Goal: Task Accomplishment & Management: Manage account settings

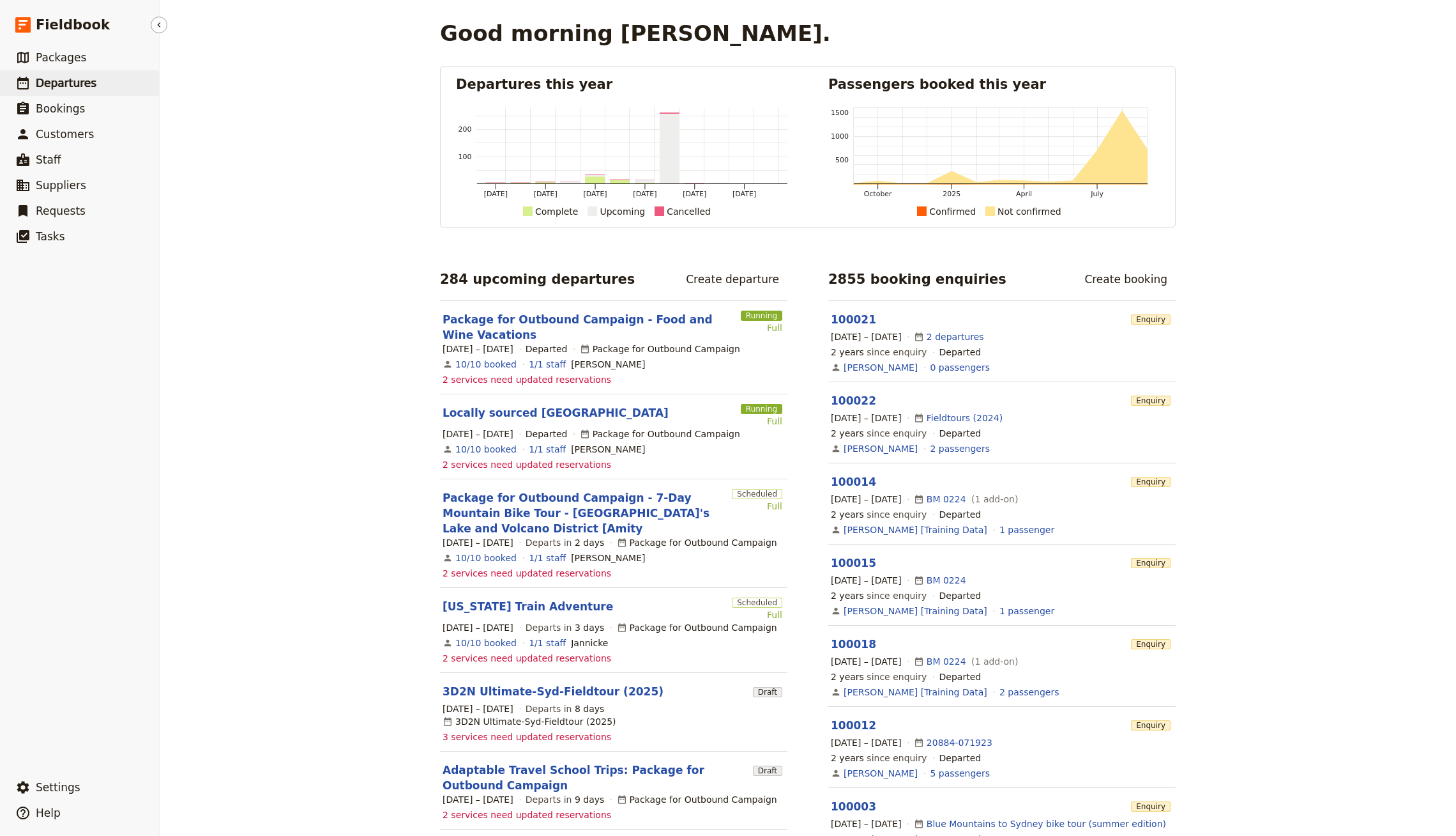
click at [113, 74] on link "​ Departures" at bounding box center [79, 83] width 159 height 25
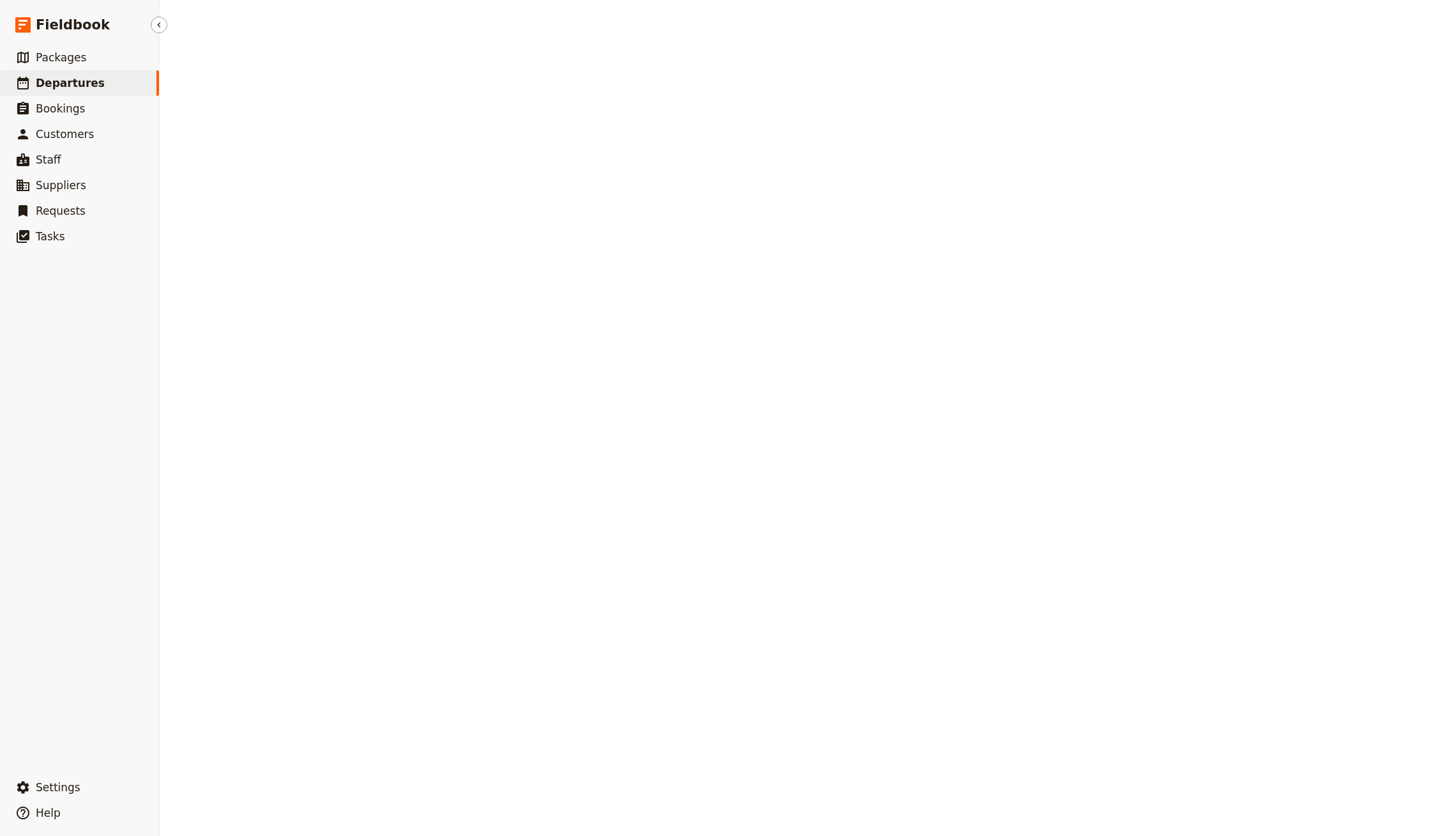
select select "CREATED_AT"
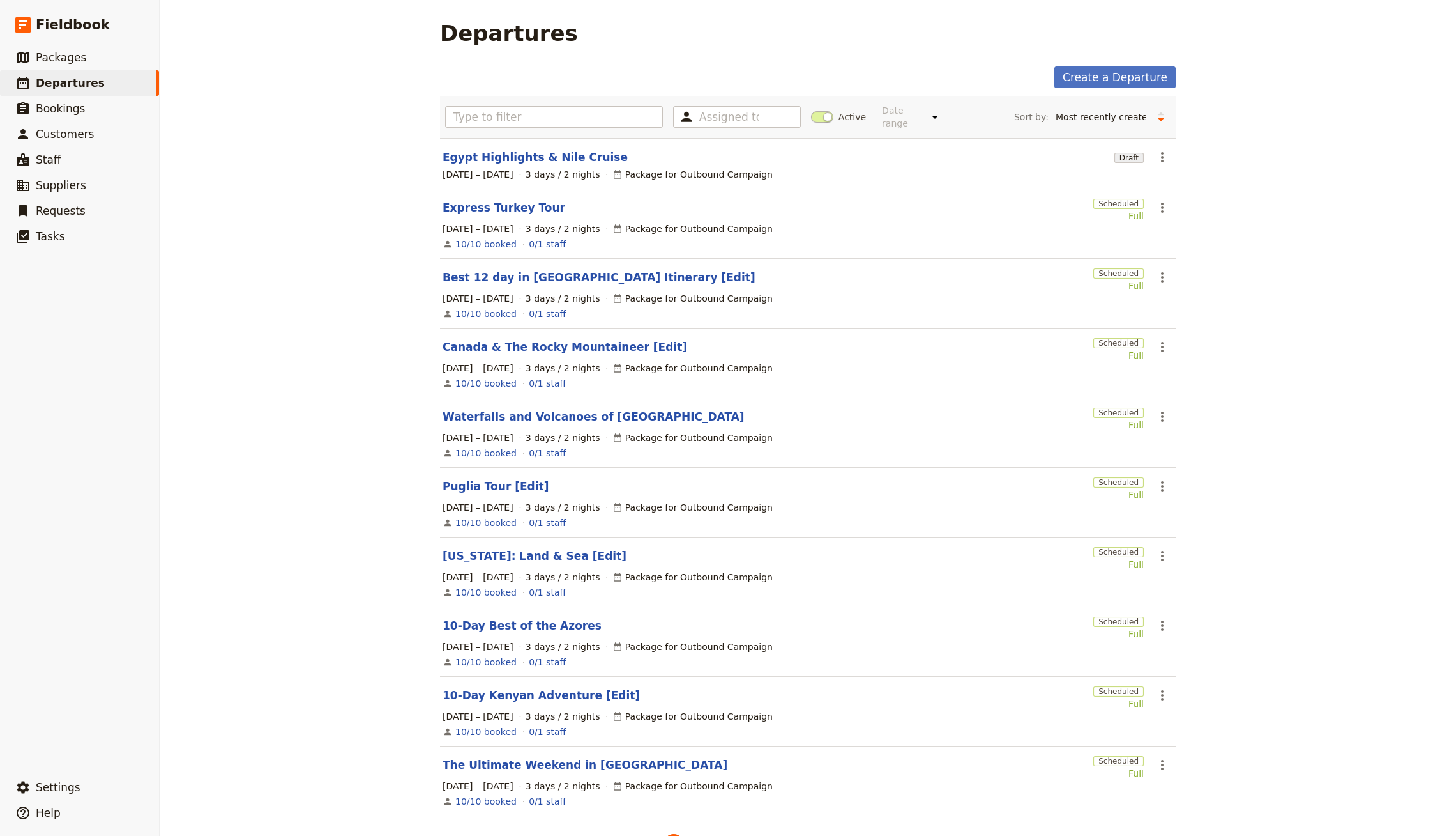
scroll to position [29, 0]
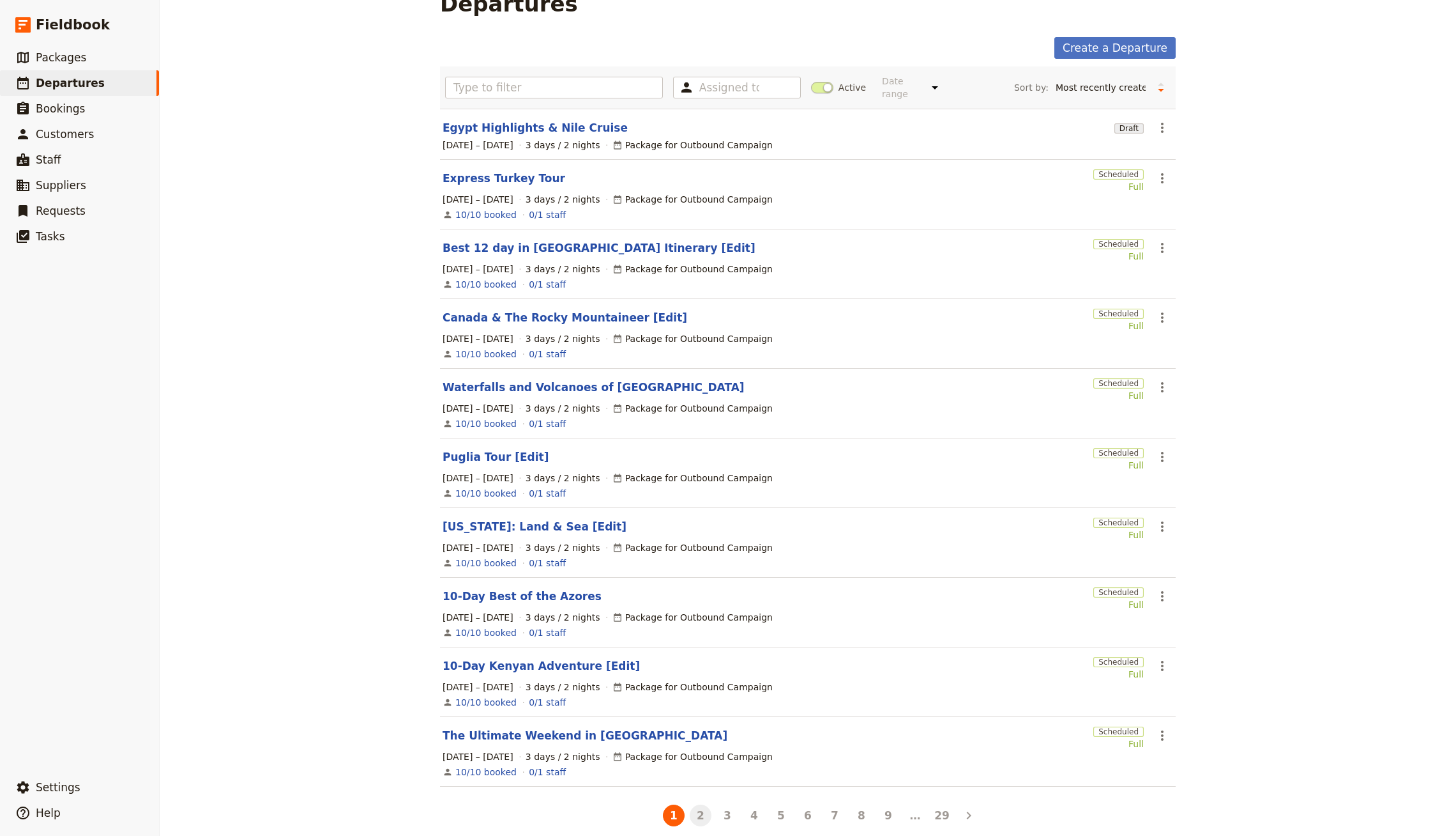
click at [702, 805] on button "2" at bounding box center [701, 815] width 21 height 21
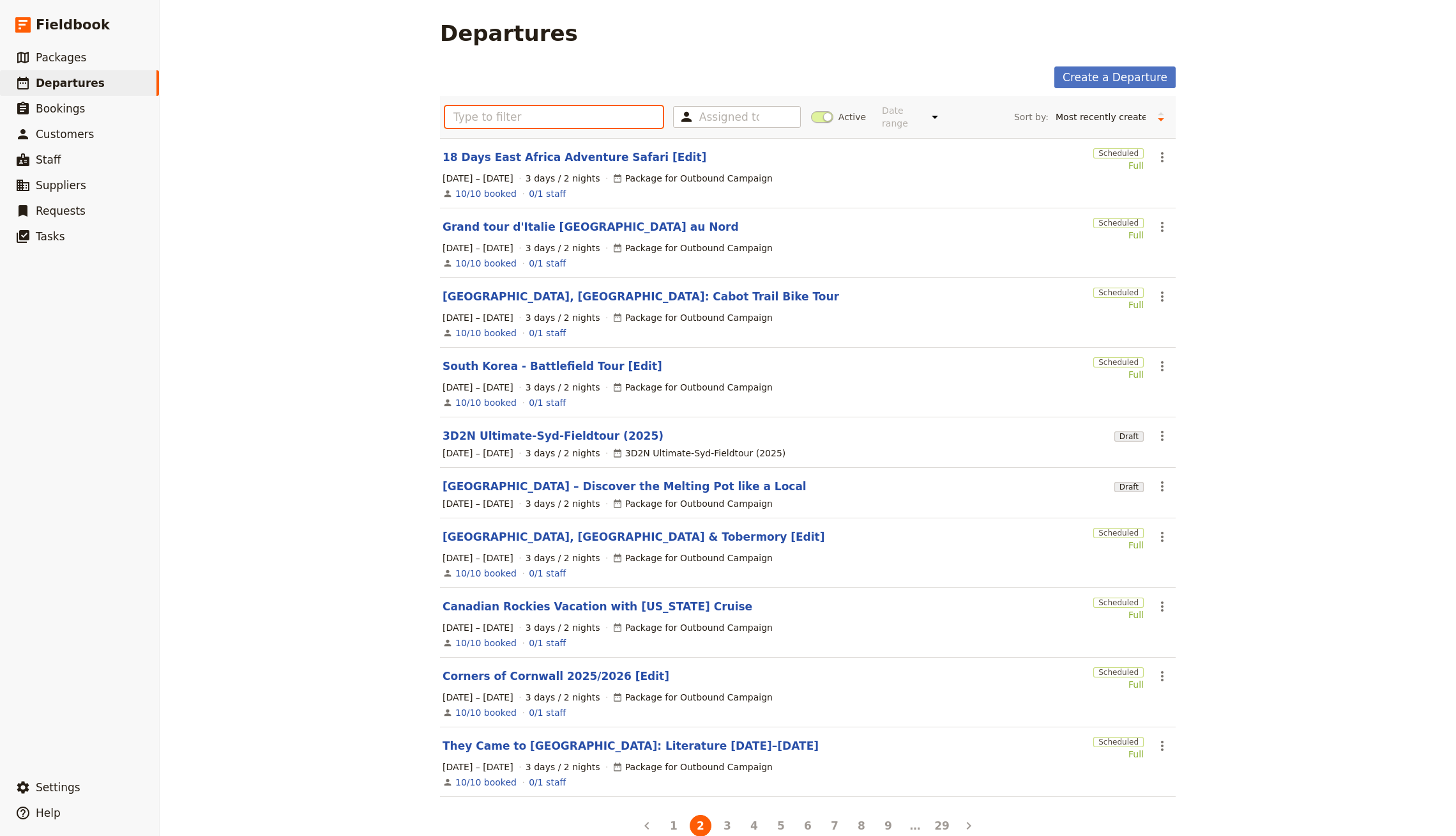
click at [482, 114] on input "text" at bounding box center [554, 117] width 218 height 21
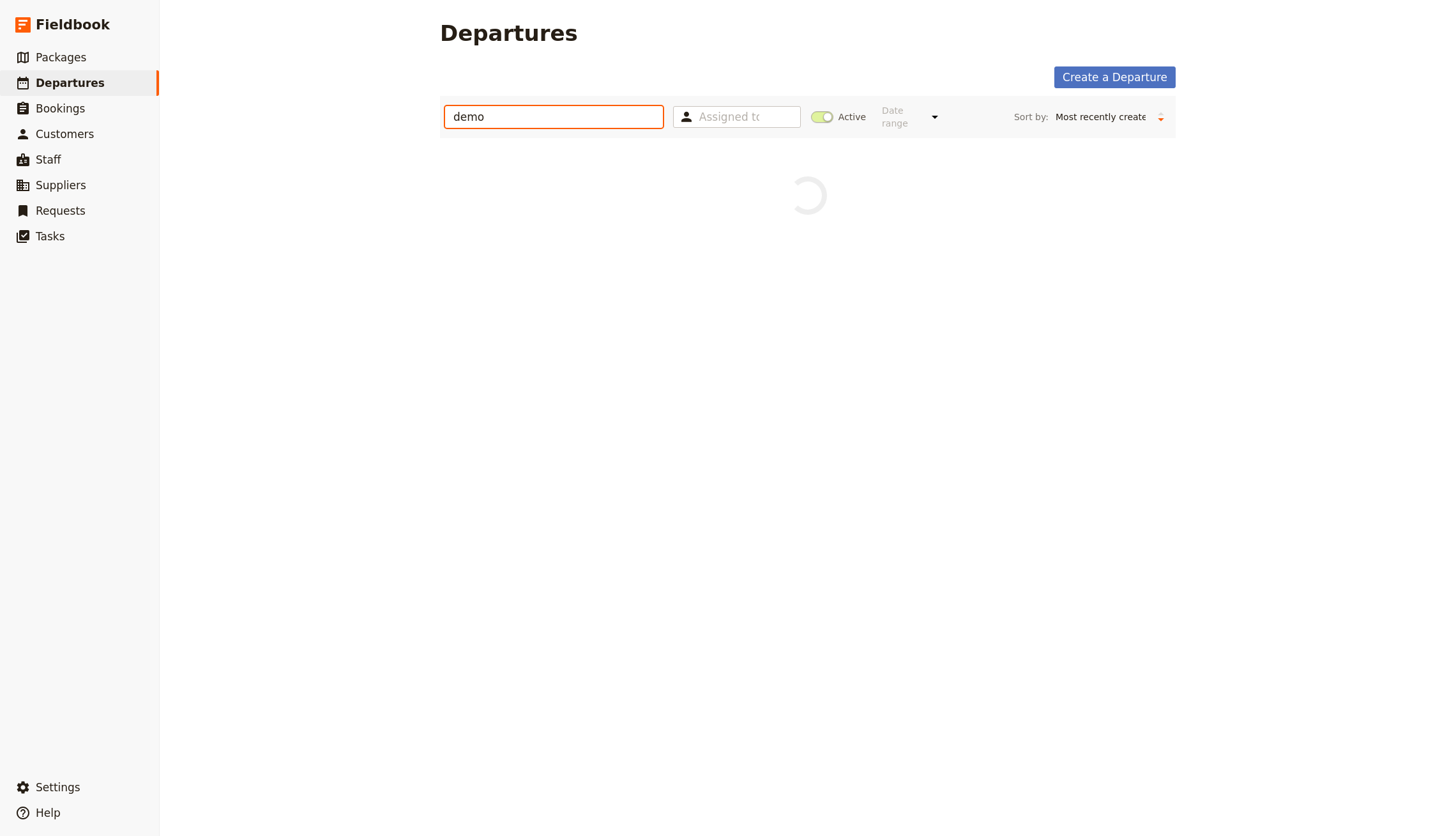
type input "demo"
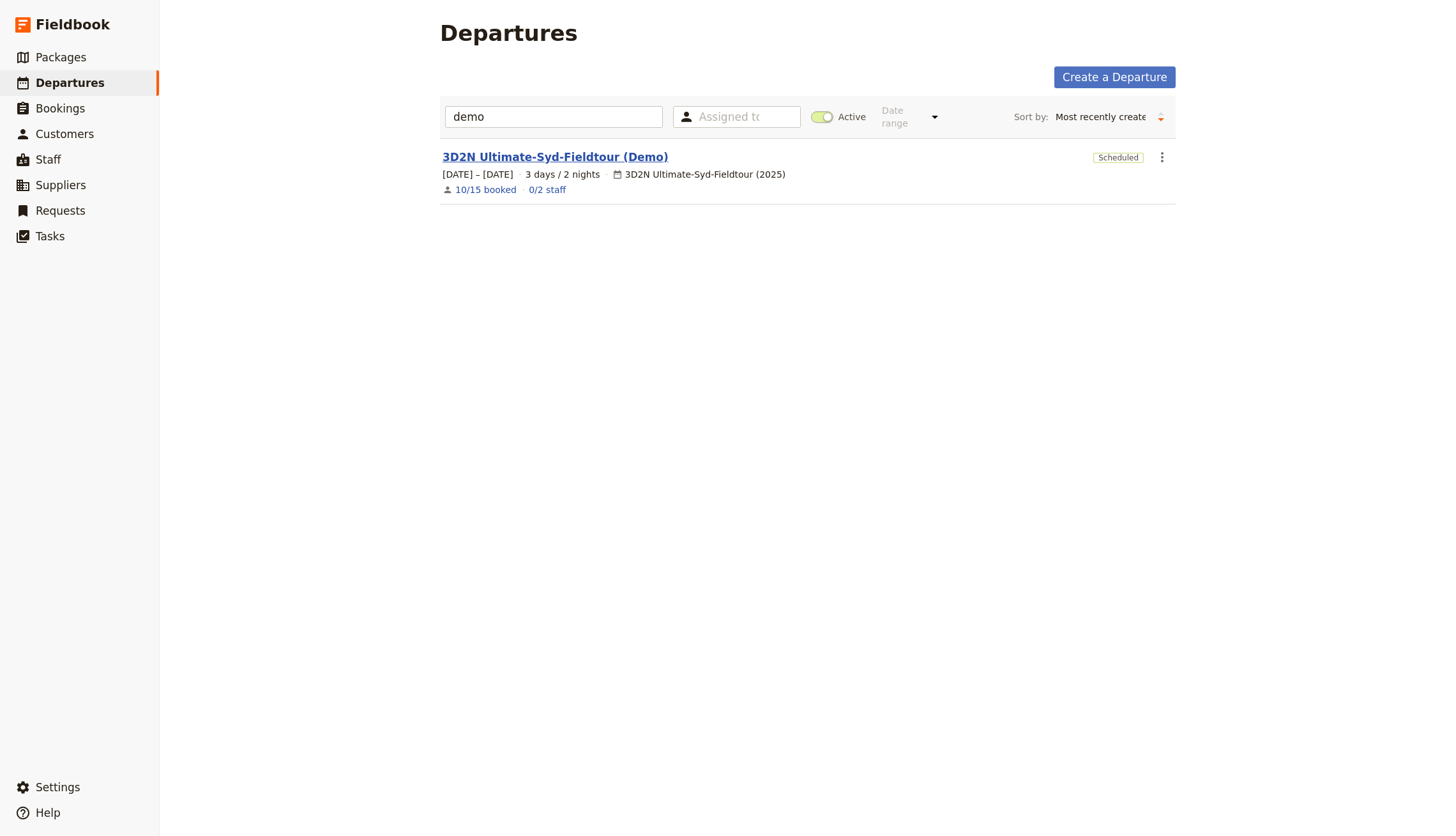
click at [531, 150] on link "3D2N Ultimate-Syd-Fieldtour (Demo)" at bounding box center [555, 157] width 226 height 15
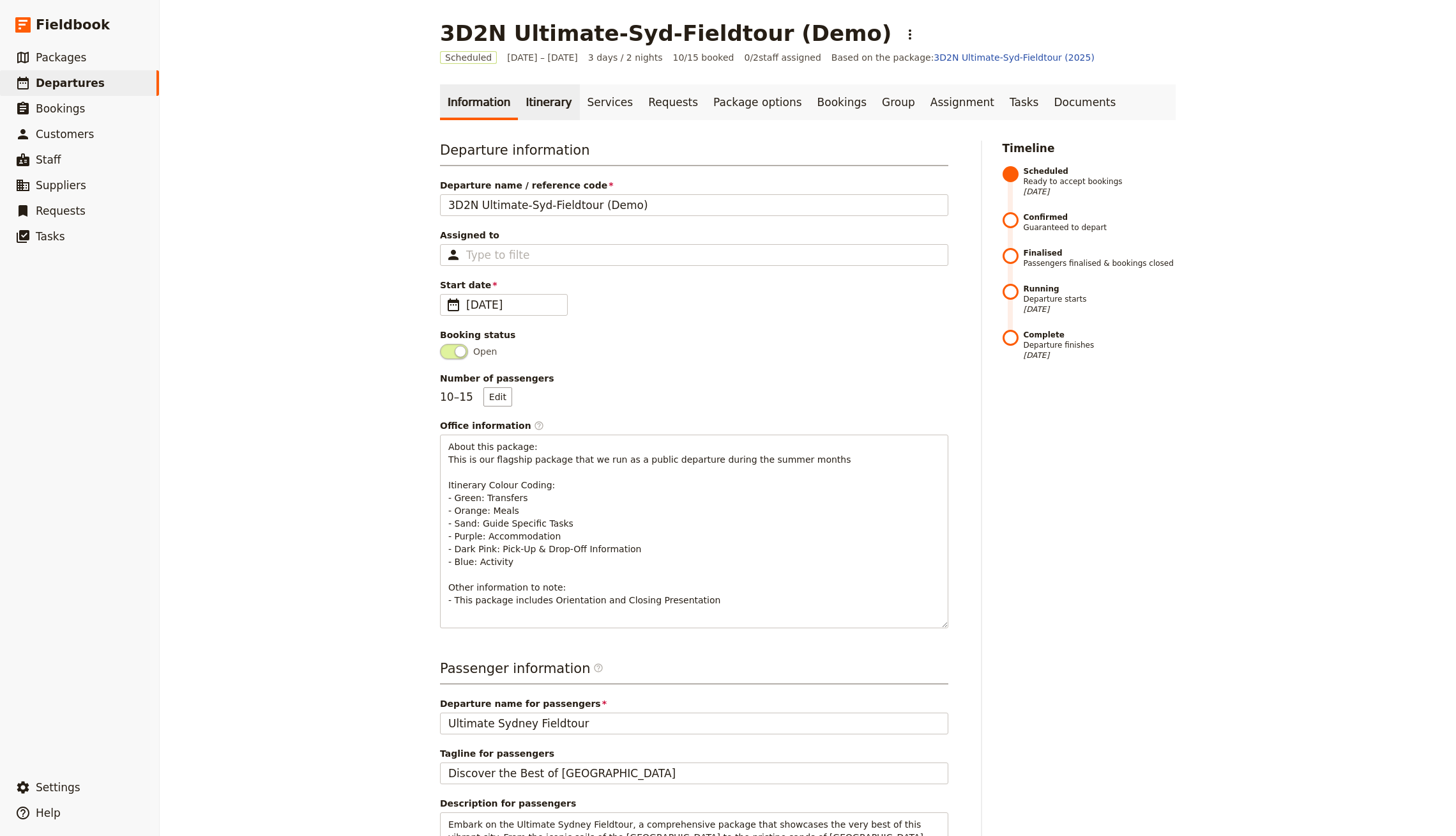
click at [524, 113] on link "Itinerary" at bounding box center [549, 102] width 61 height 36
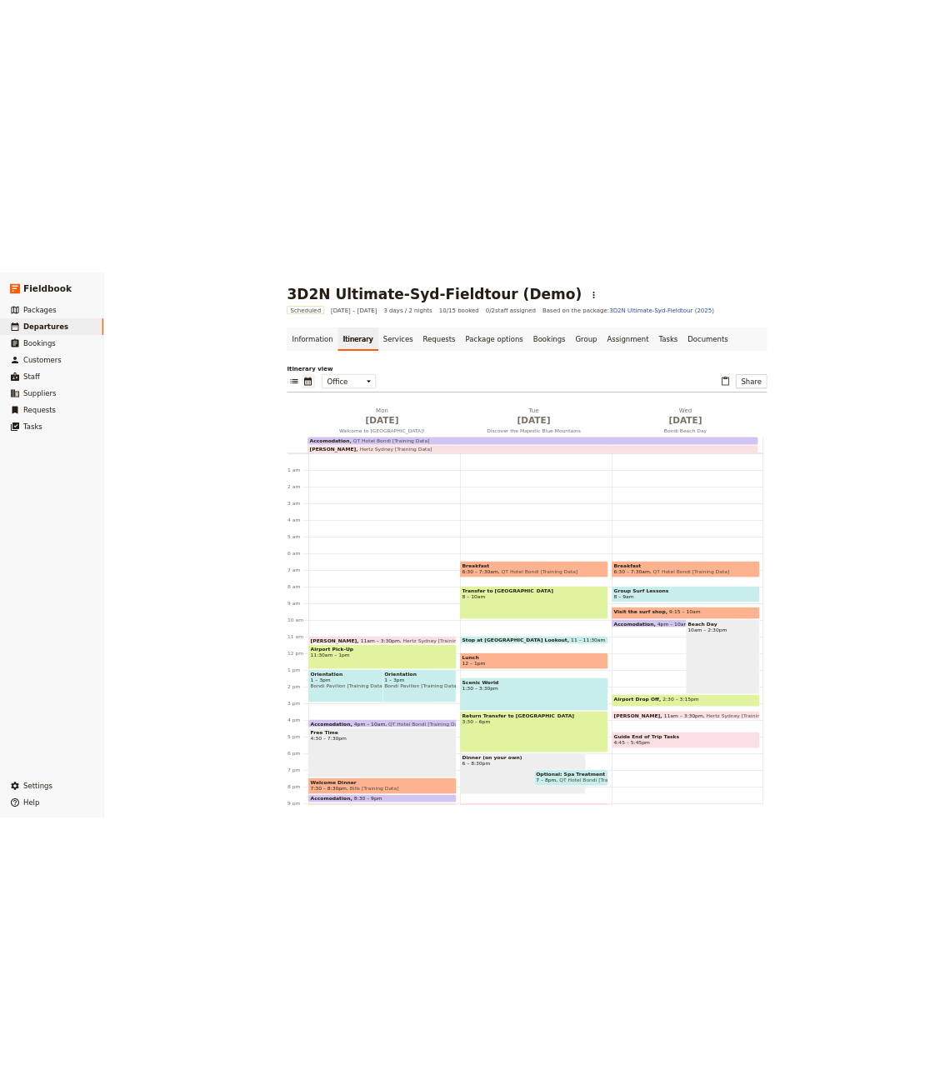
scroll to position [97, 0]
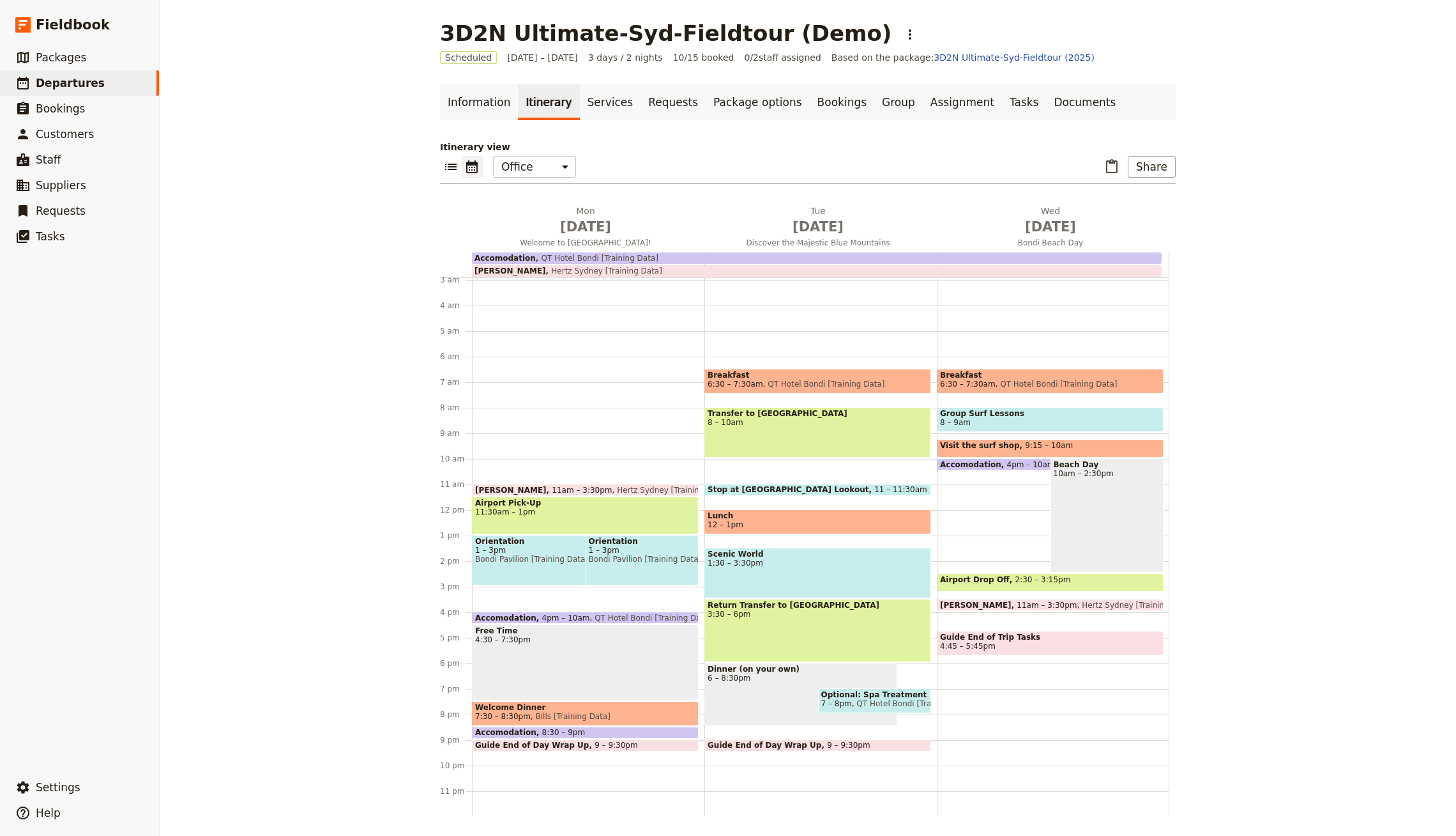
click at [644, 564] on div "Orientation 1 – 3pm [GEOGRAPHIC_DATA] [Training Data], [PERSON_NAME] [Training …" at bounding box center [643, 560] width 113 height 51
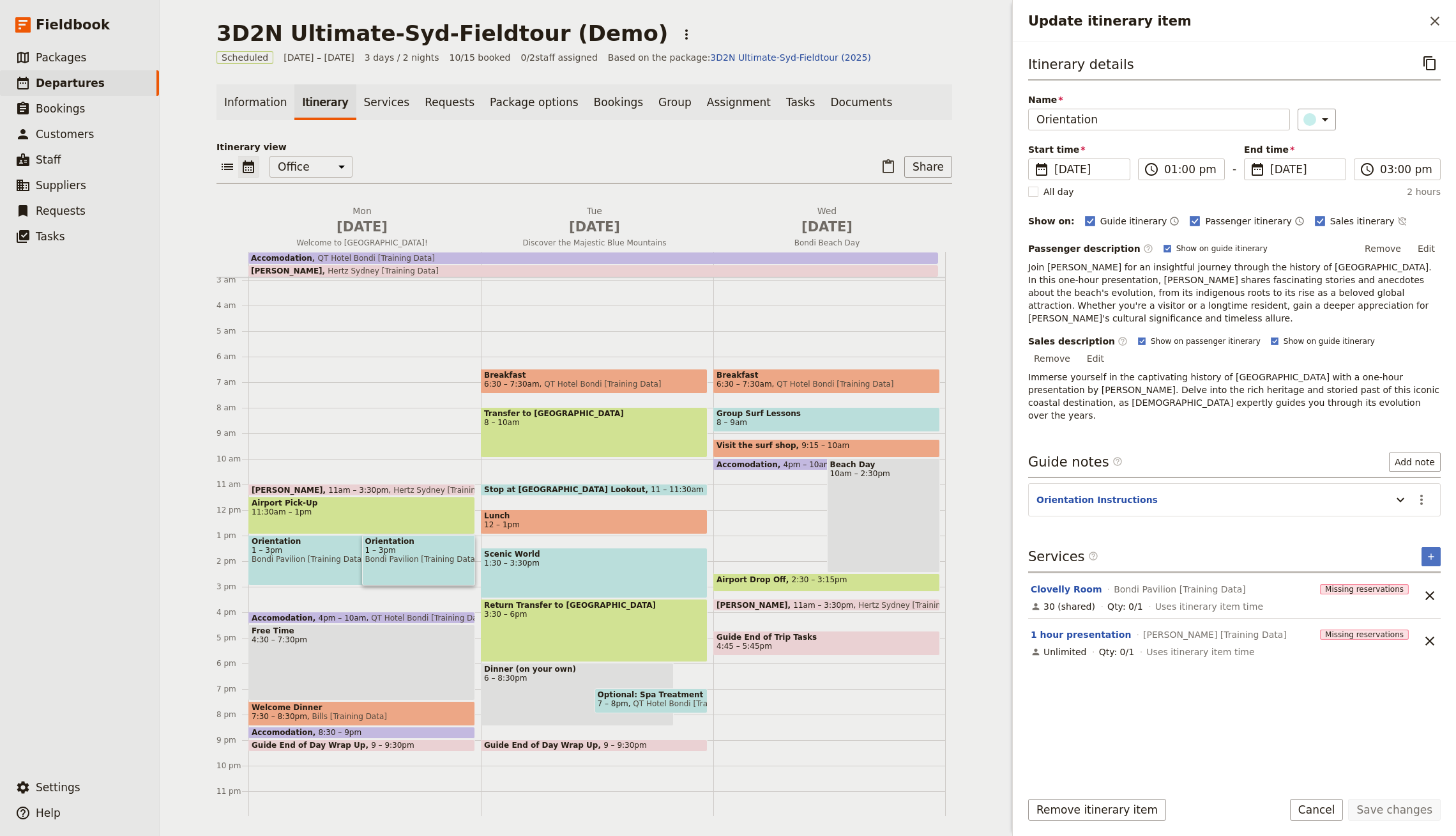
click at [342, 555] on span "Bondi Pavilion [Training Data], [PERSON_NAME] [Training Data]" at bounding box center [344, 559] width 186 height 9
click at [407, 556] on span "Bondi Pavilion [Training Data], [PERSON_NAME] [Training Data]" at bounding box center [419, 559] width 107 height 9
click at [1076, 805] on button "Remove itinerary item" at bounding box center [1097, 809] width 138 height 21
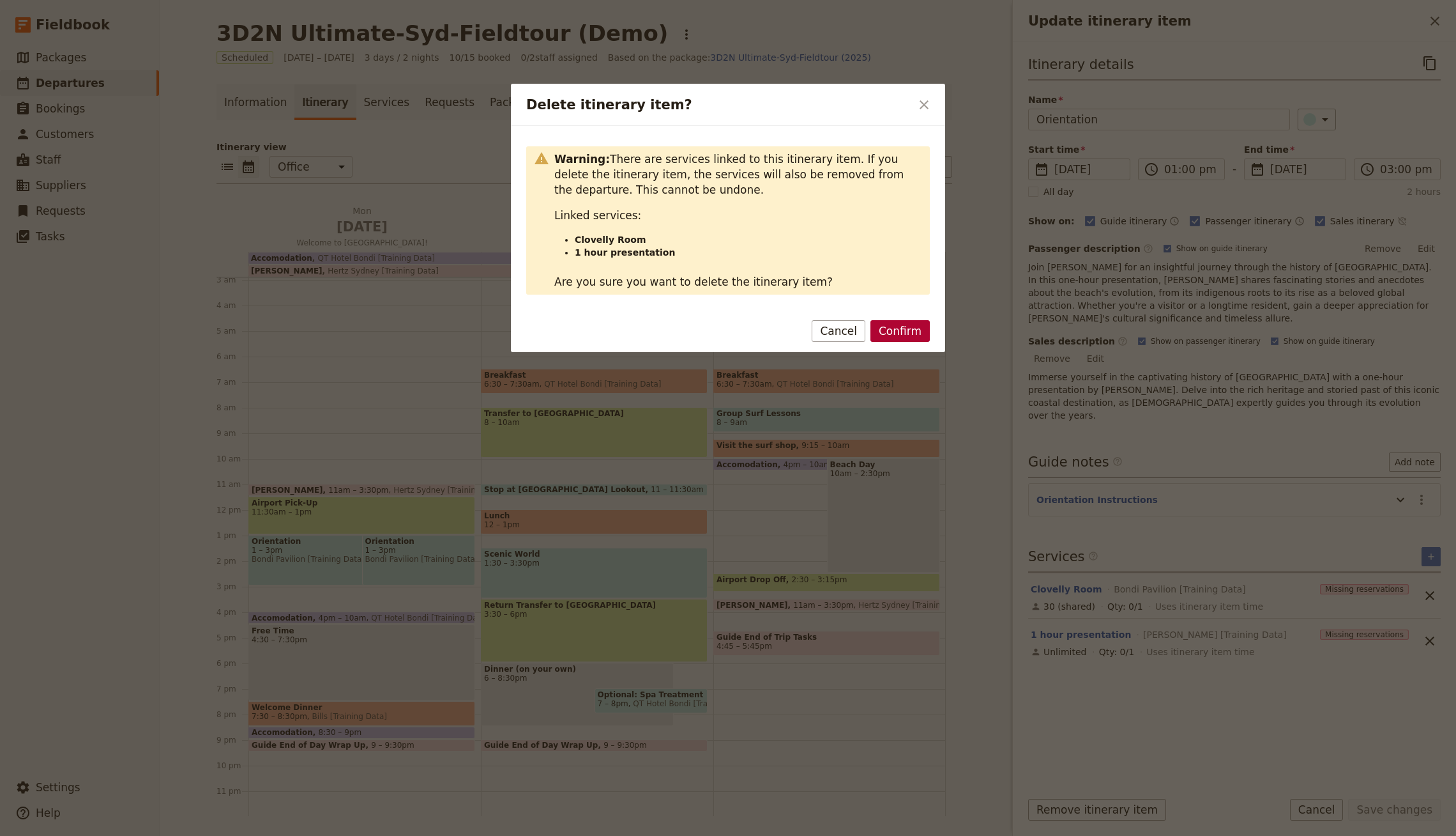
click at [915, 331] on button "Confirm" at bounding box center [899, 331] width 59 height 21
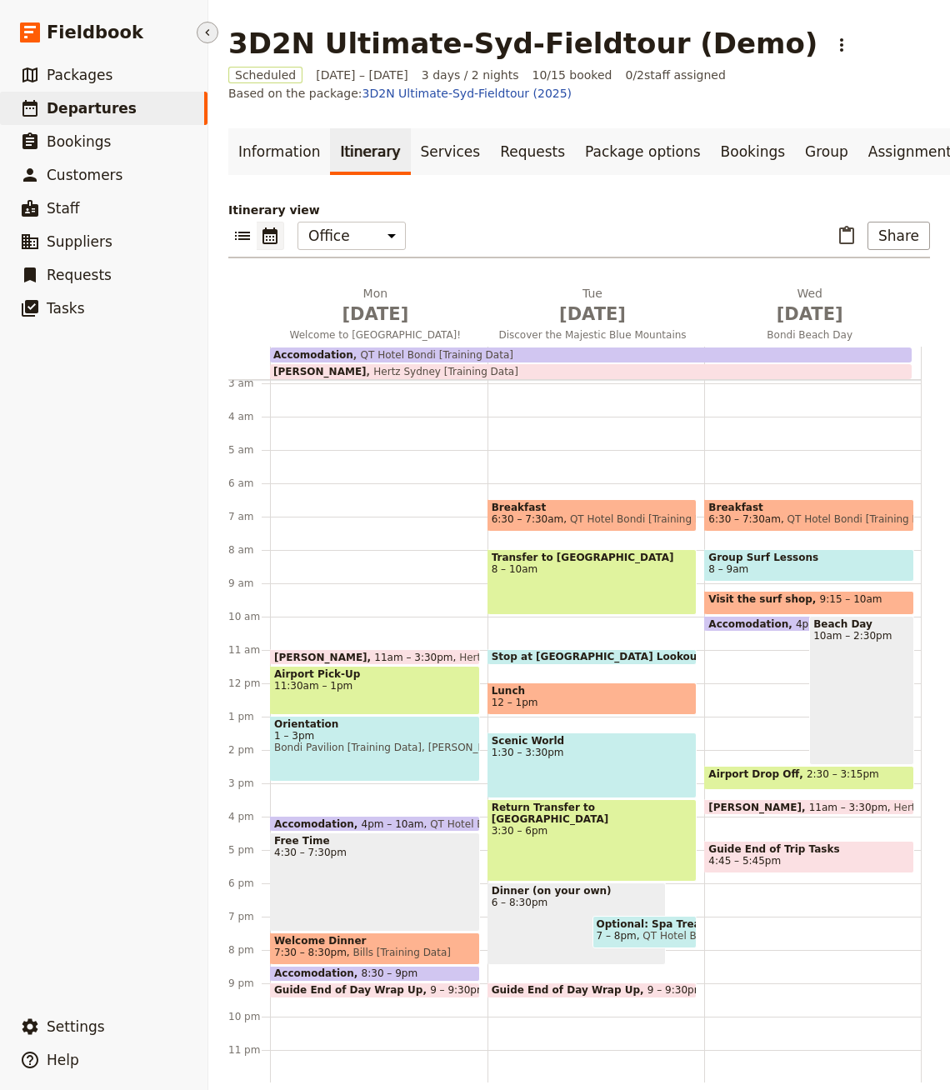
click at [216, 37] on button "​" at bounding box center [208, 33] width 22 height 22
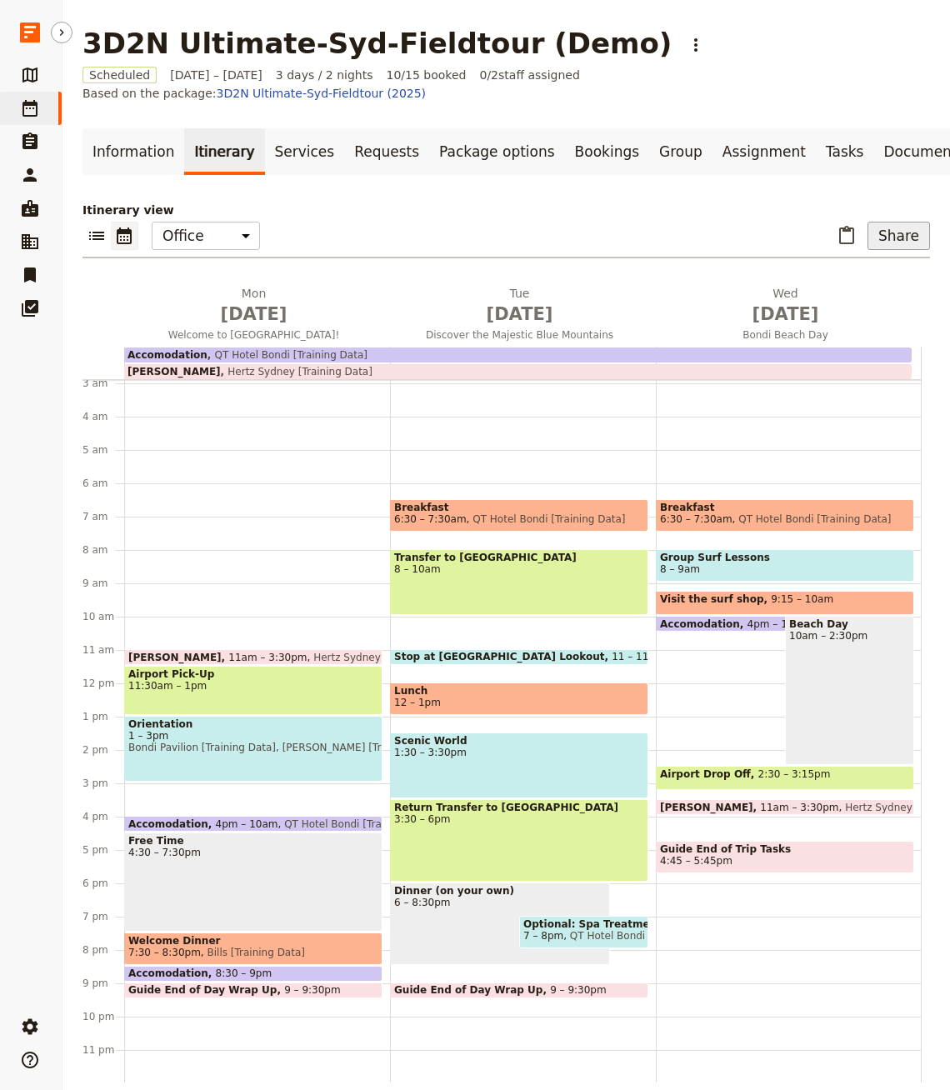
click at [877, 222] on button "Share" at bounding box center [898, 236] width 62 height 28
click at [855, 293] on span "Sales Brochure" at bounding box center [849, 300] width 87 height 17
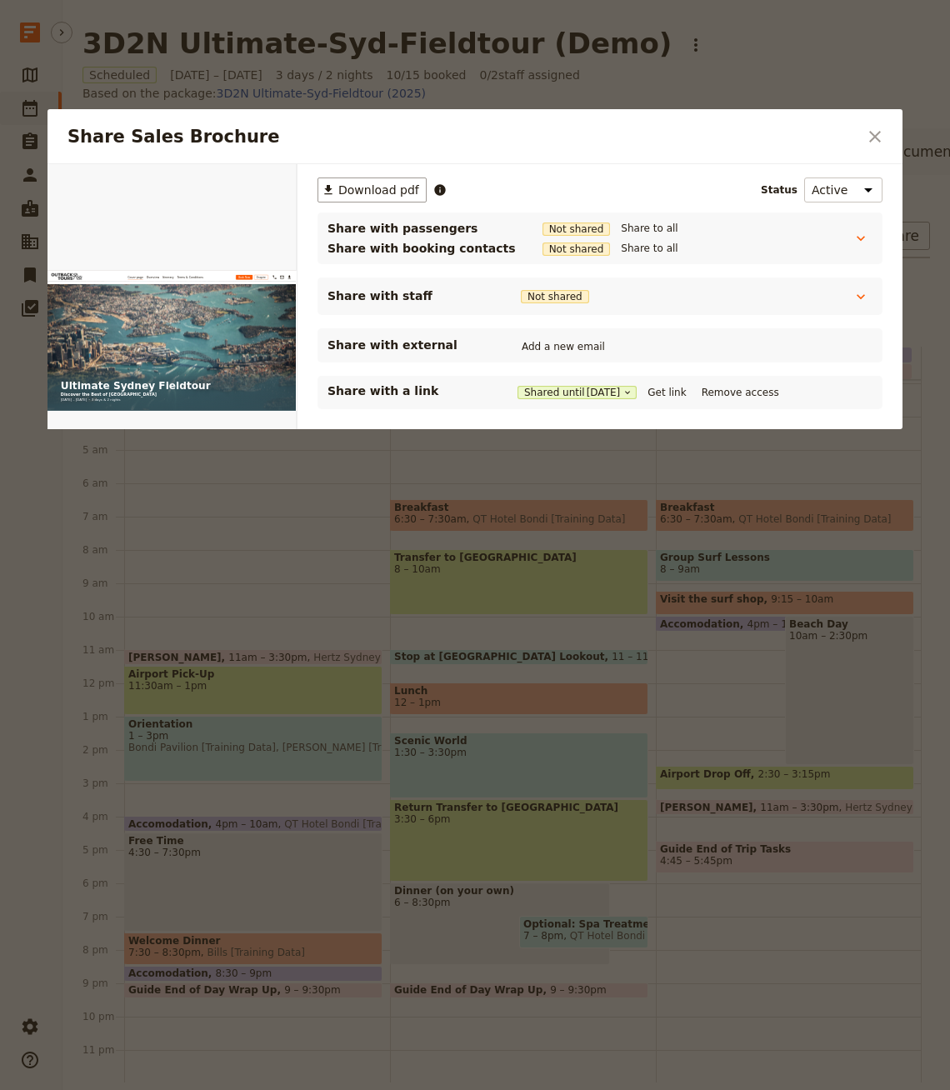
scroll to position [0, 0]
click at [276, 192] on link "​" at bounding box center [277, 183] width 25 height 25
click at [879, 139] on icon "Close dialog" at bounding box center [875, 137] width 12 height 12
click at [879, 139] on link "Documents" at bounding box center [923, 151] width 101 height 47
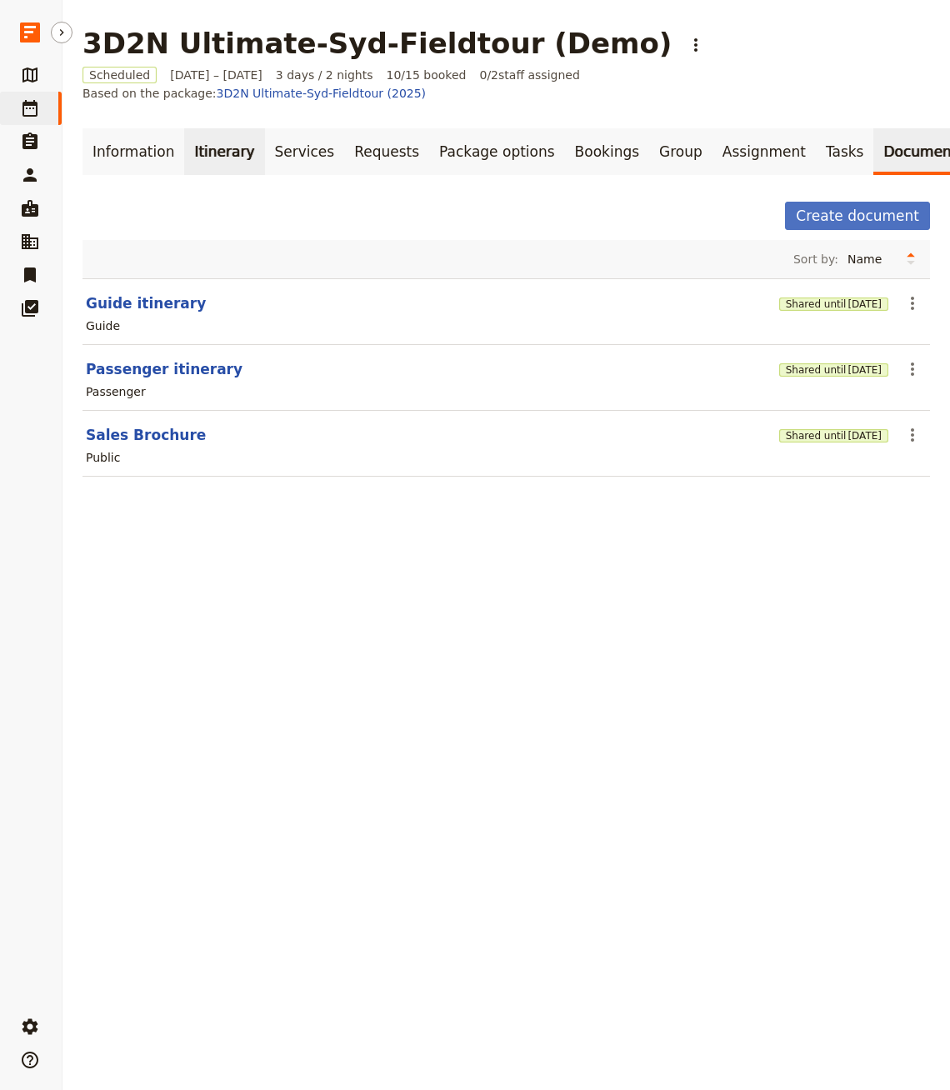
click at [204, 151] on link "Itinerary" at bounding box center [224, 151] width 80 height 47
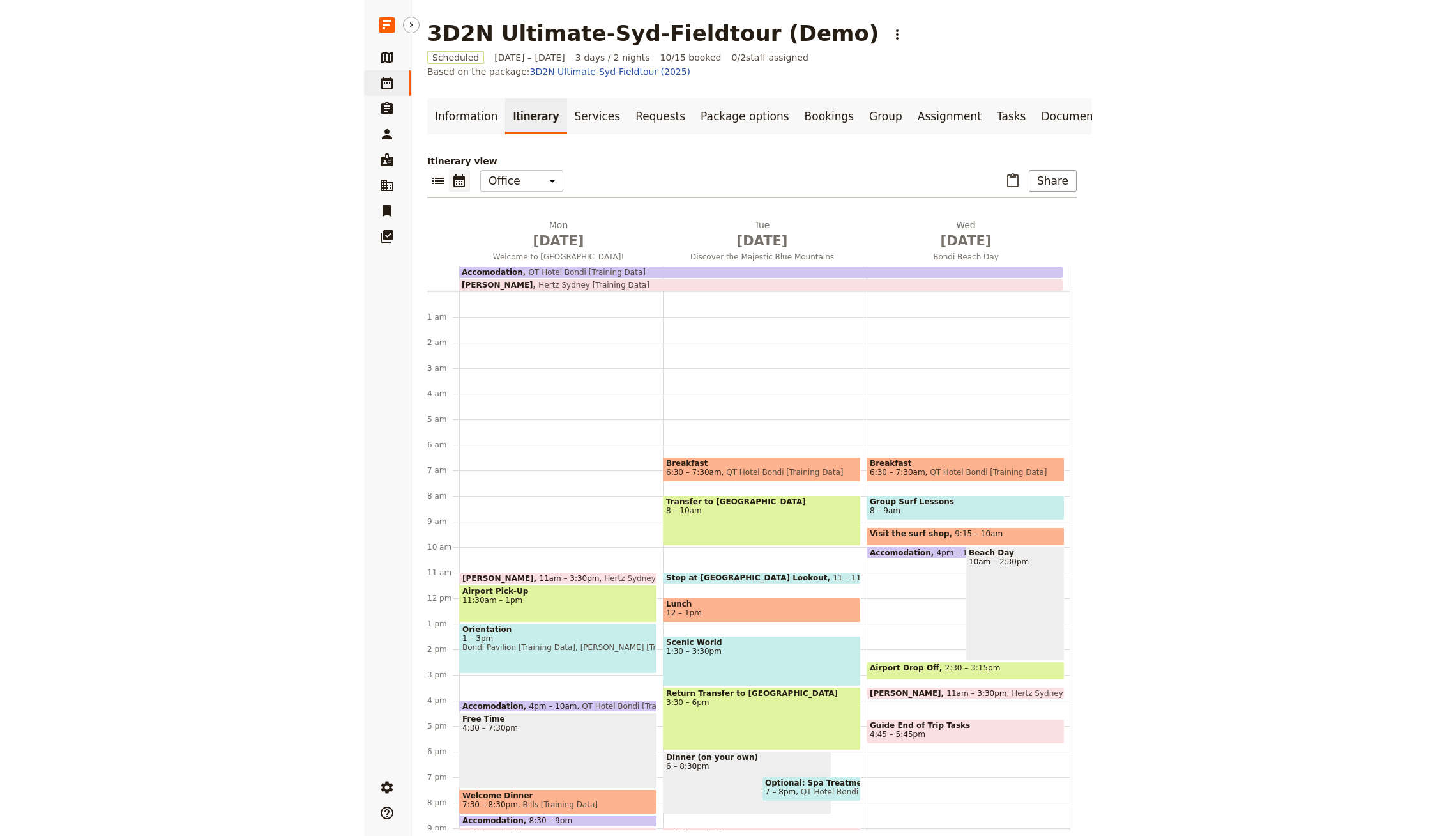
scroll to position [74, 0]
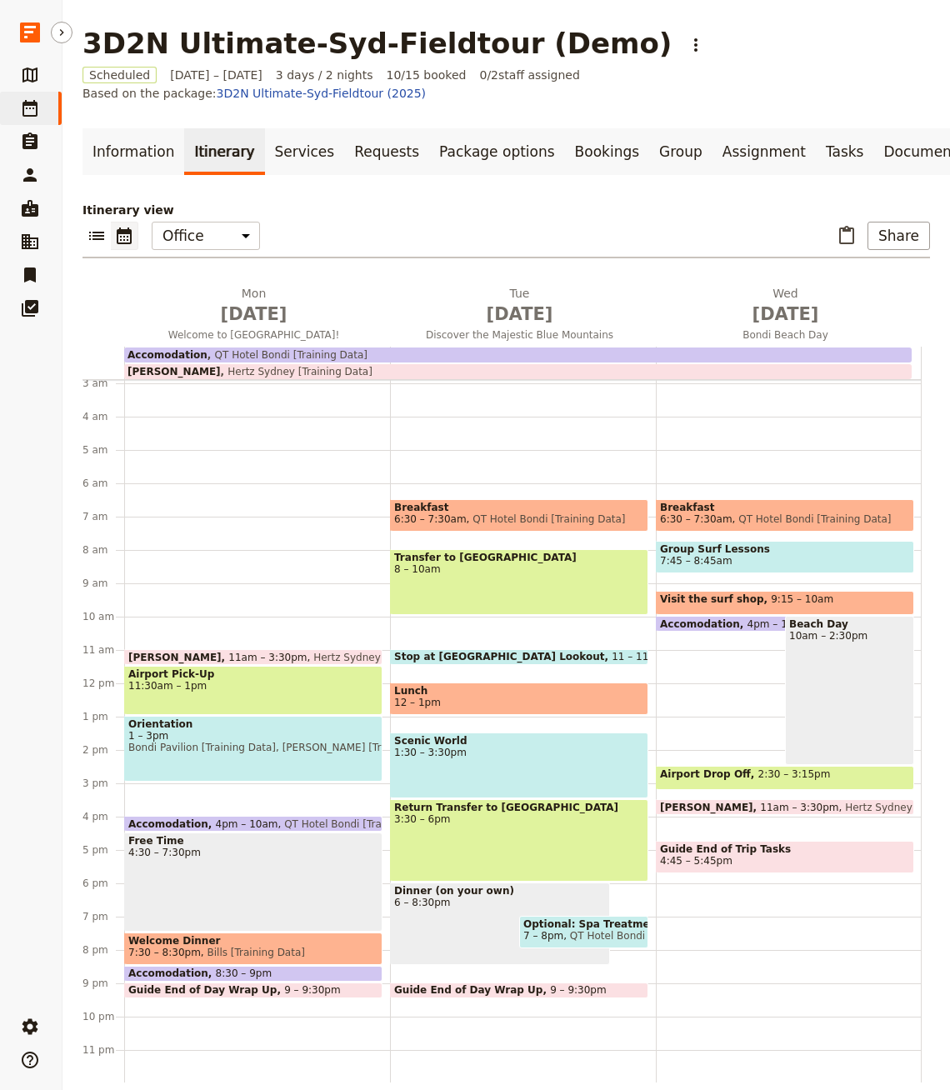
drag, startPoint x: 167, startPoint y: 550, endPoint x: 945, endPoint y: 414, distance: 790.6
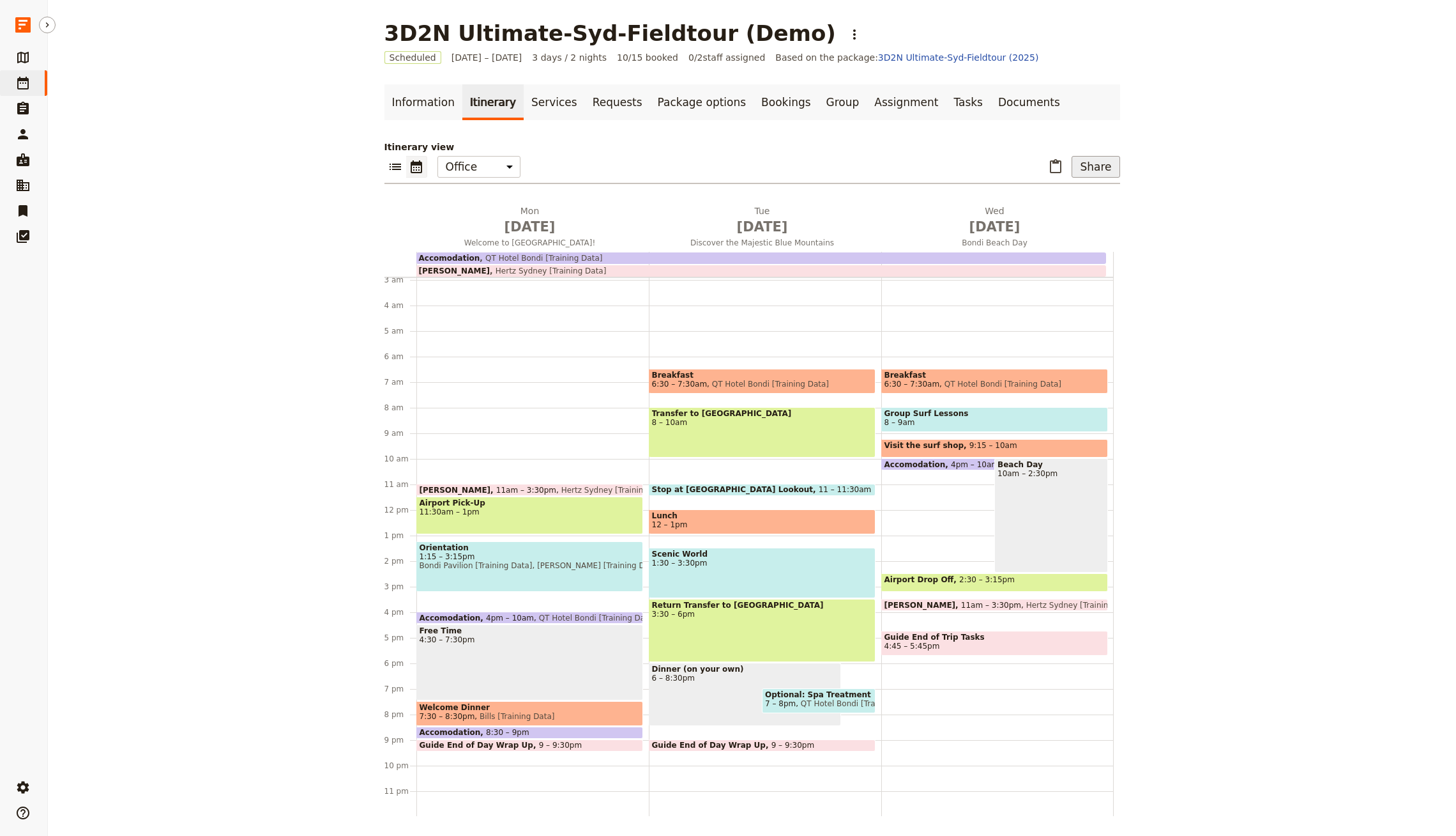
click at [1090, 170] on button "Share" at bounding box center [1096, 166] width 48 height 21
click at [1065, 229] on span "Sales Brochure" at bounding box center [1058, 230] width 67 height 13
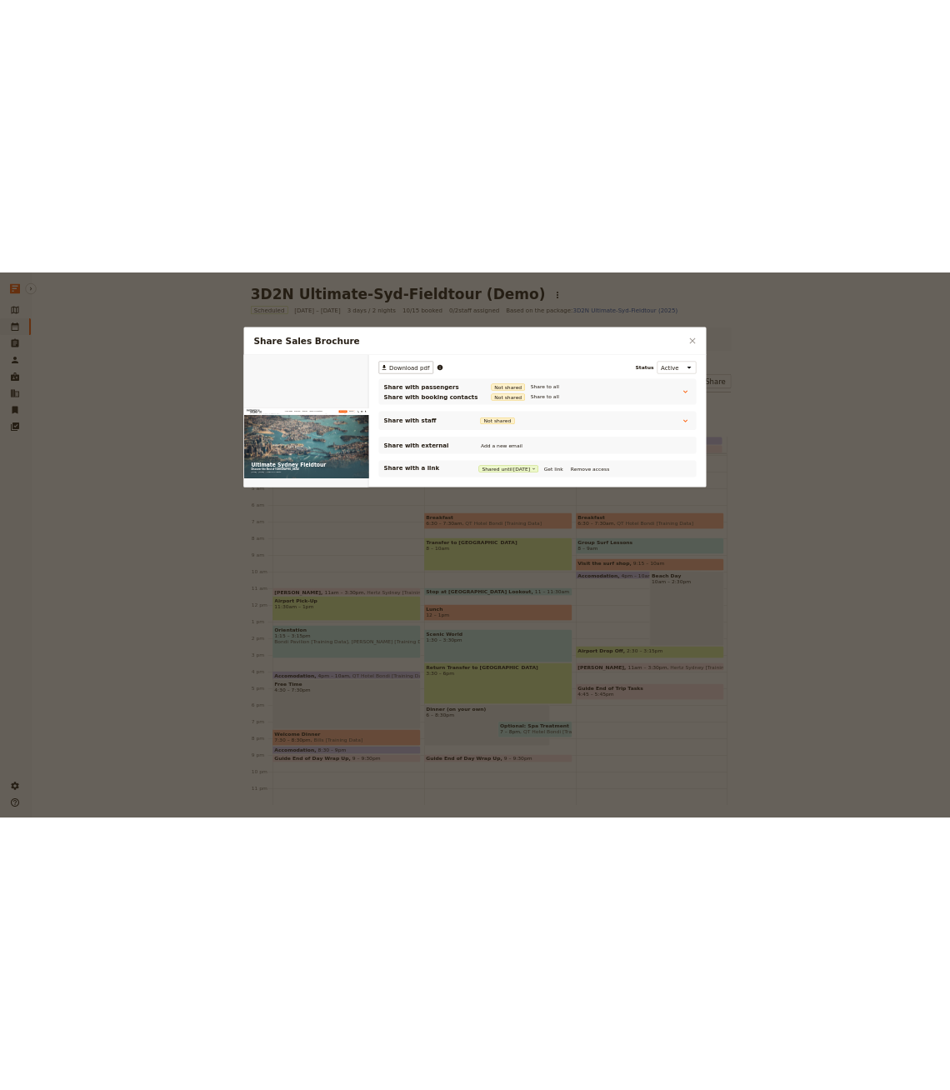
scroll to position [0, 0]
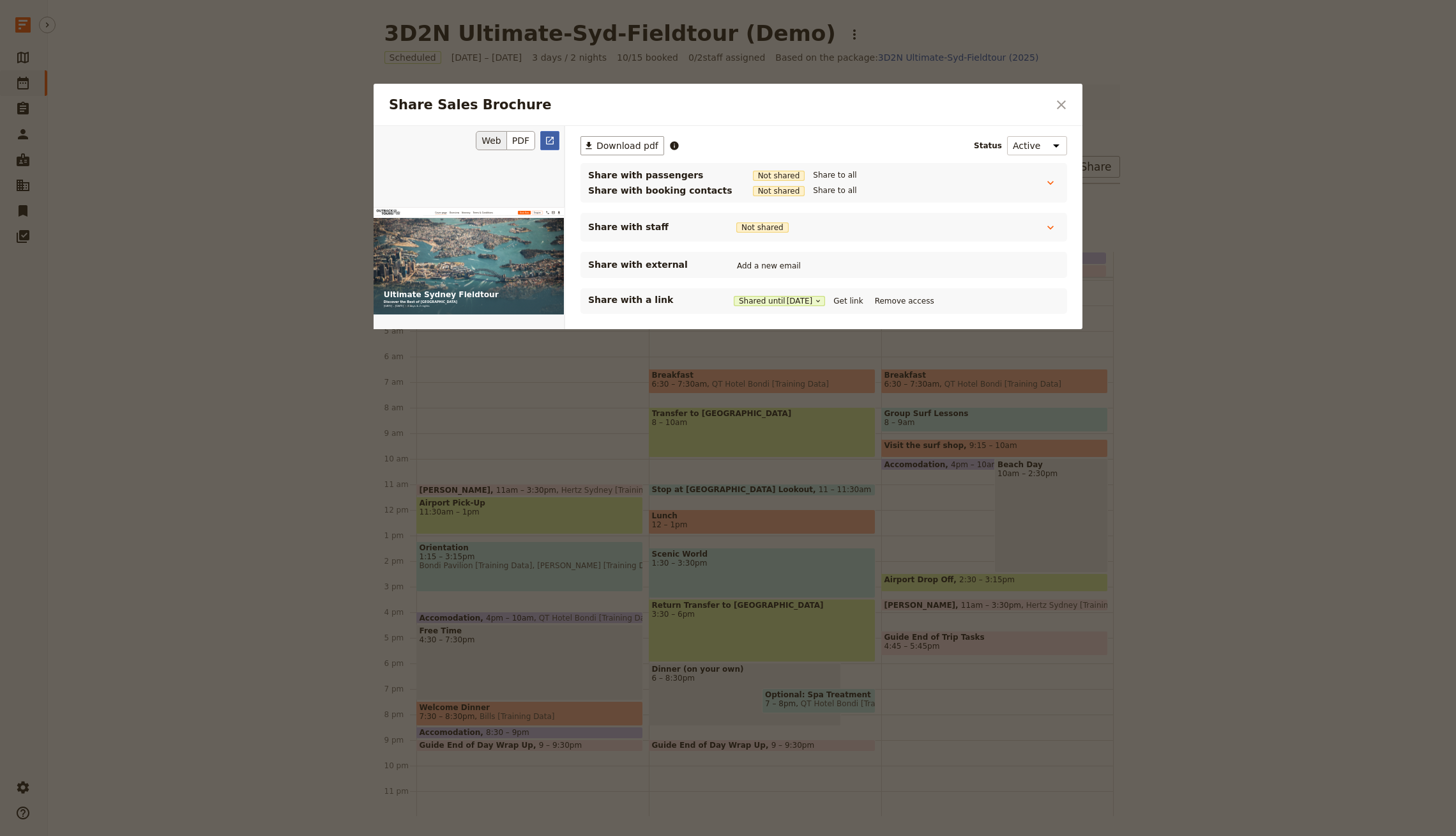
click at [546, 139] on icon "Open full preview" at bounding box center [550, 140] width 10 height 10
click at [831, 37] on div at bounding box center [728, 418] width 1456 height 836
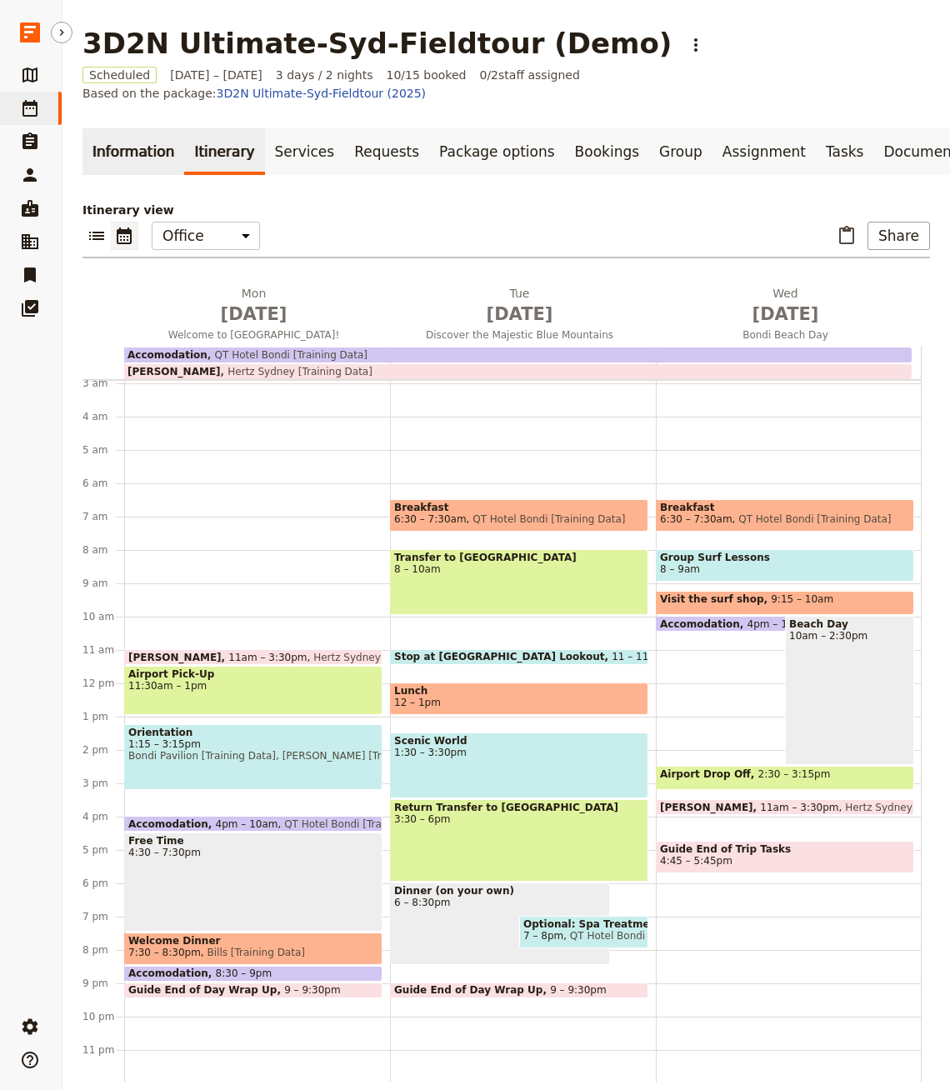
click at [142, 136] on link "Information" at bounding box center [133, 151] width 102 height 47
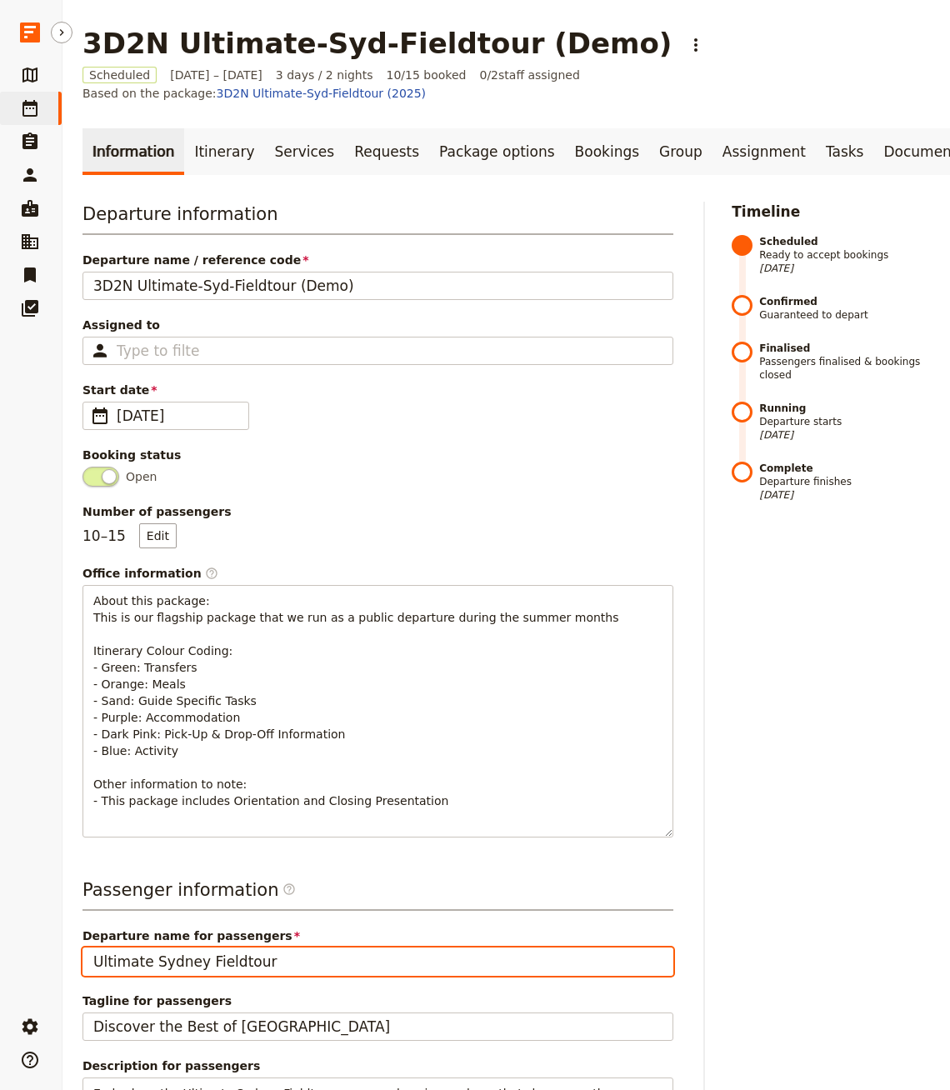
click at [269, 947] on input "Ultimate Sydney Fieldtour" at bounding box center [377, 961] width 591 height 28
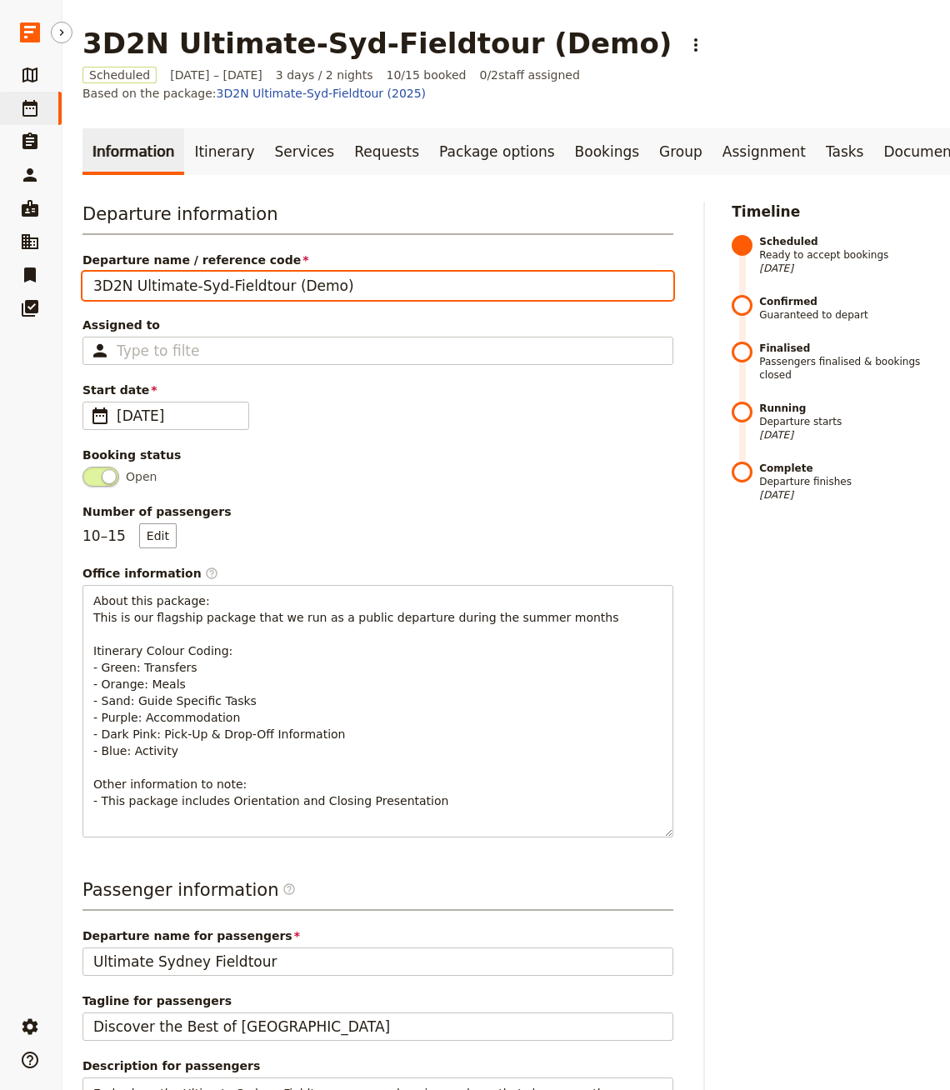
click at [405, 272] on input "3D2N Ultimate-Syd-Fieldtour (Demo)" at bounding box center [377, 286] width 591 height 28
paste input "Ultimate Sydney Fieldtour"
type input "Ultimate Sydney Fieldtour (Demo)"
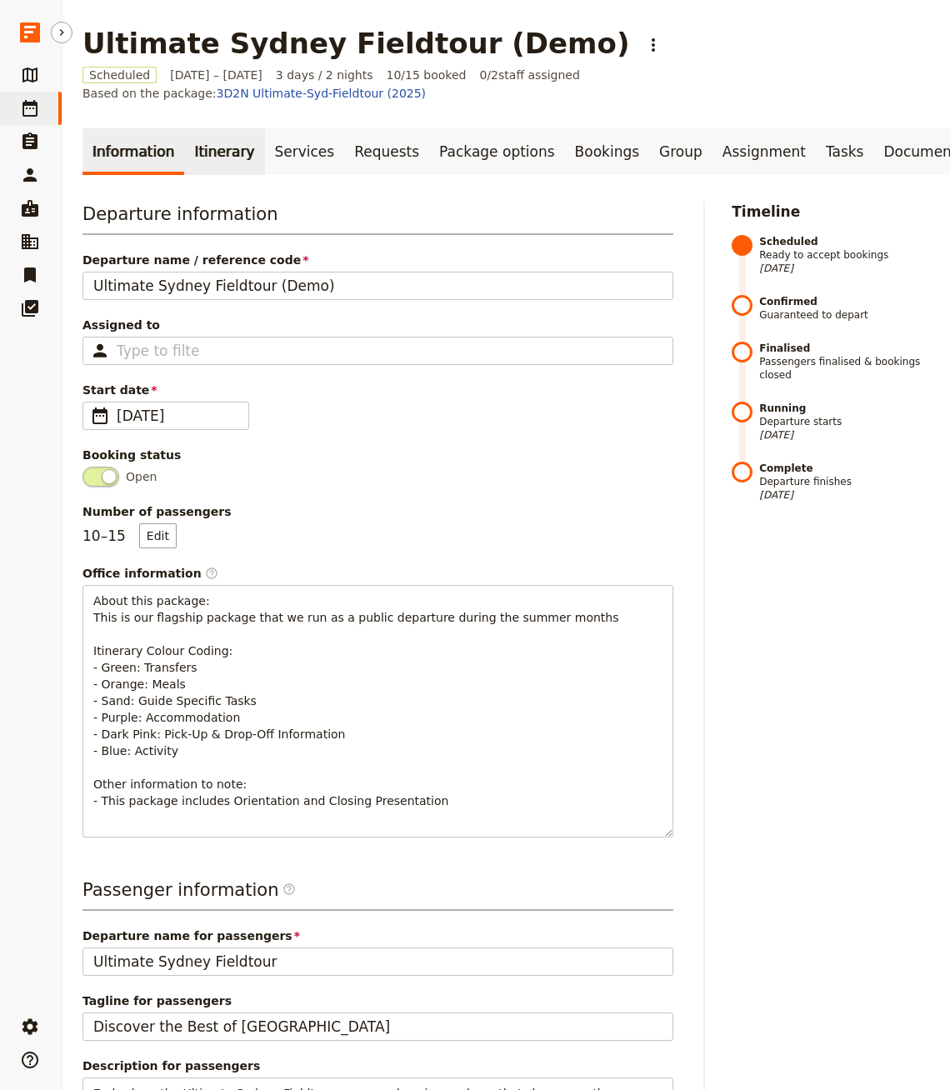
click at [232, 132] on link "Itinerary" at bounding box center [224, 151] width 80 height 47
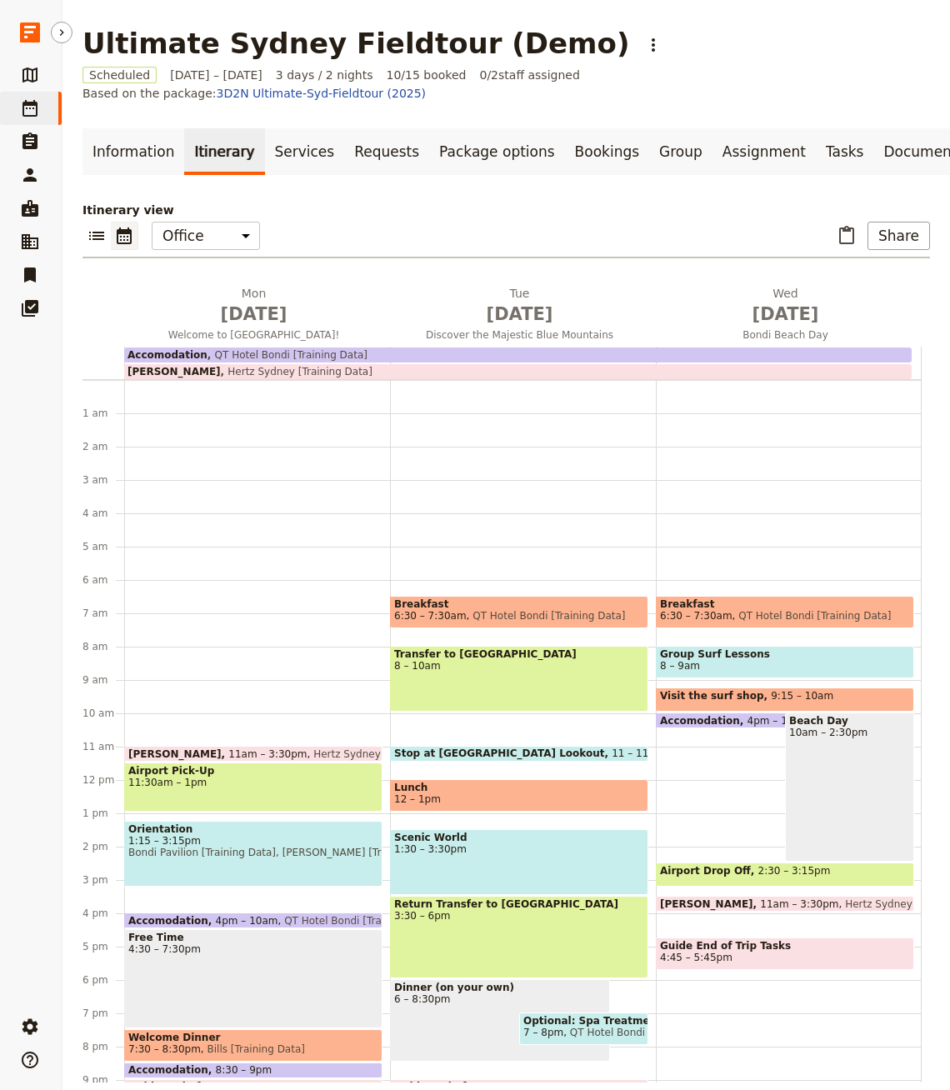
scroll to position [97, 0]
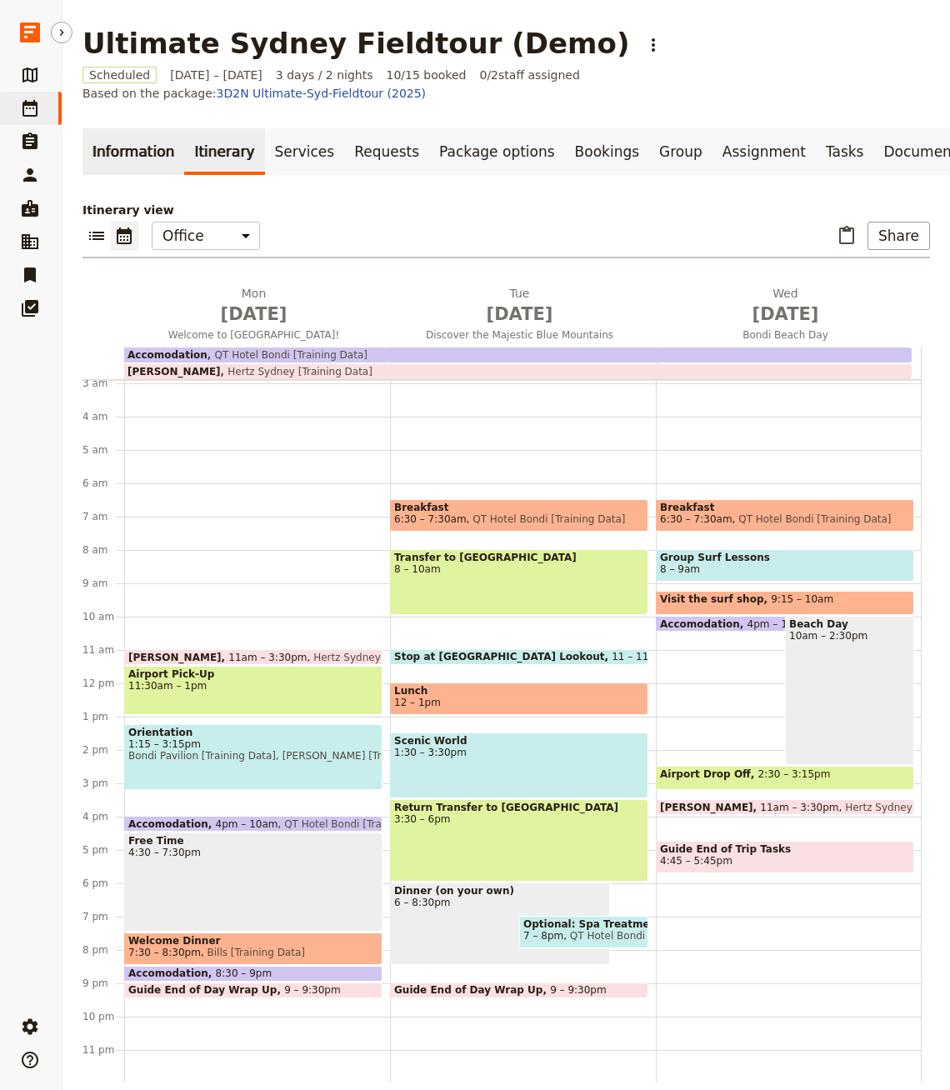
click at [129, 130] on link "Information" at bounding box center [133, 151] width 102 height 47
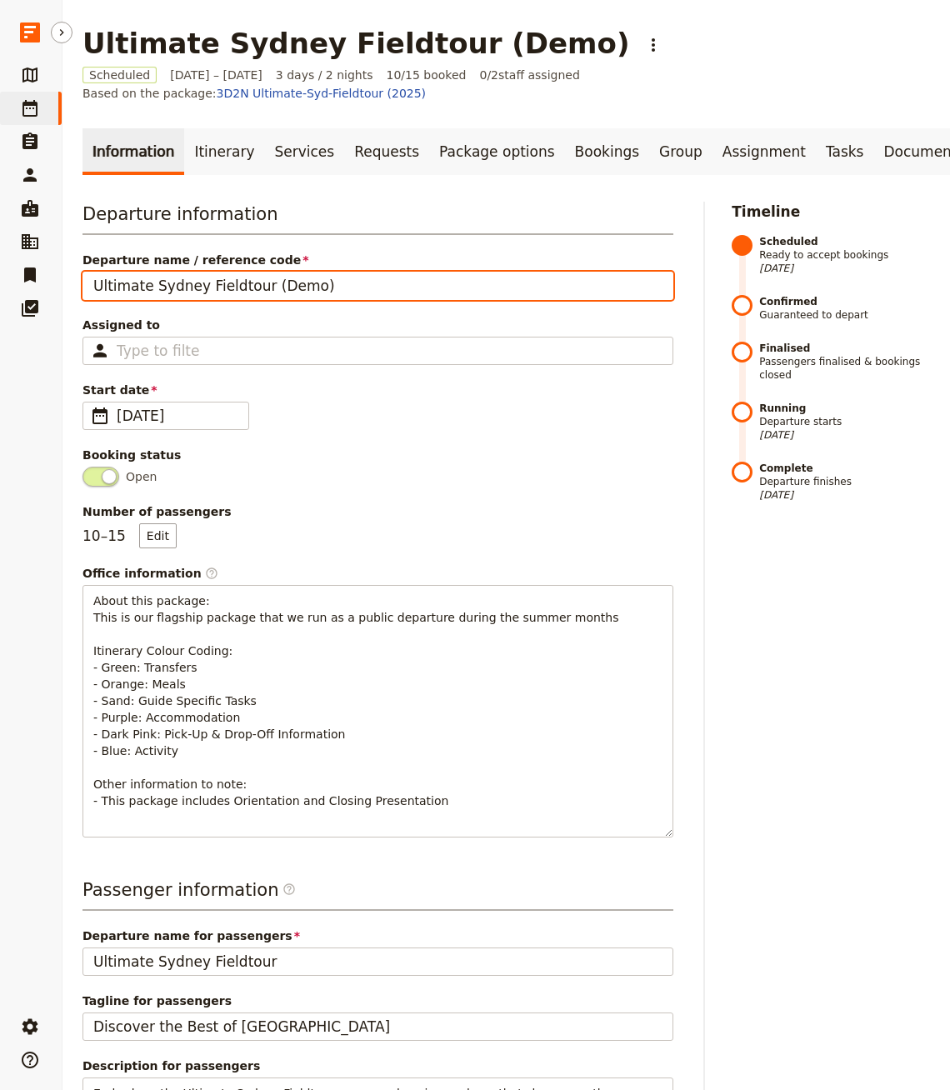
drag, startPoint x: 257, startPoint y: 274, endPoint x: 436, endPoint y: 274, distance: 179.1
click at [436, 274] on input "Ultimate Sydney Fieldtour (Demo)" at bounding box center [377, 286] width 591 height 28
type input "Ultimate Sydney Fieldtour"
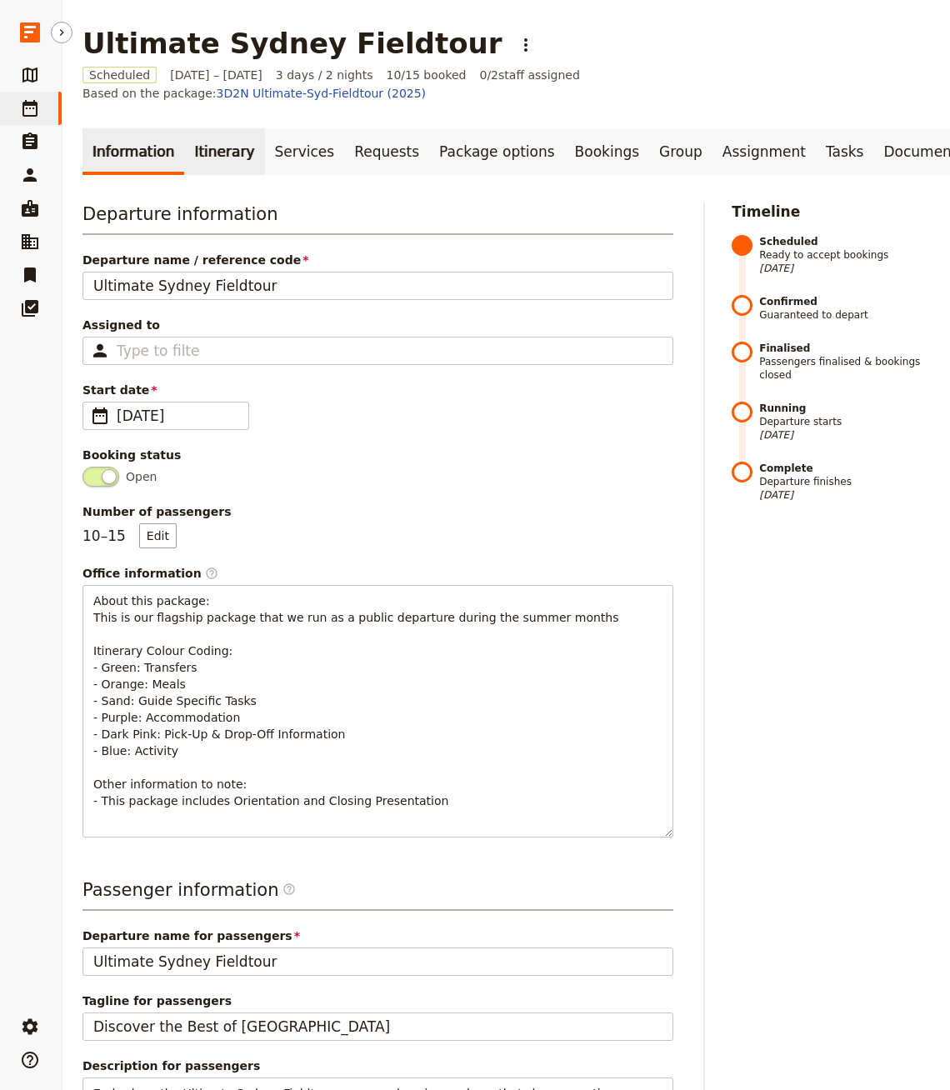
click at [221, 146] on link "Itinerary" at bounding box center [224, 151] width 80 height 47
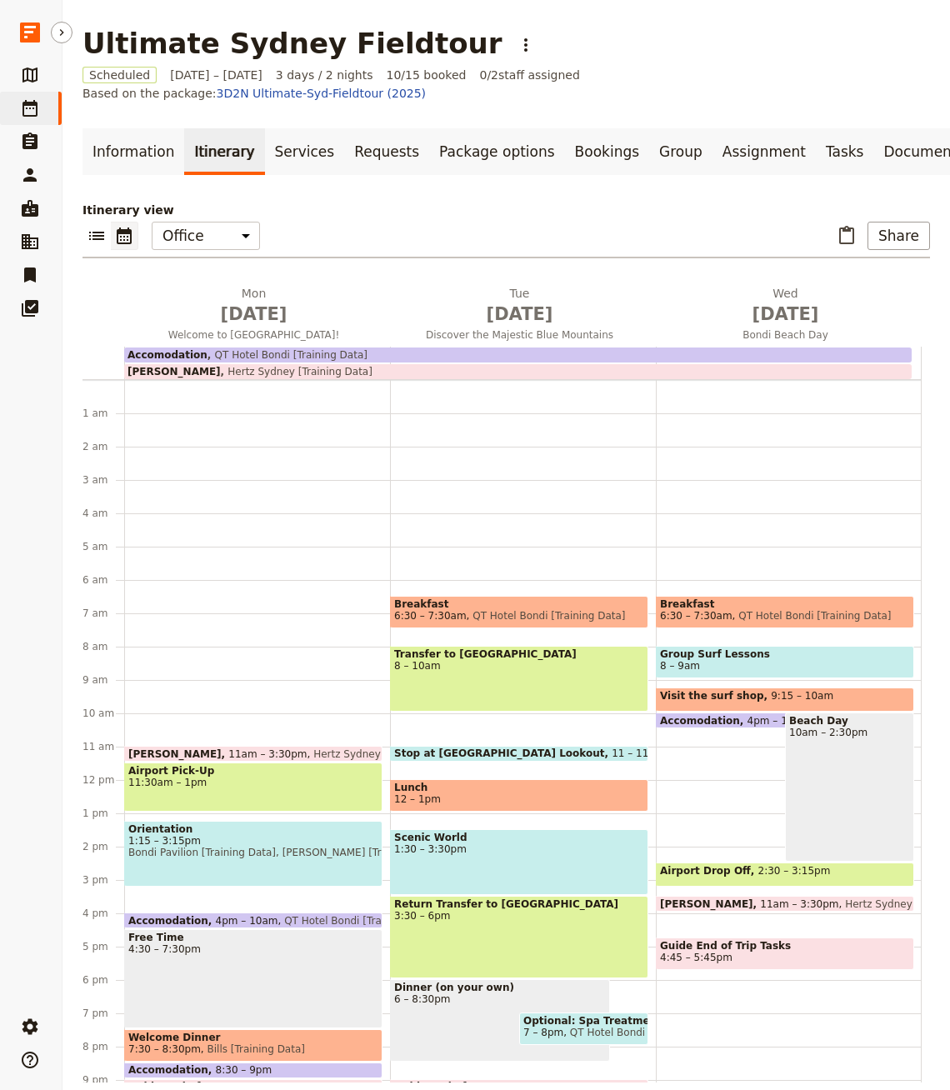
scroll to position [97, 0]
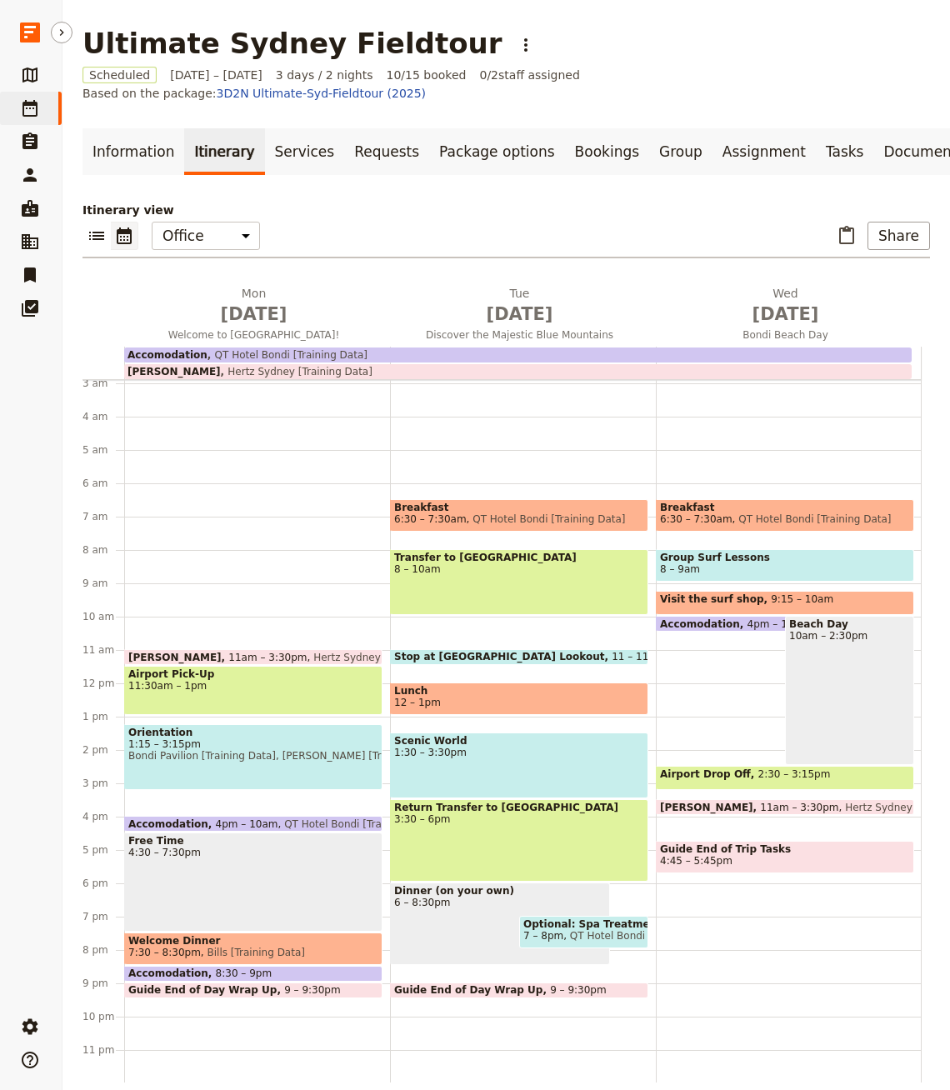
click at [893, 99] on main "Ultimate Sydney Fieldtour ​ Scheduled [DATE] – [DATE] 3 days / 2 nights 10/15 b…" at bounding box center [505, 554] width 887 height 1109
click at [873, 128] on link "Documents" at bounding box center [923, 151] width 101 height 47
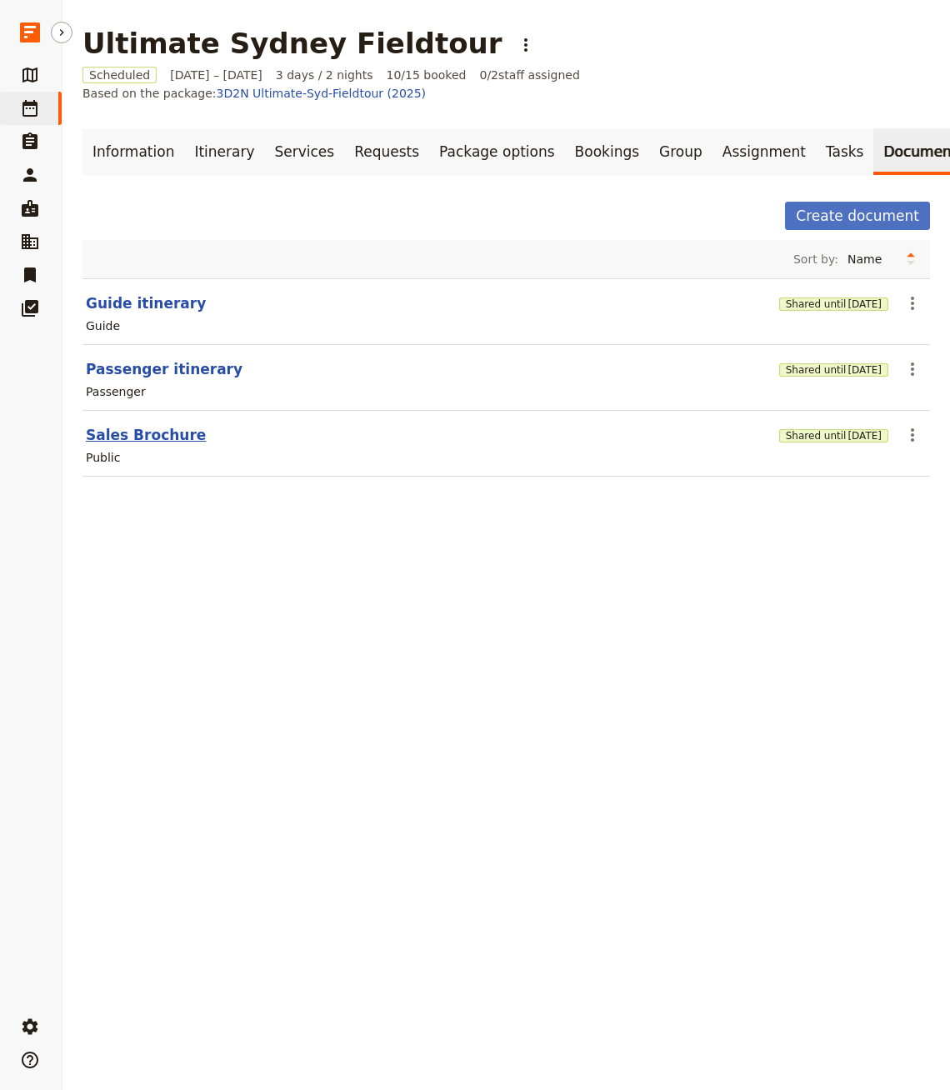
click at [145, 425] on button "Sales Brochure" at bounding box center [146, 435] width 120 height 20
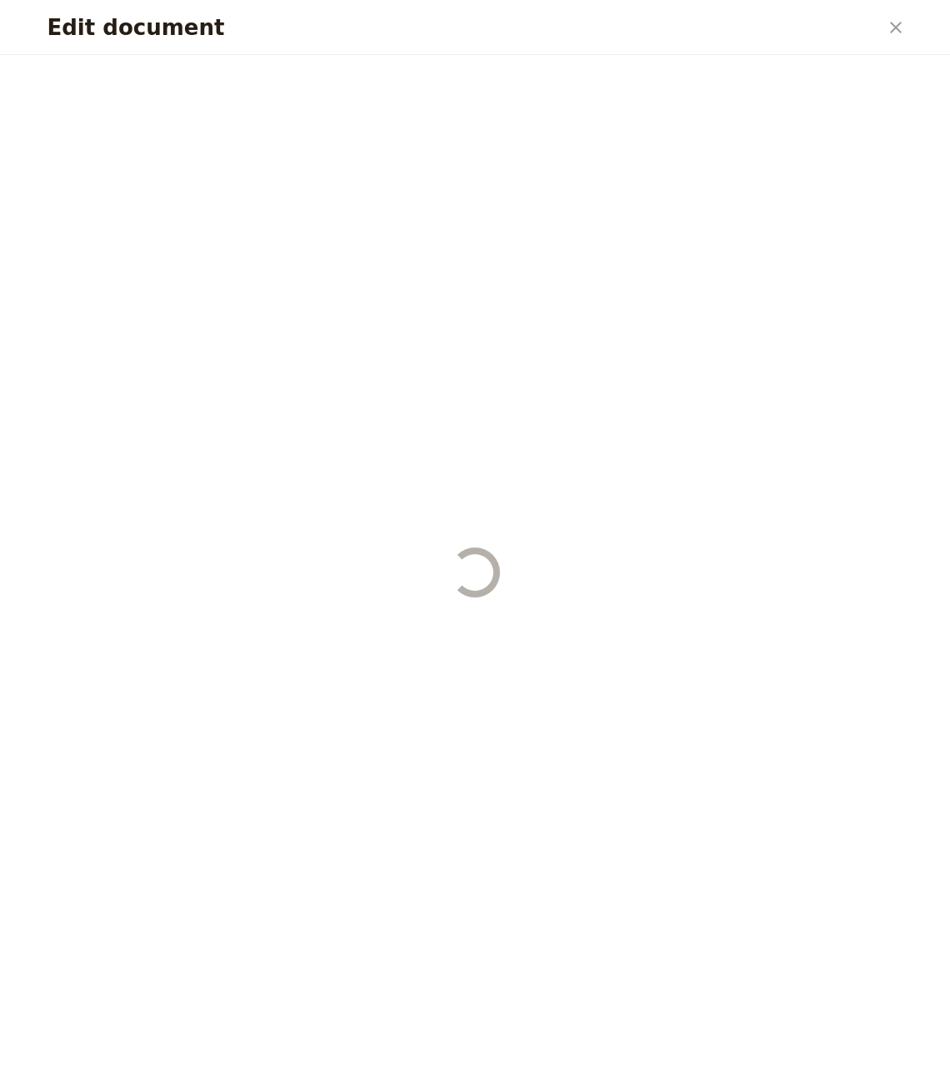
select select "DEFAULT"
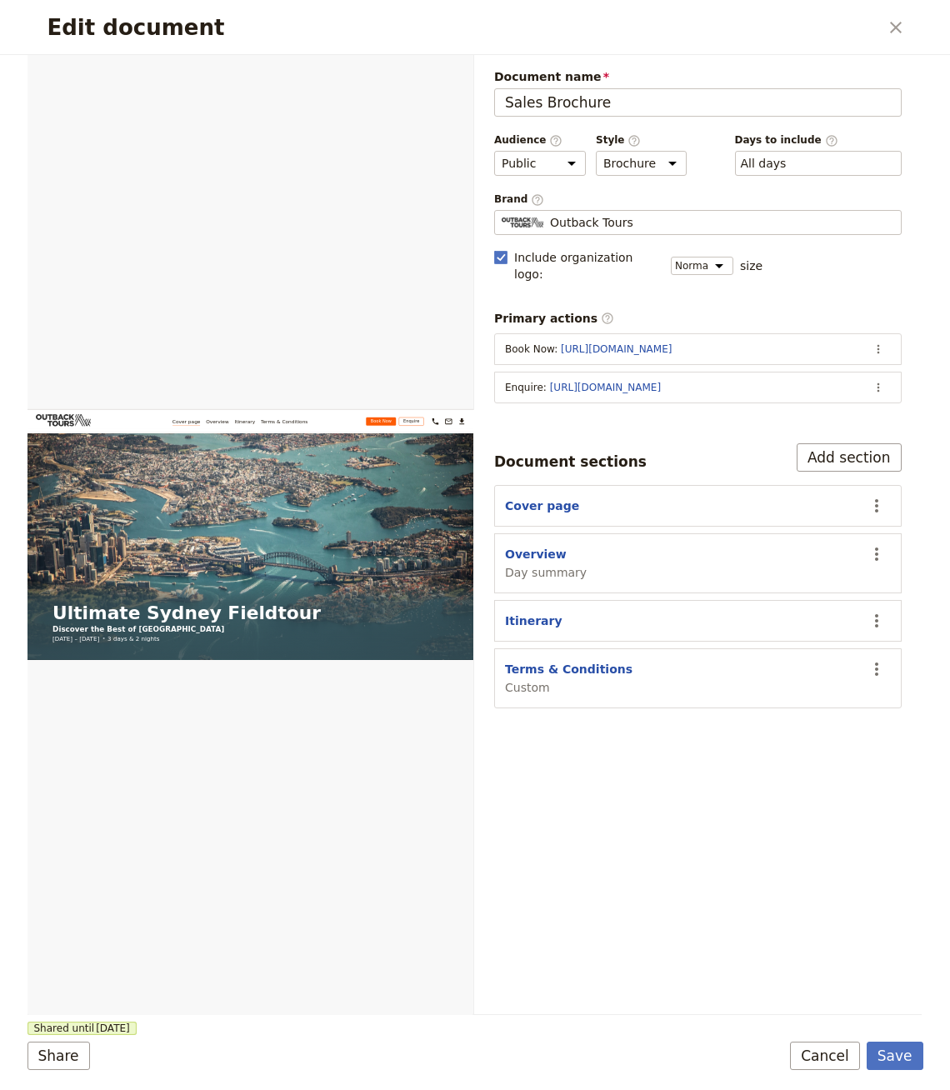
click at [892, 485] on section "Cover page ​" at bounding box center [697, 506] width 407 height 42
click at [870, 496] on icon "Actions" at bounding box center [876, 506] width 20 height 20
click at [782, 603] on span "Hide section" at bounding box center [781, 602] width 72 height 17
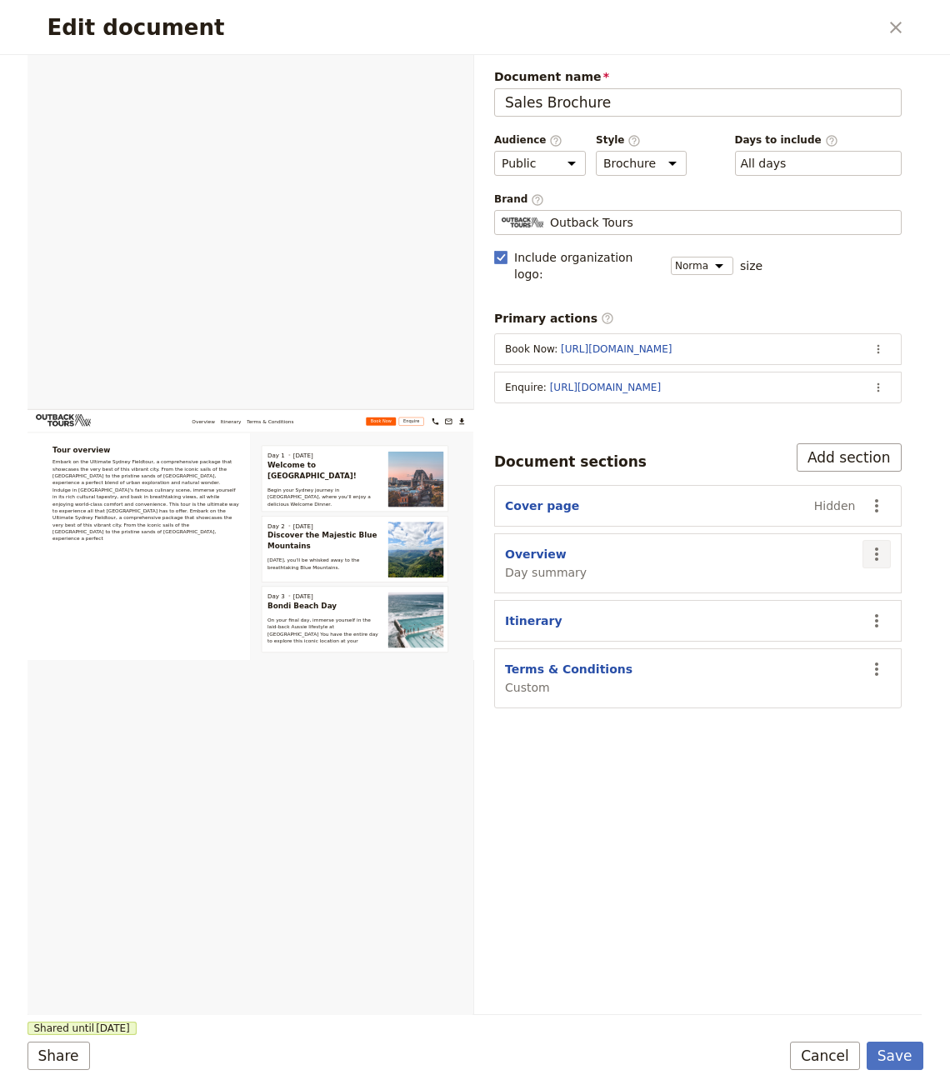
click at [883, 544] on icon "Actions" at bounding box center [876, 554] width 20 height 20
click at [809, 675] on span "Hide section" at bounding box center [781, 673] width 72 height 17
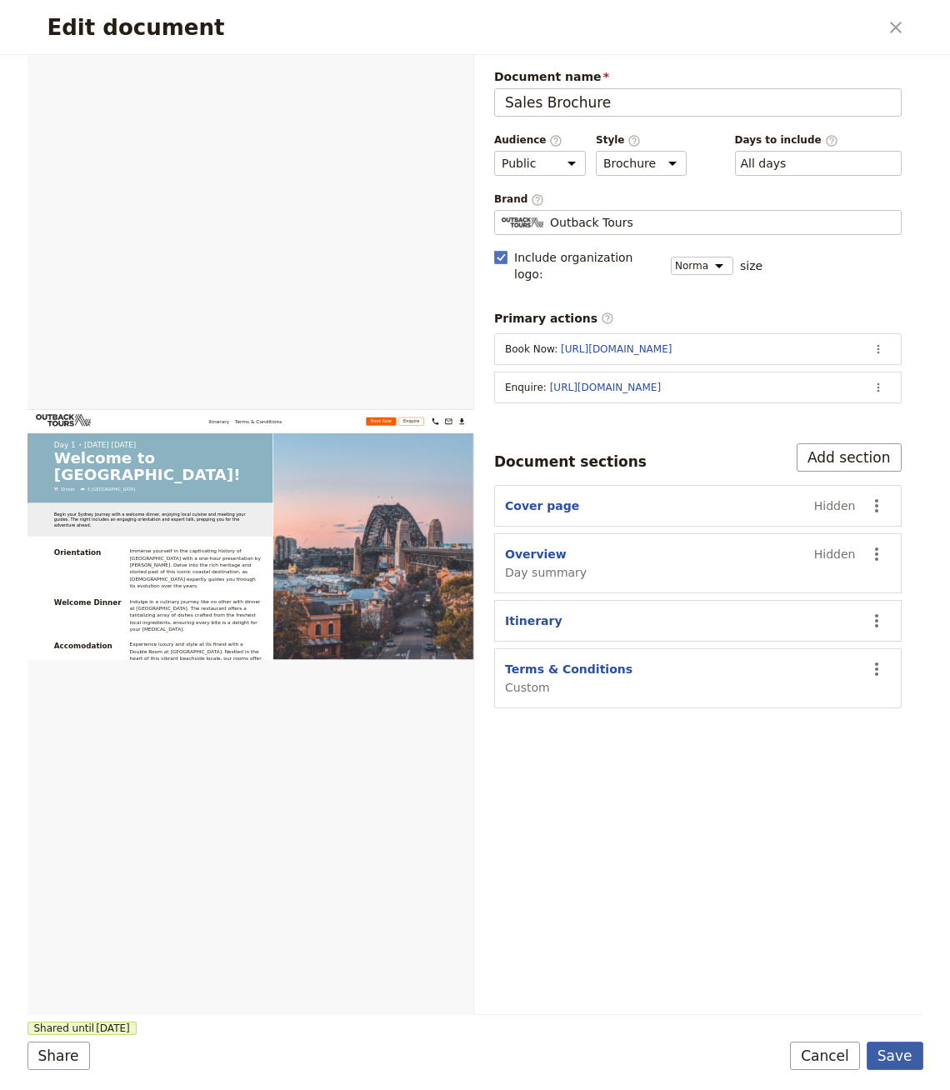
click at [890, 1055] on button "Save" at bounding box center [894, 1055] width 57 height 28
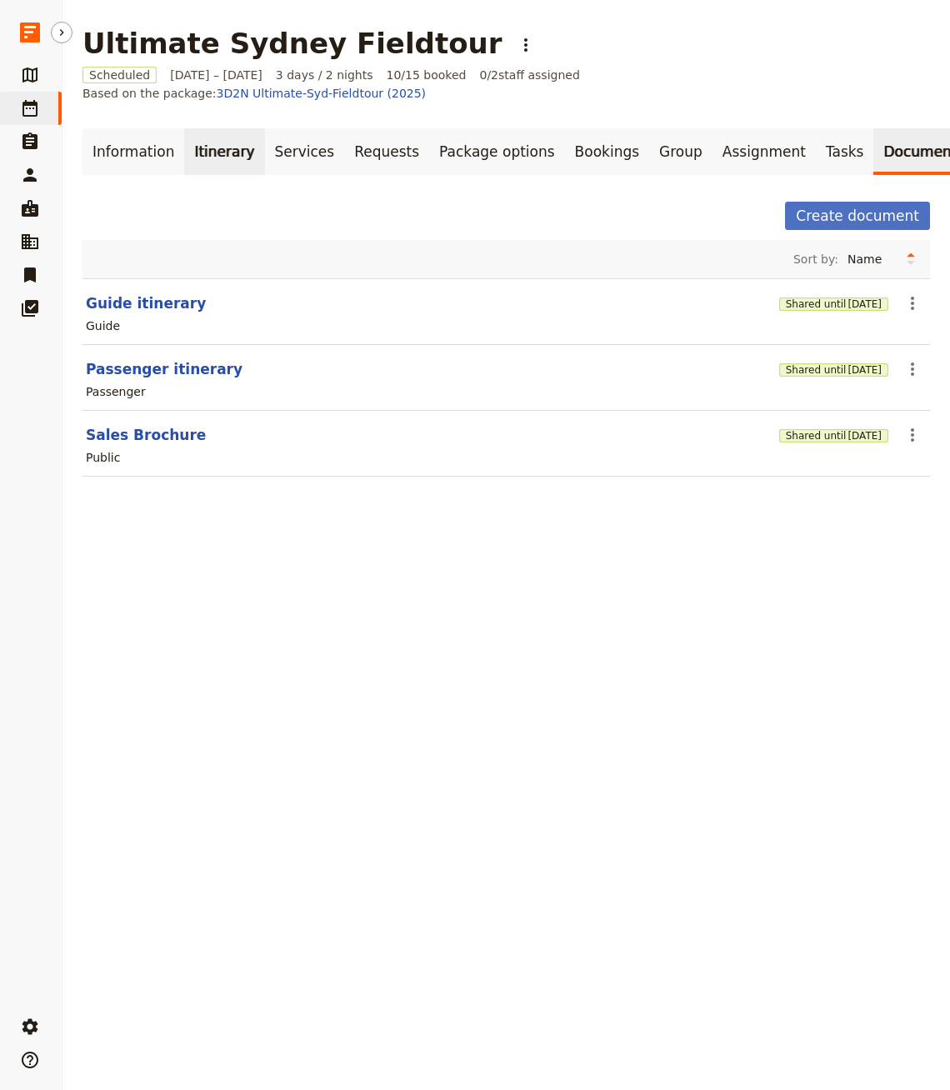
click at [218, 128] on link "Itinerary" at bounding box center [224, 151] width 80 height 47
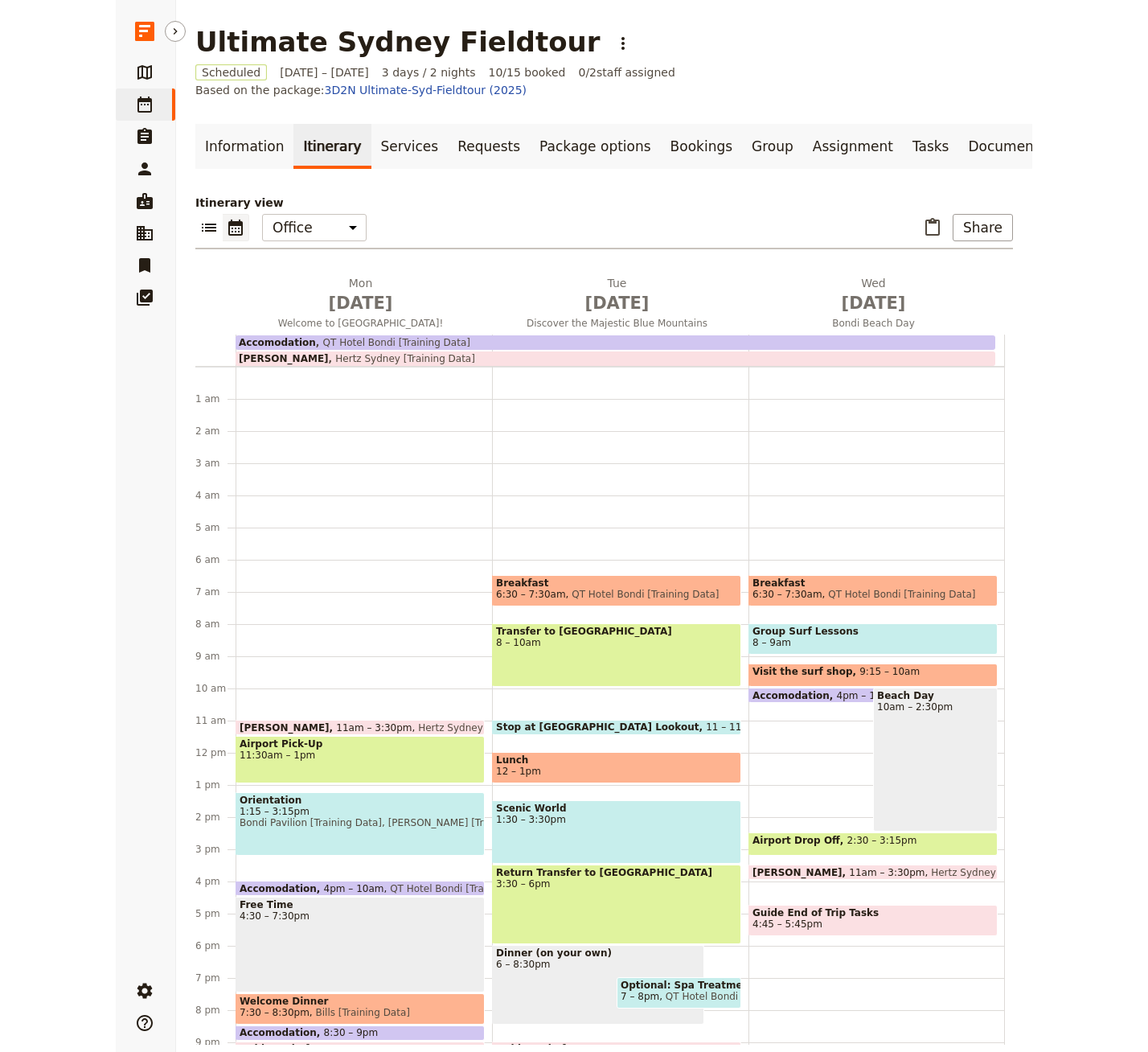
scroll to position [94, 0]
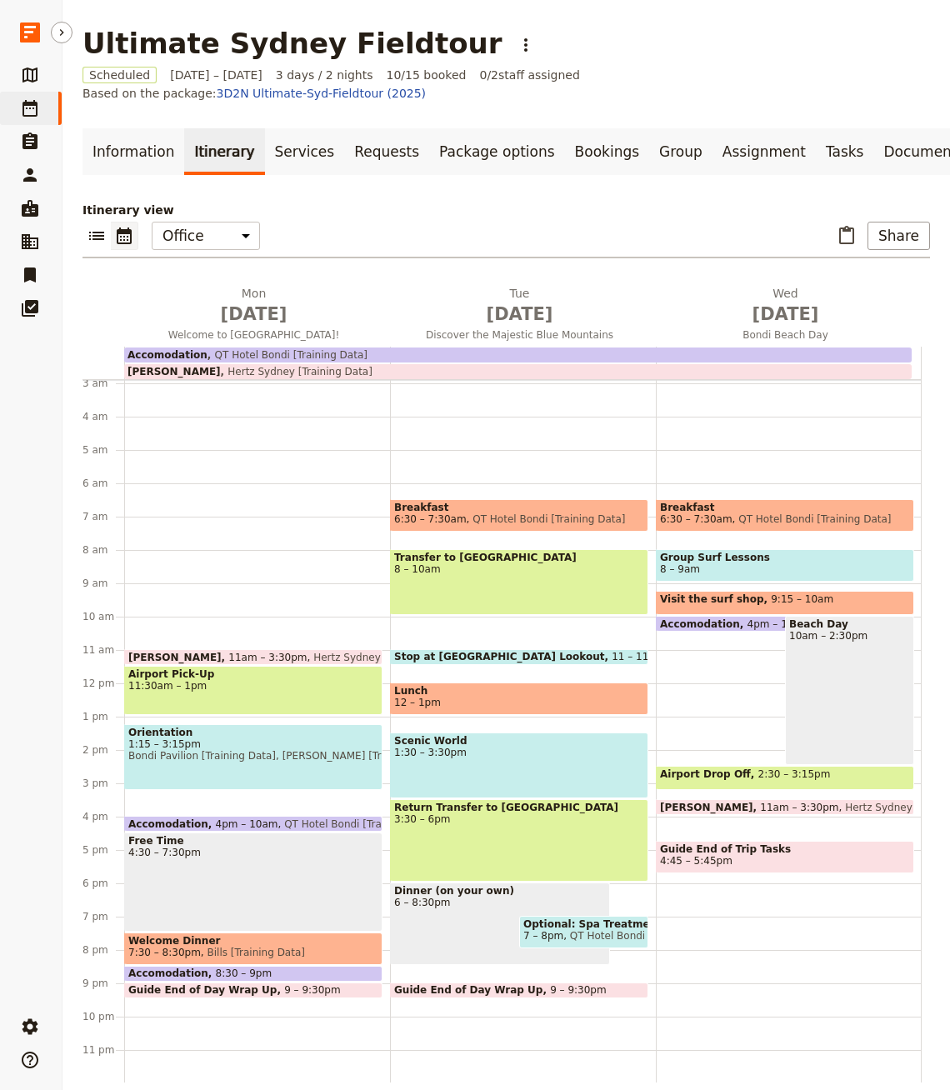
click at [262, 92] on main "Ultimate Sydney Fieldtour ​ Scheduled [DATE] – [DATE] 3 days / 2 nights 10/15 b…" at bounding box center [505, 554] width 887 height 1109
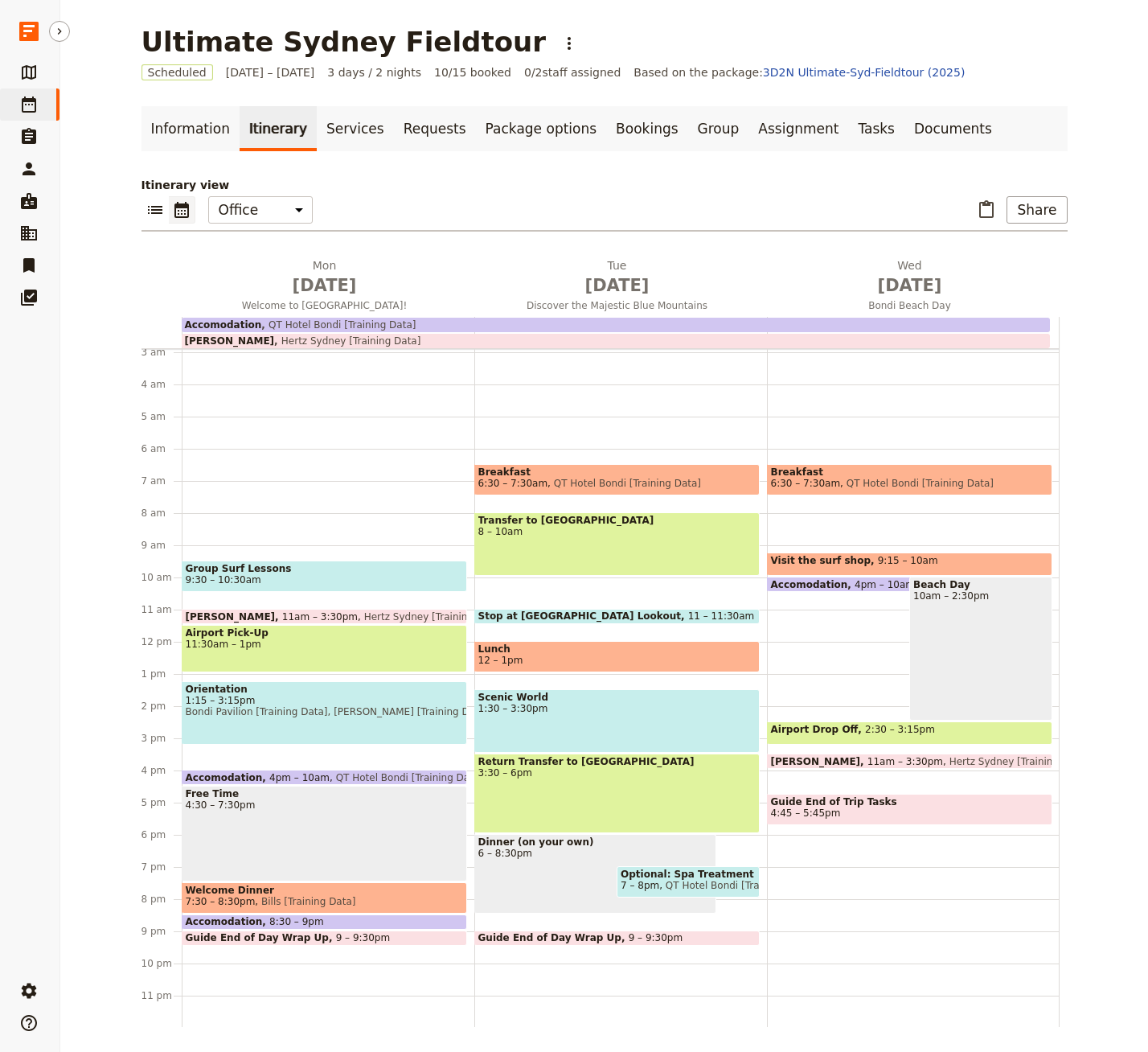
drag, startPoint x: 848, startPoint y: 525, endPoint x: 1092, endPoint y: 2, distance: 577.1
click at [319, 263] on h2 "[DATE] Welcome to [GEOGRAPHIC_DATA]!" at bounding box center [324, 278] width 273 height 41
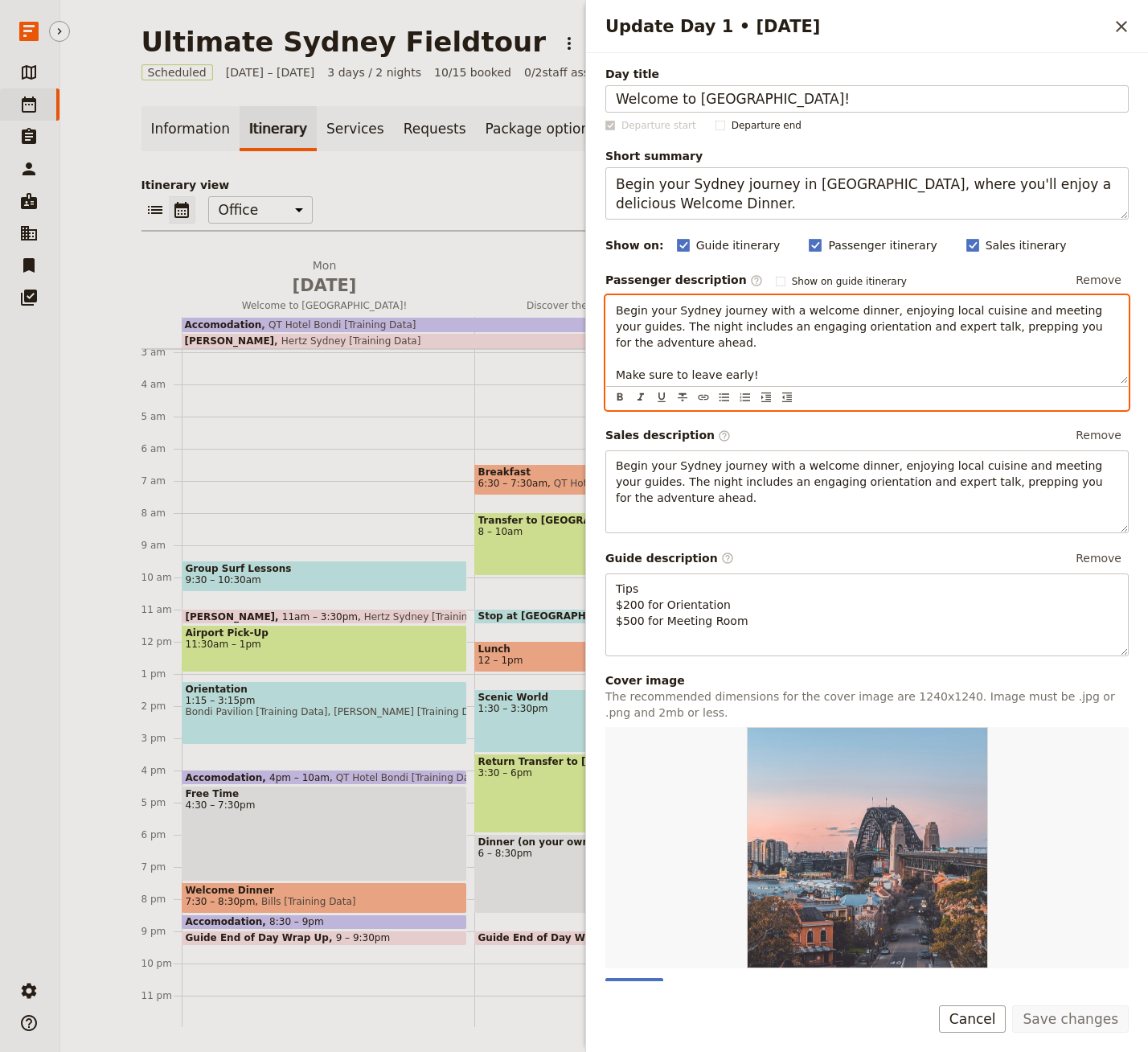
click at [751, 341] on p "Begin your Sydney journey with a welcome dinner, enjoying local cuisine and mee…" at bounding box center [867, 342] width 503 height 80
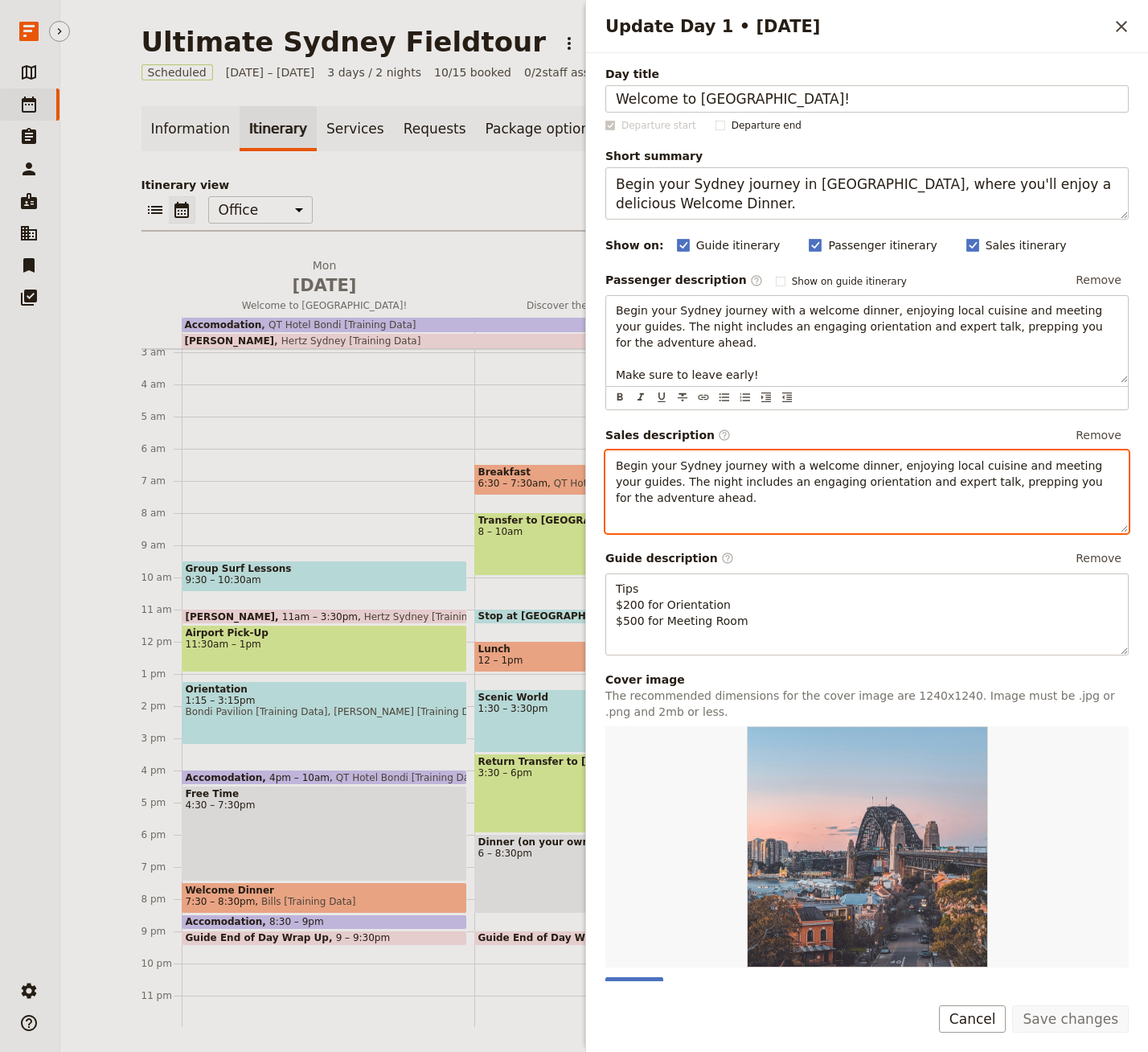
click at [801, 499] on p "Begin your Sydney journey with a welcome dinner, enjoying local cuisine and mee…" at bounding box center [867, 482] width 503 height 48
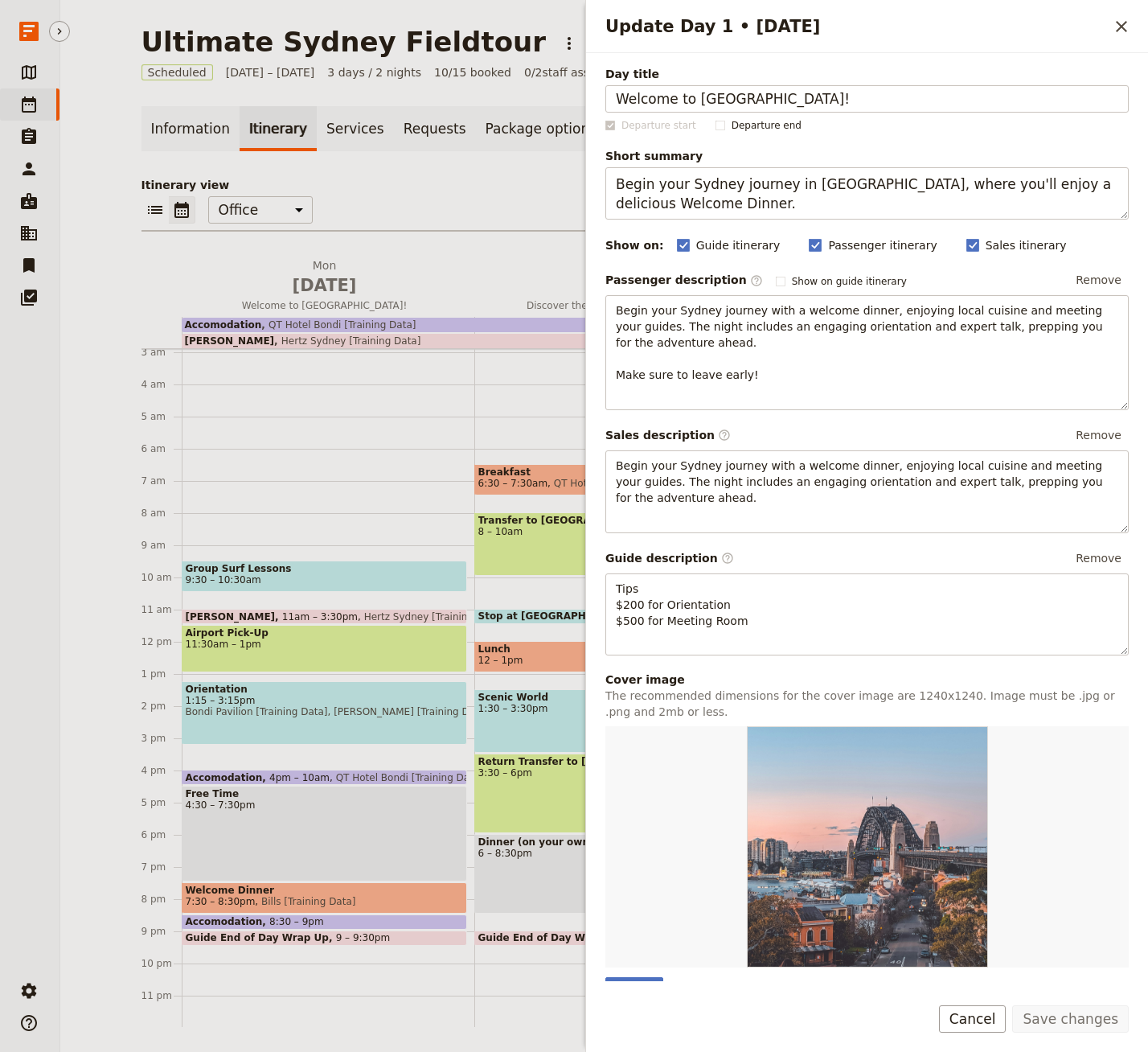
click at [949, 426] on div "Sales description ​ Remove" at bounding box center [867, 434] width 523 height 24
click at [844, 512] on div "Begin your Sydney journey with a welcome dinner, enjoying local cuisine and mee…" at bounding box center [867, 491] width 523 height 83
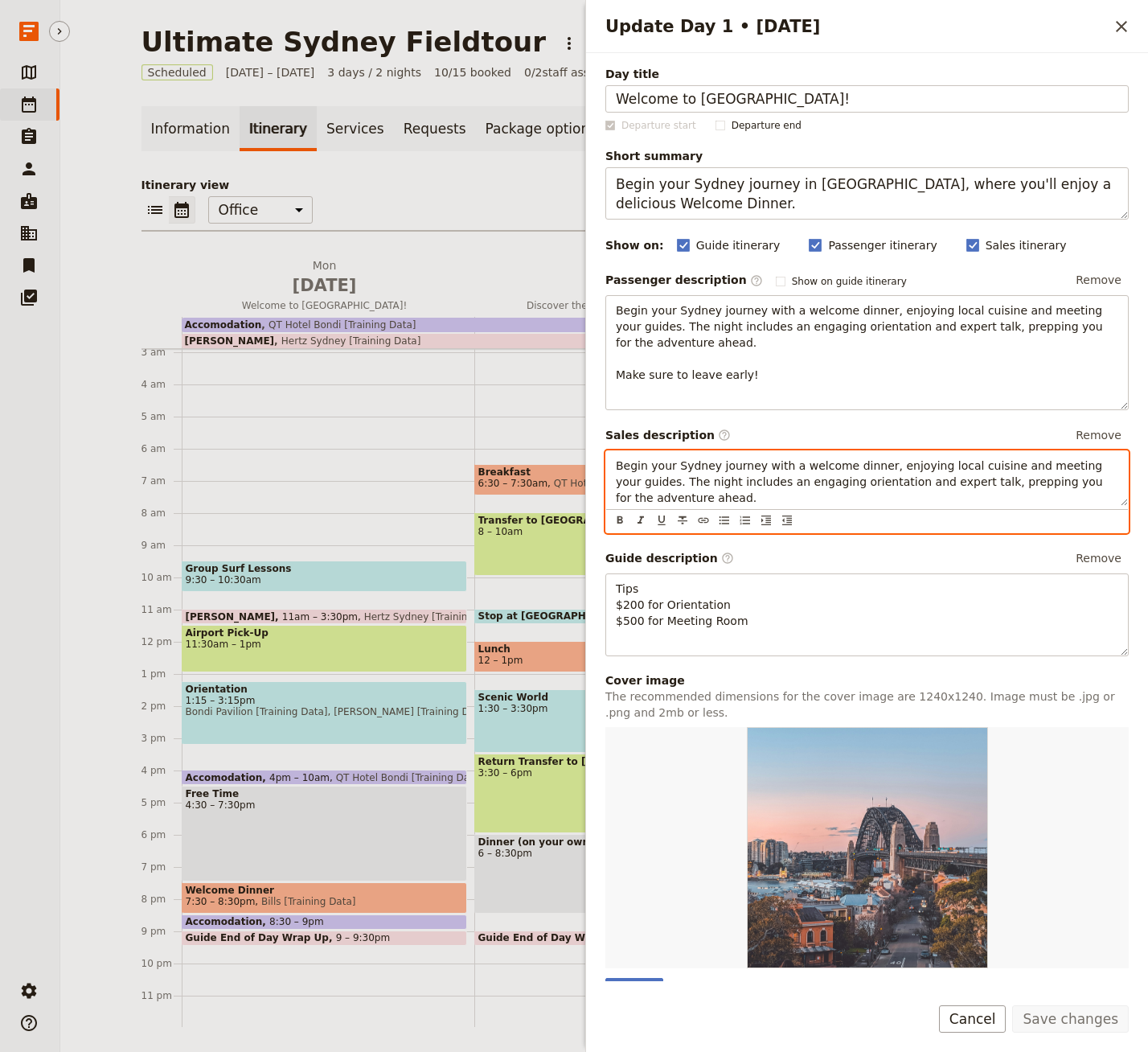
click at [422, 197] on div "​ ​ Office Guide Passenger Sales ​ Share" at bounding box center [605, 213] width 927 height 36
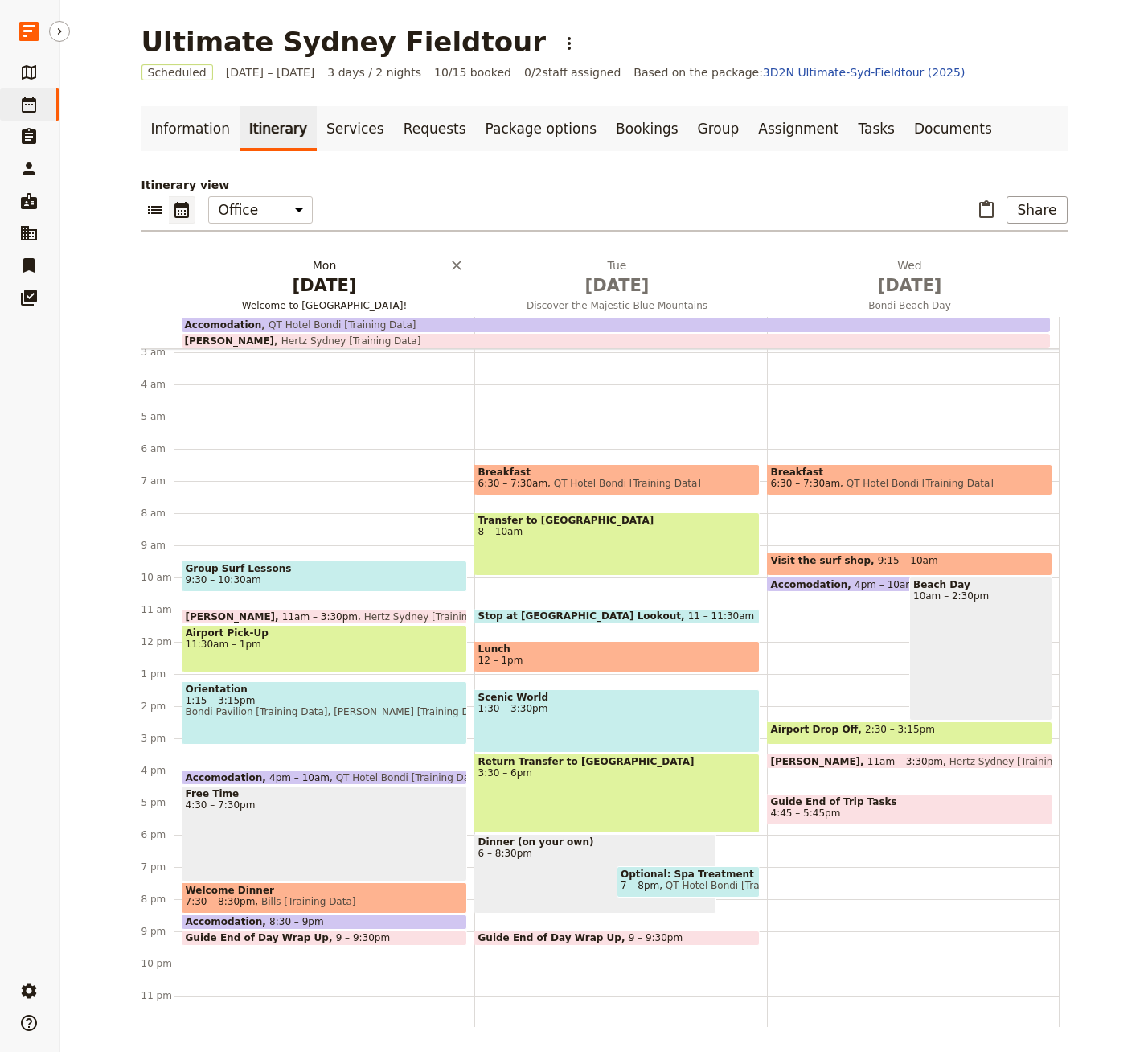
click at [323, 286] on span "[DATE]" at bounding box center [324, 285] width 273 height 24
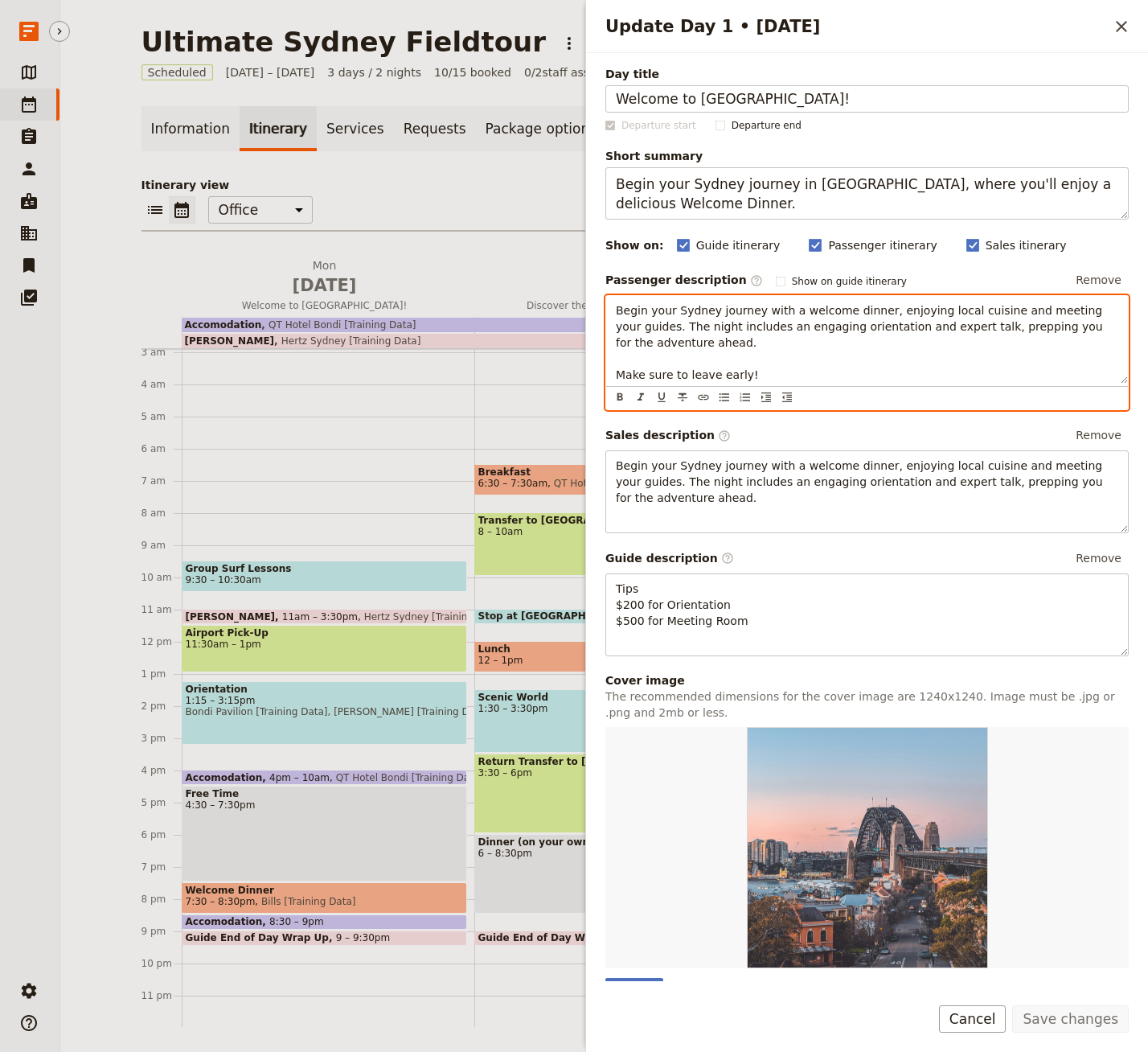
click at [811, 338] on p "Begin your Sydney journey with a welcome dinner, enjoying local cuisine and mee…" at bounding box center [867, 342] width 503 height 80
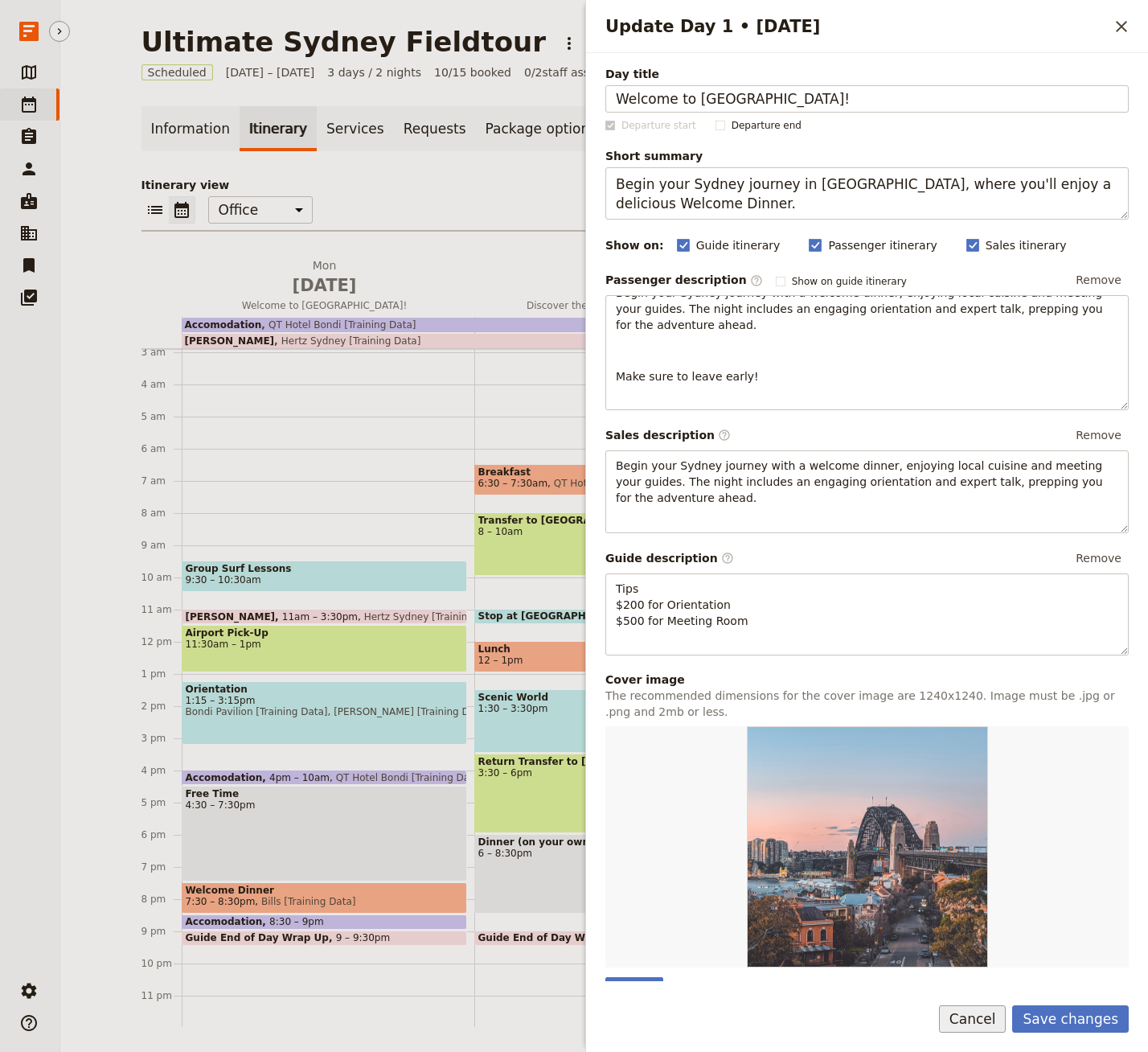
click at [987, 1017] on button "Cancel" at bounding box center [973, 1018] width 68 height 27
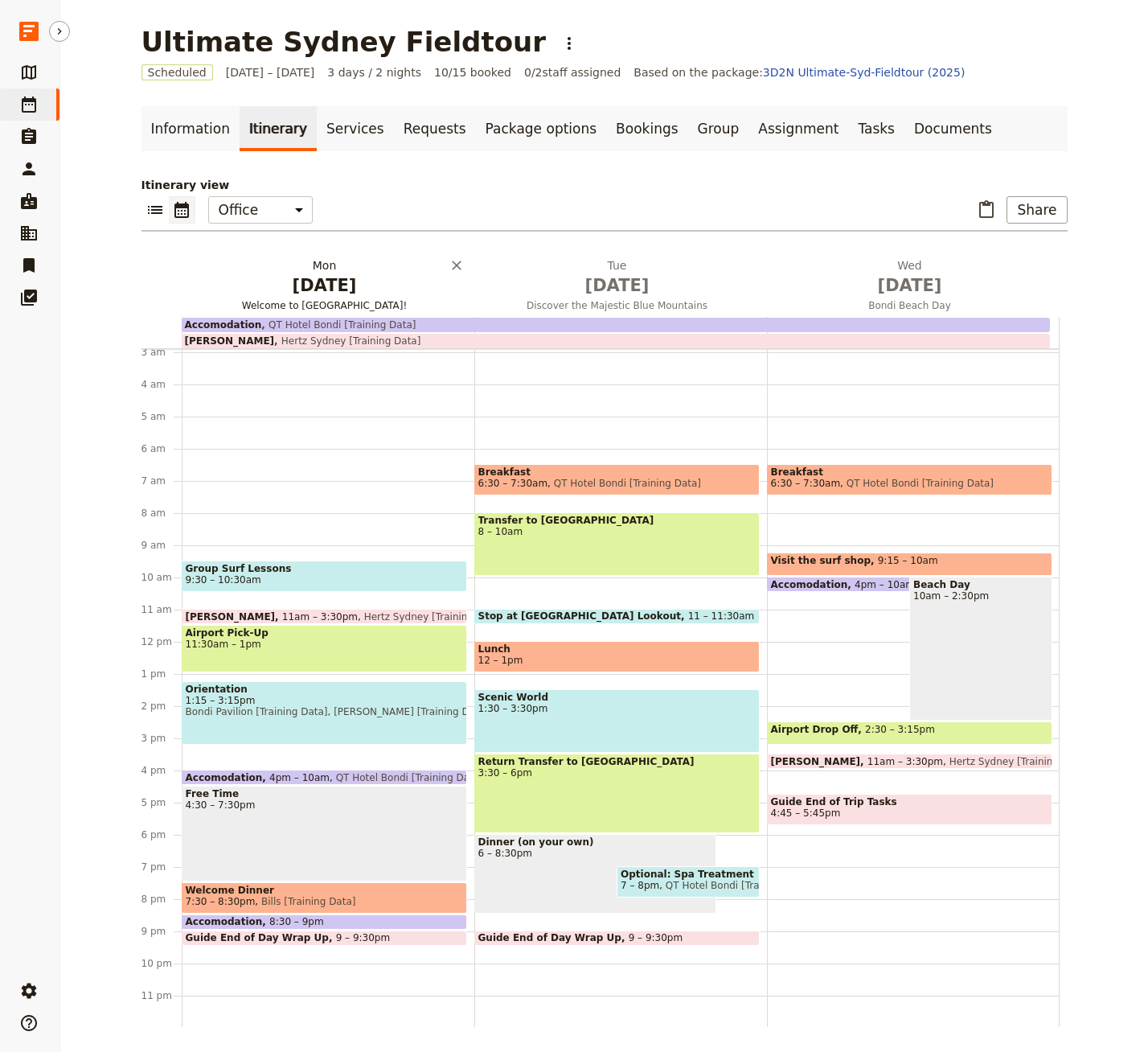
click at [316, 291] on span "[DATE]" at bounding box center [324, 285] width 273 height 24
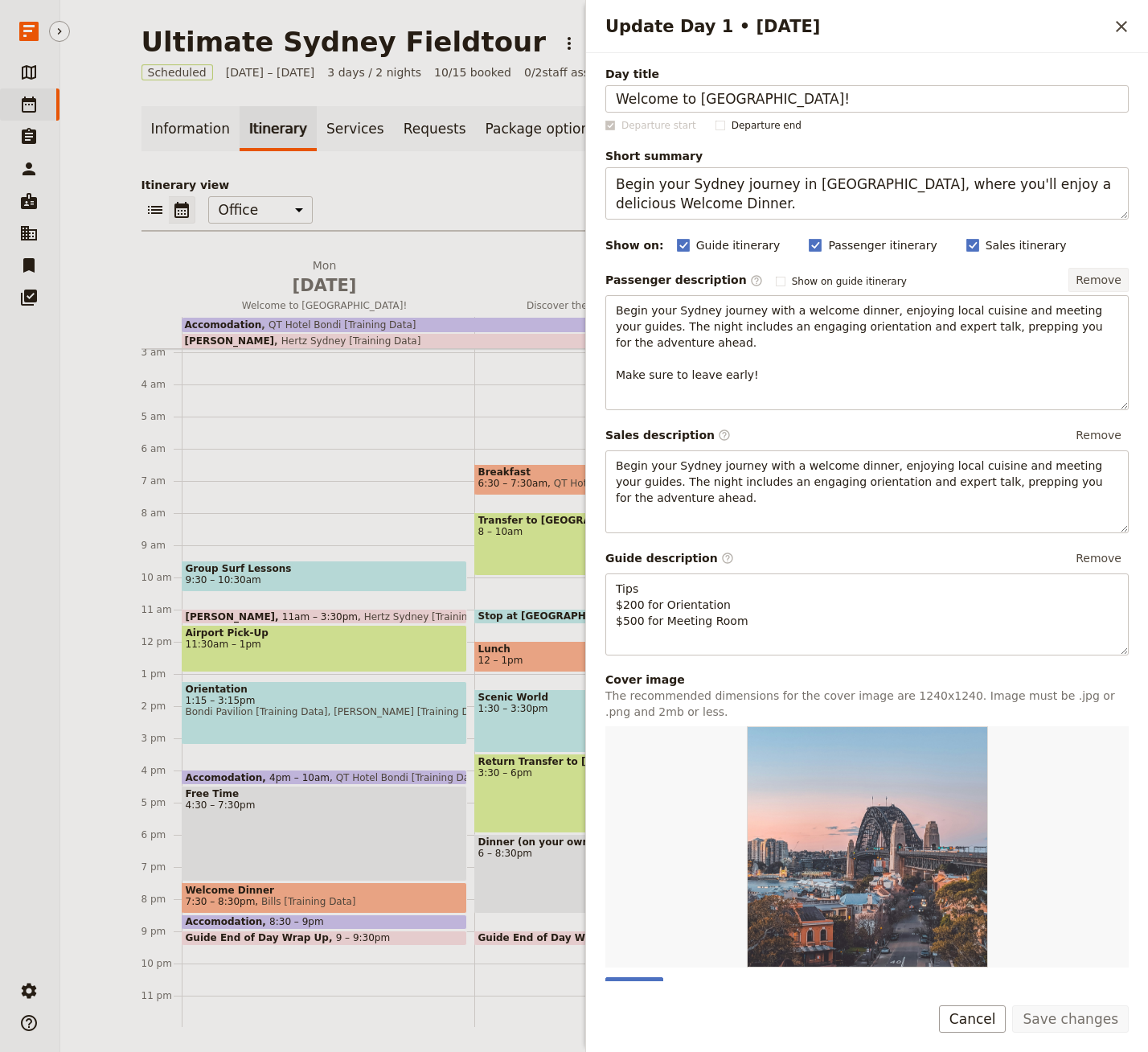
click at [1106, 279] on button "Remove" at bounding box center [1099, 279] width 60 height 24
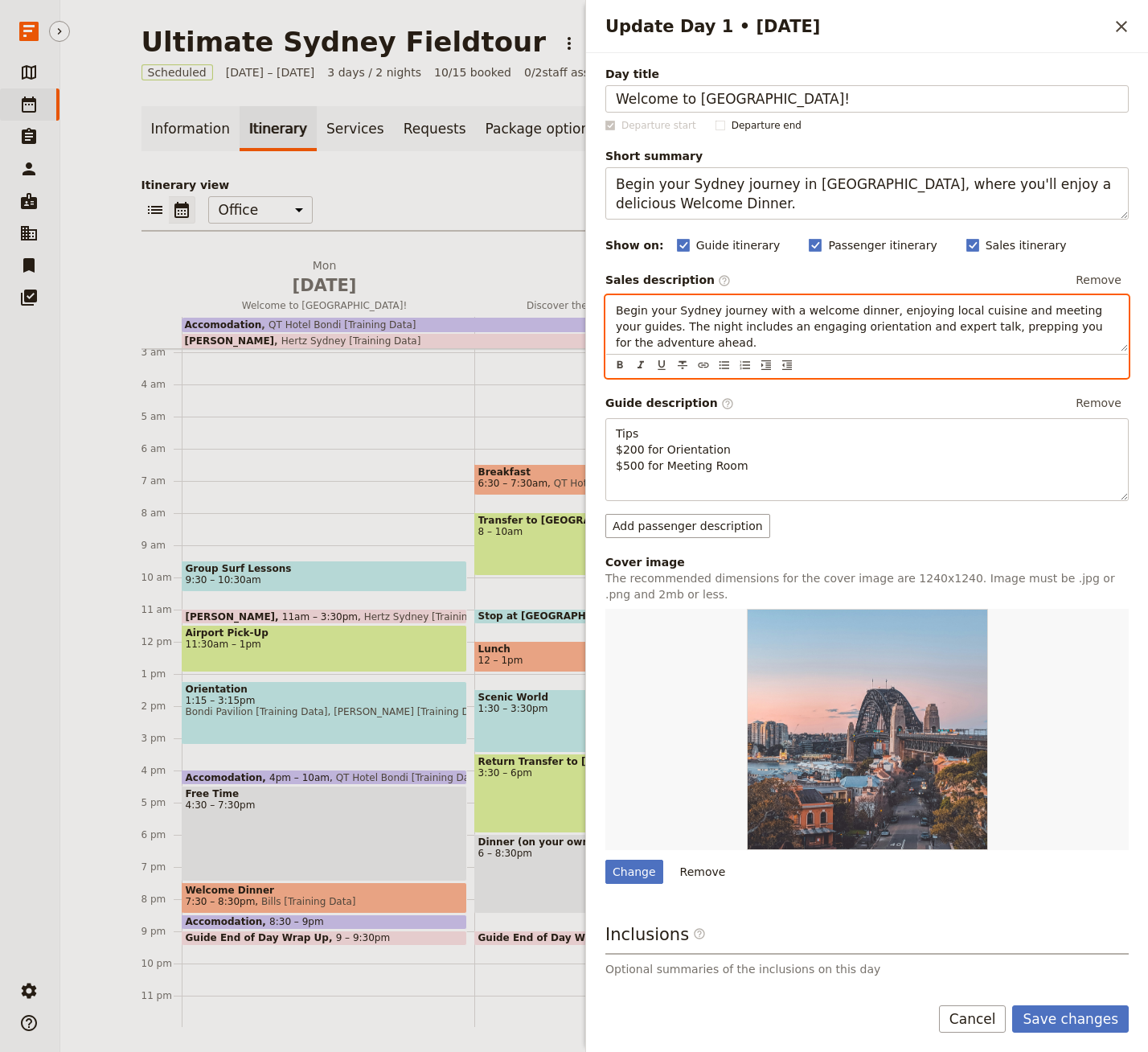
click at [842, 350] on div "Begin your Sydney journey with a welcome dinner, enjoying local cuisine and mee…" at bounding box center [867, 337] width 523 height 83
click at [787, 308] on span "Begin your Sydney journey with a welcome dinner, enjoying local cuisine and mee…" at bounding box center [861, 326] width 490 height 45
click at [789, 344] on p "Begin your Sydney journey with a welcome dinner, enjoying local cuisine and mee…" at bounding box center [867, 326] width 503 height 48
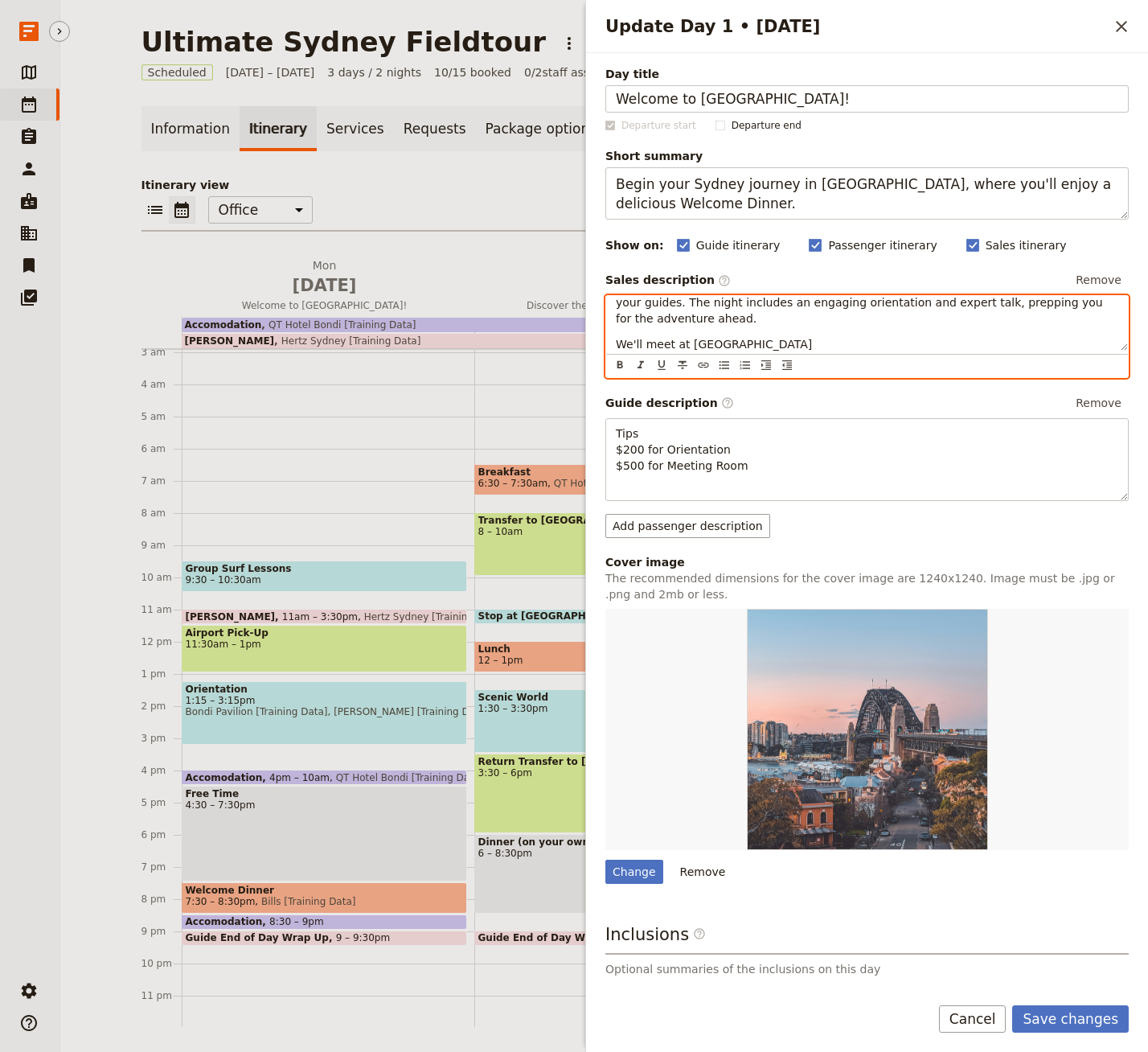
scroll to position [50, 0]
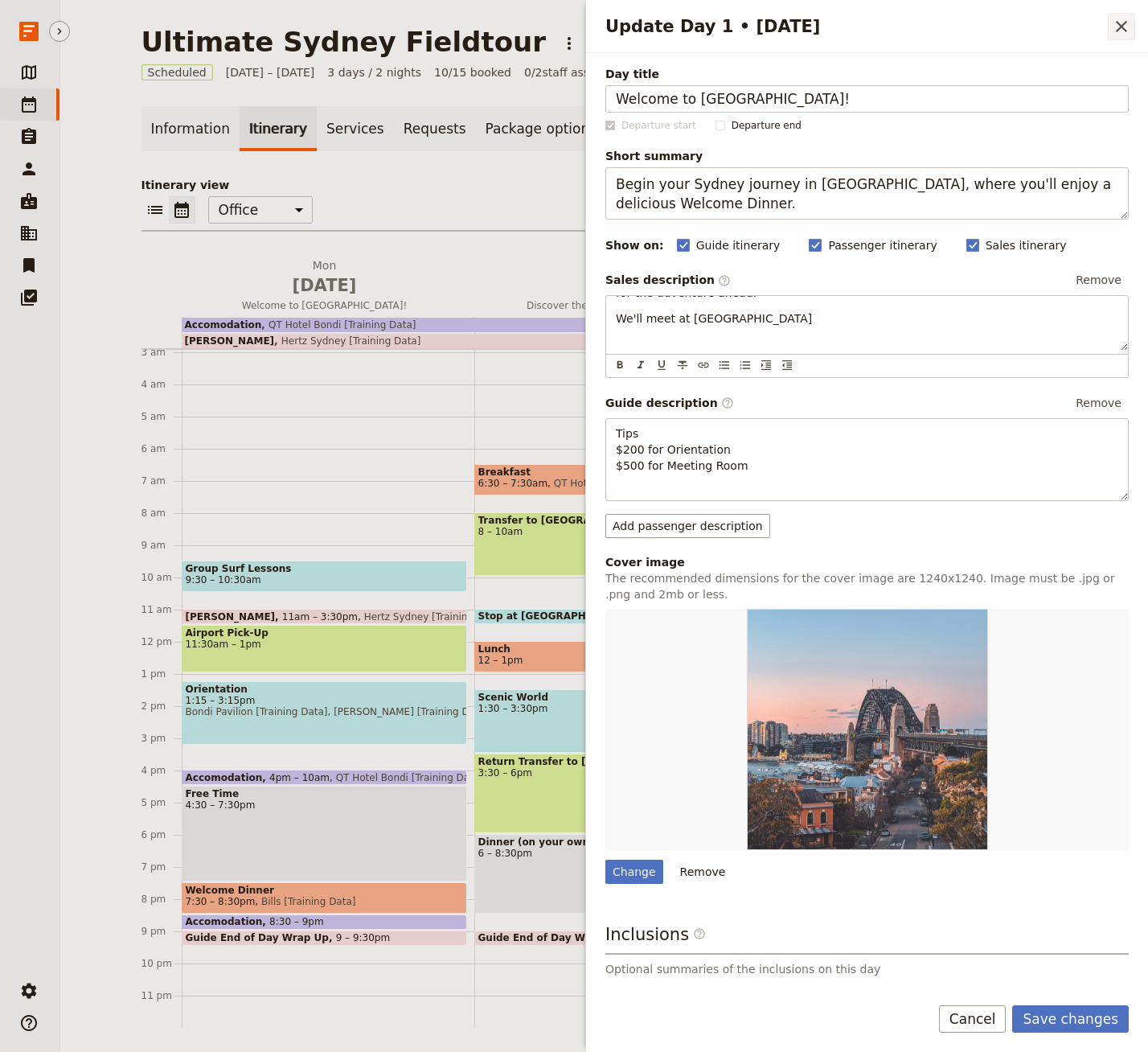
click at [1122, 30] on icon "Close drawer" at bounding box center [1122, 26] width 19 height 19
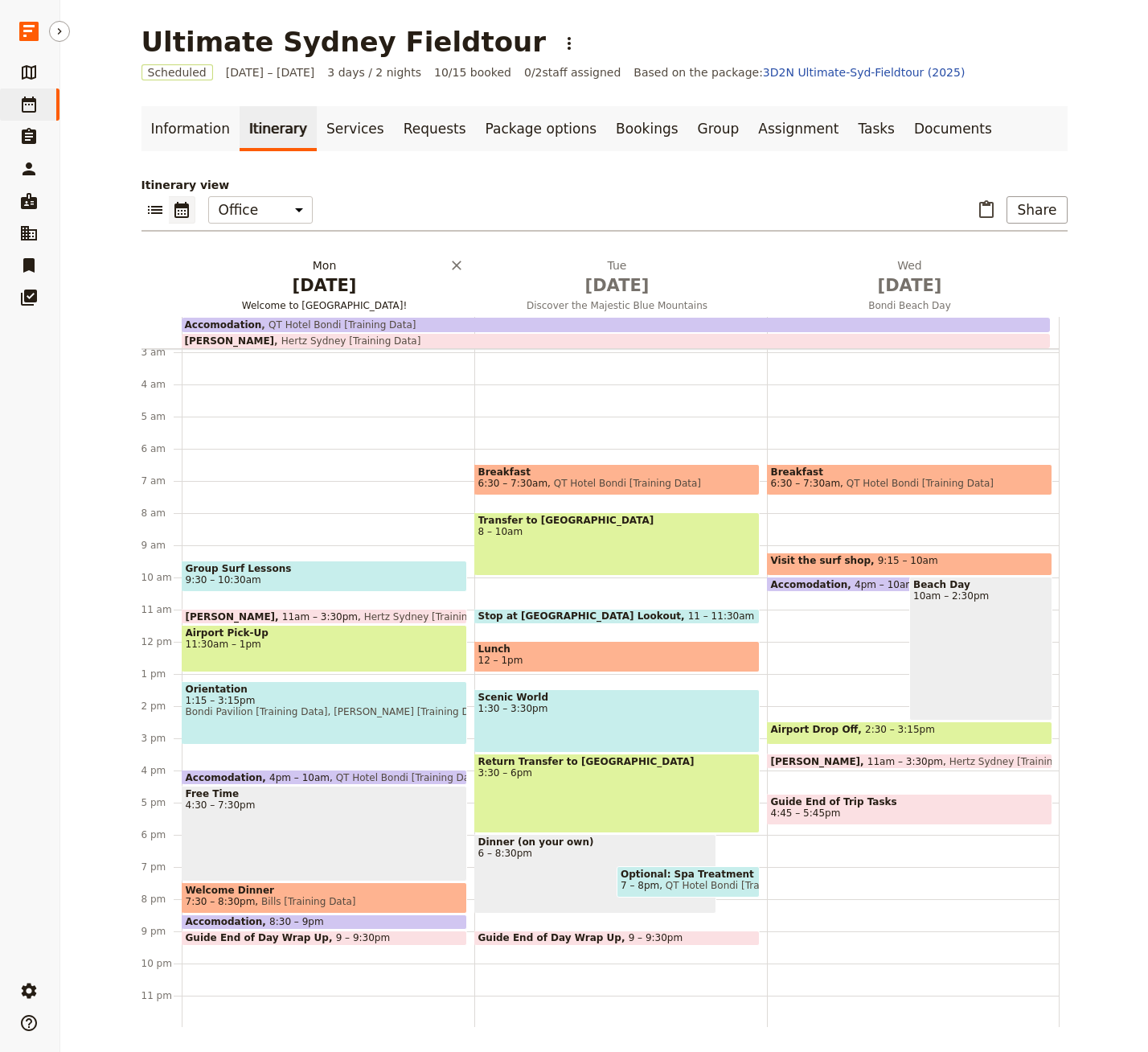
click at [335, 286] on span "[DATE]" at bounding box center [324, 285] width 273 height 24
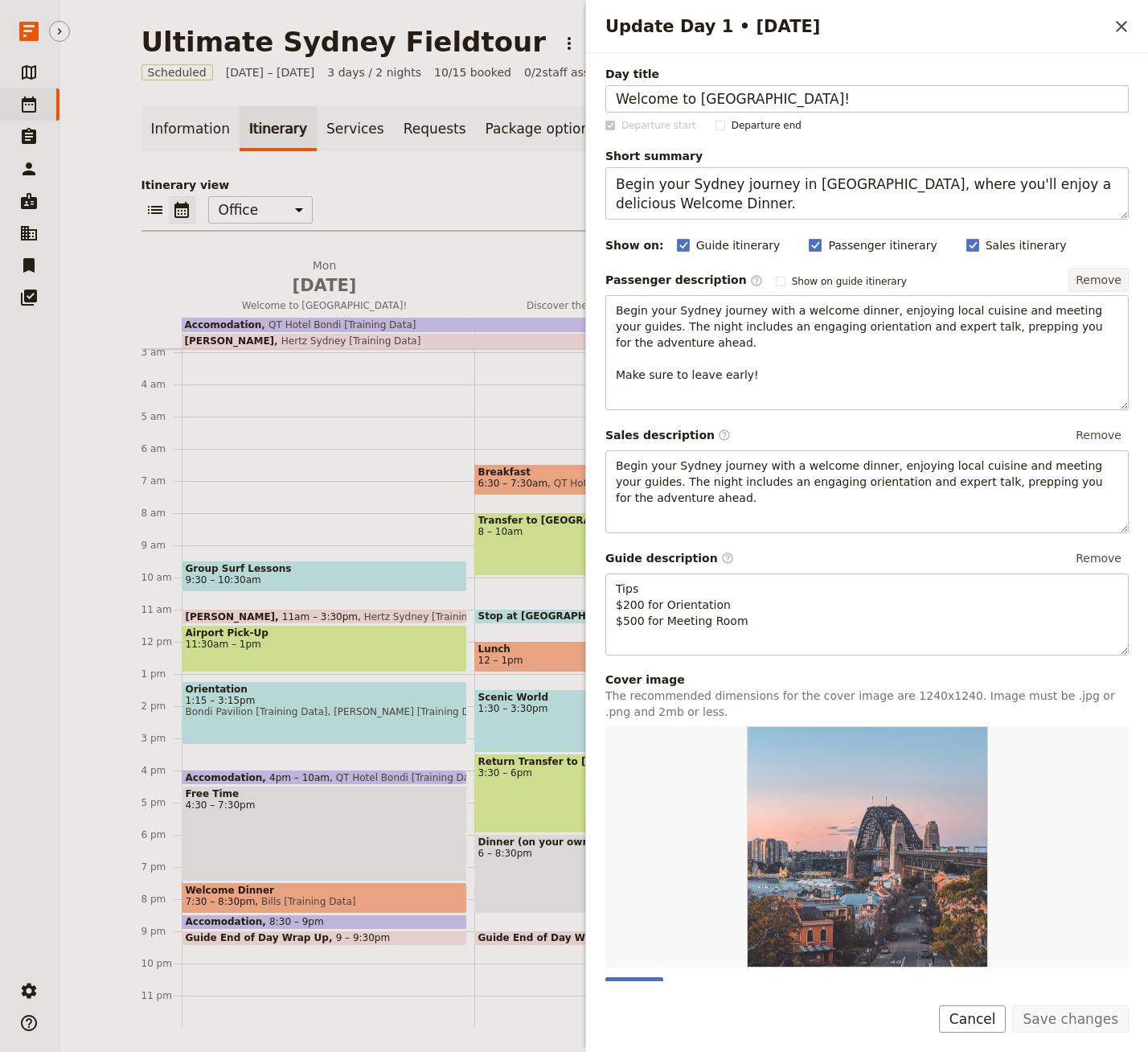
click at [1095, 280] on button "Remove" at bounding box center [1099, 279] width 60 height 24
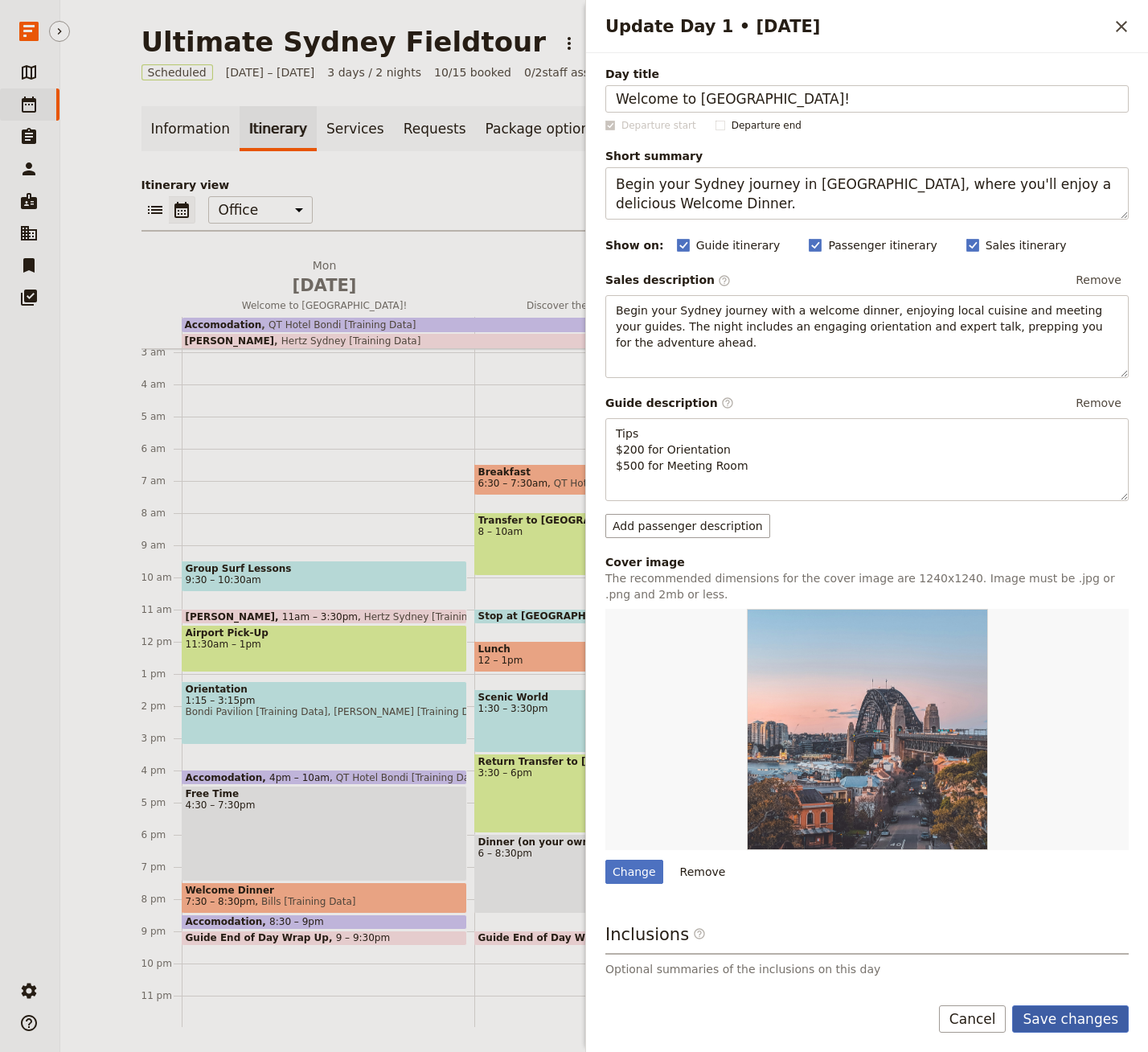
click at [1074, 1024] on button "Save changes" at bounding box center [1071, 1018] width 117 height 27
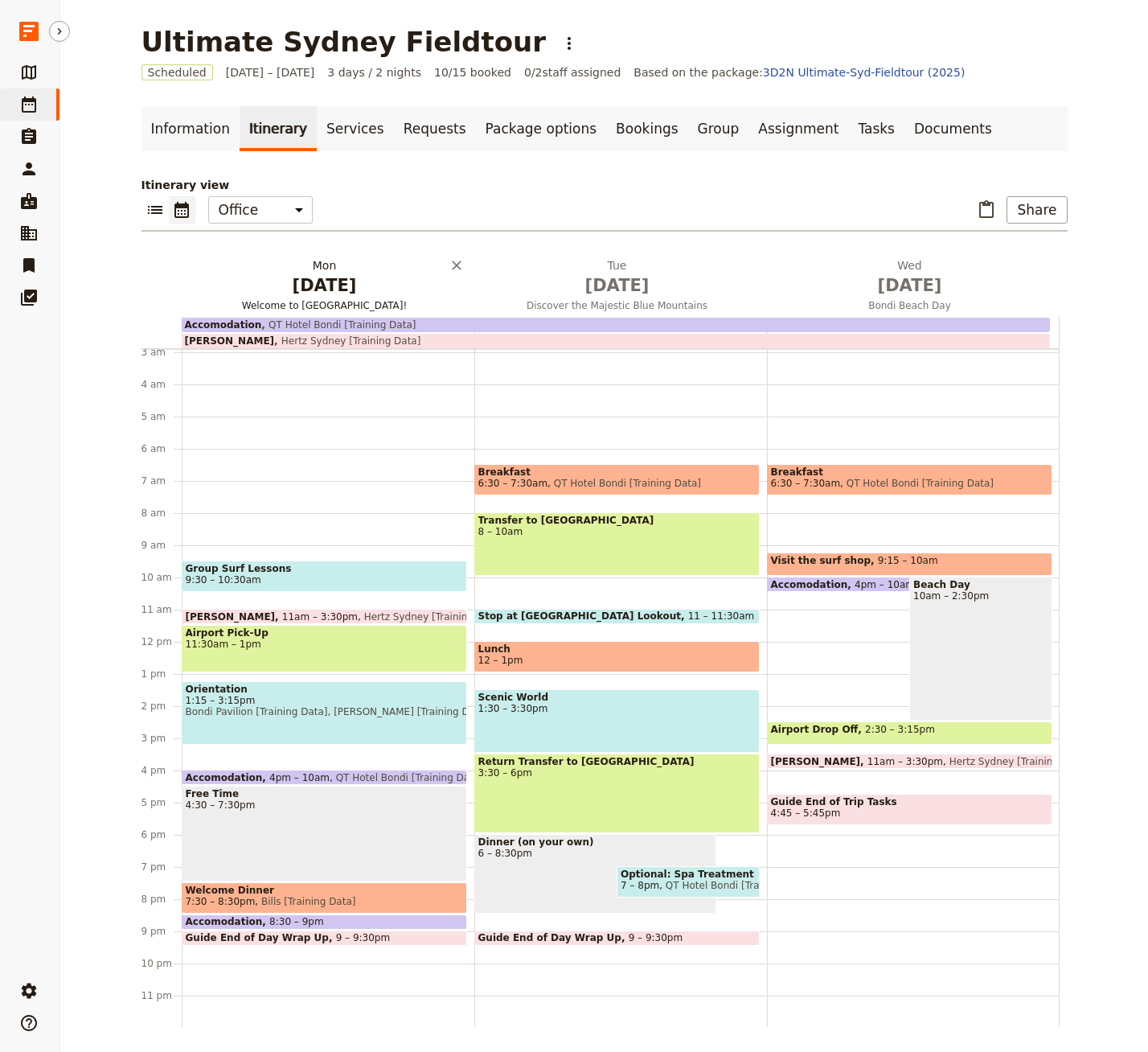
click at [337, 279] on span "[DATE]" at bounding box center [324, 285] width 273 height 24
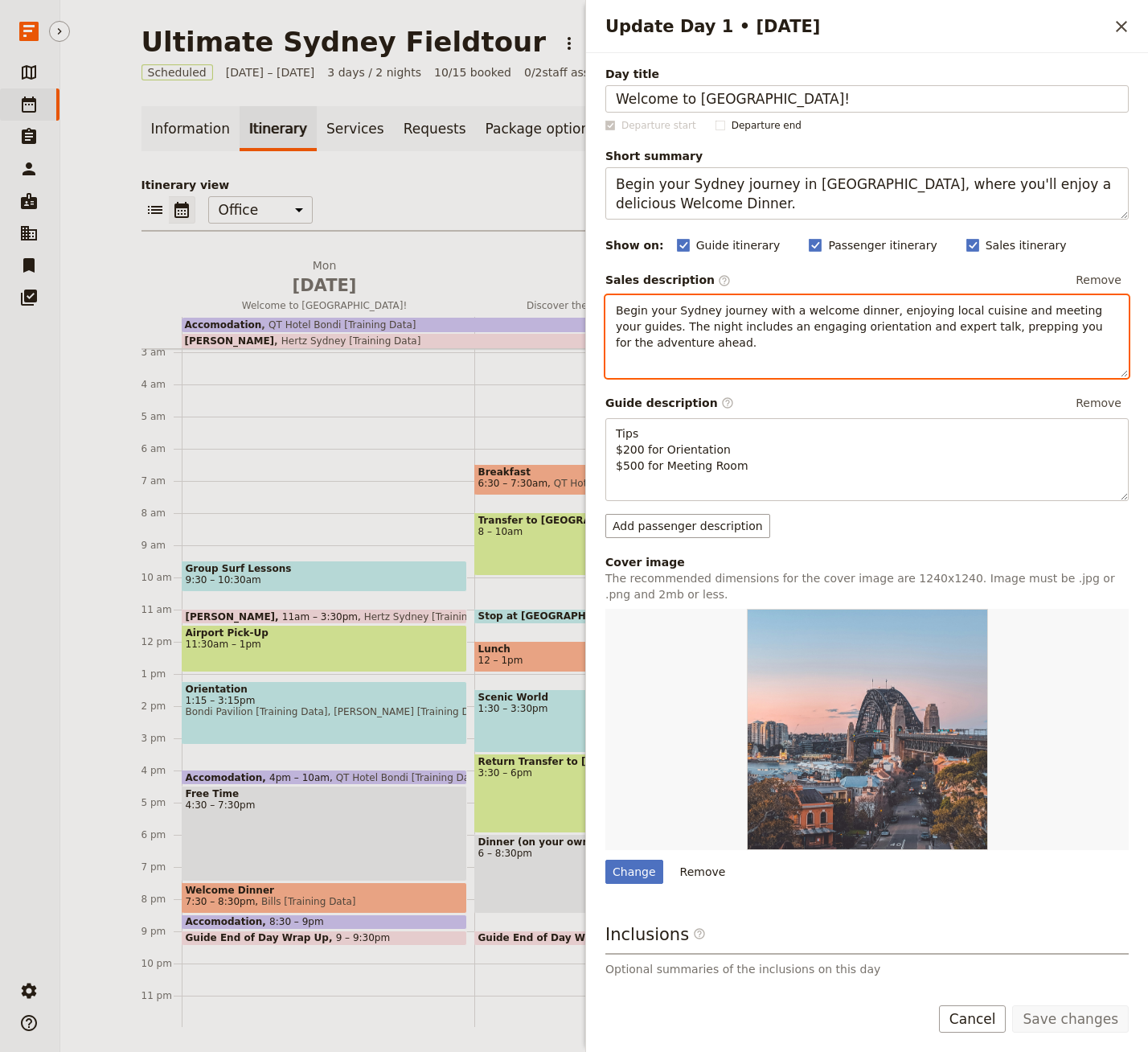
click at [782, 353] on div "Begin your Sydney journey with a welcome dinner, enjoying local cuisine and mee…" at bounding box center [867, 337] width 523 height 83
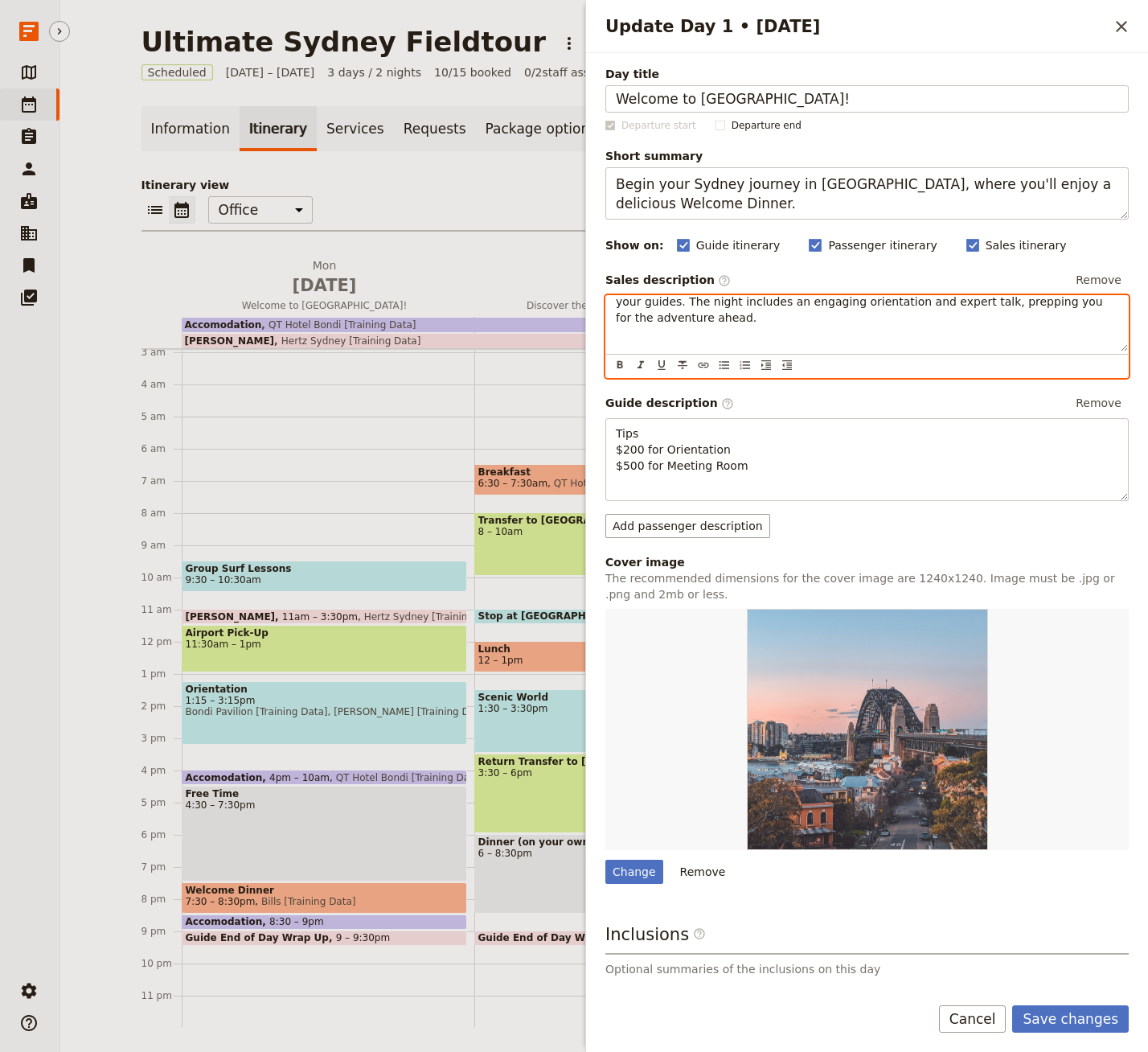
scroll to position [0, 0]
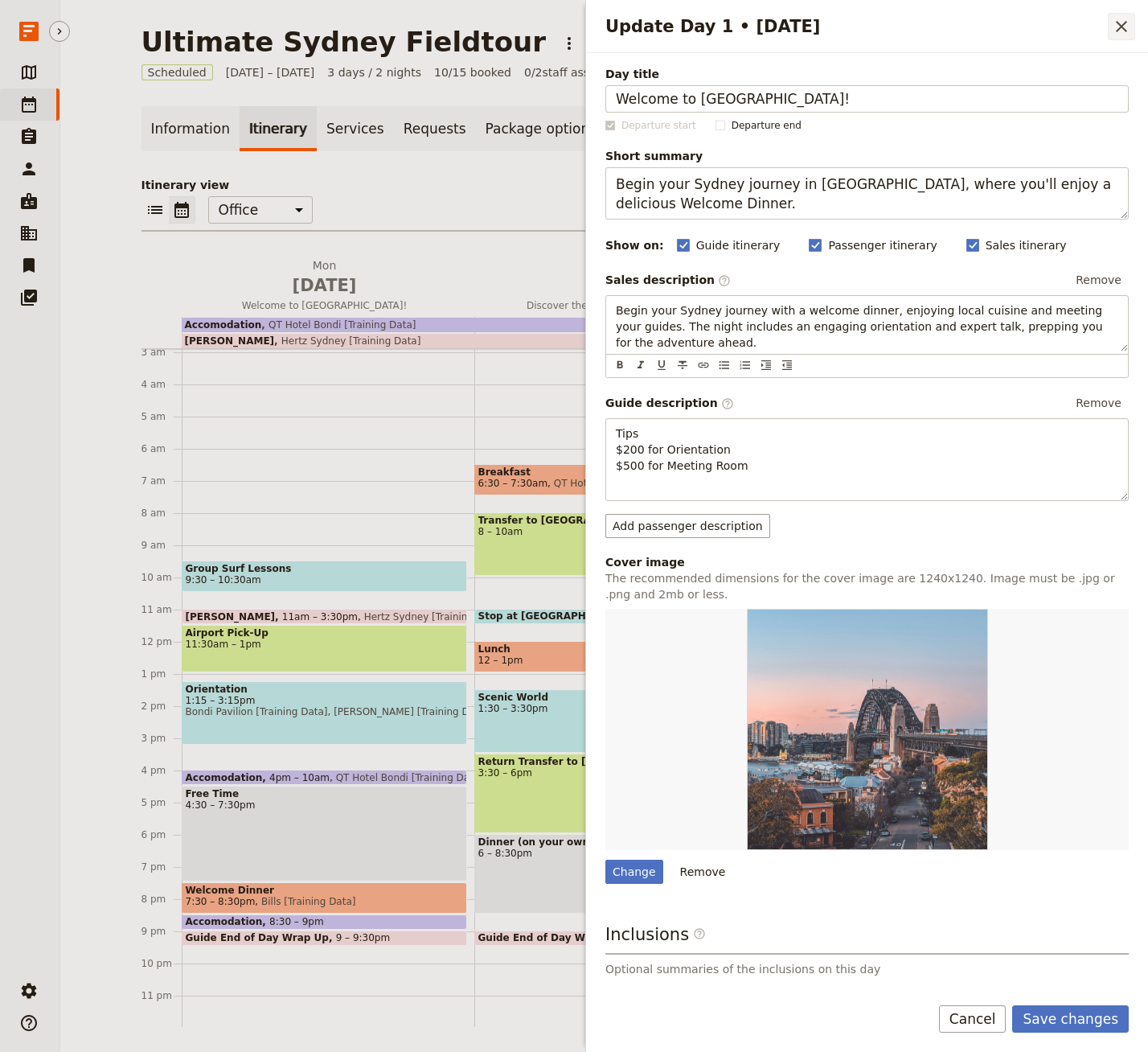
click at [1121, 16] on icon "Close drawer" at bounding box center [1122, 26] width 19 height 19
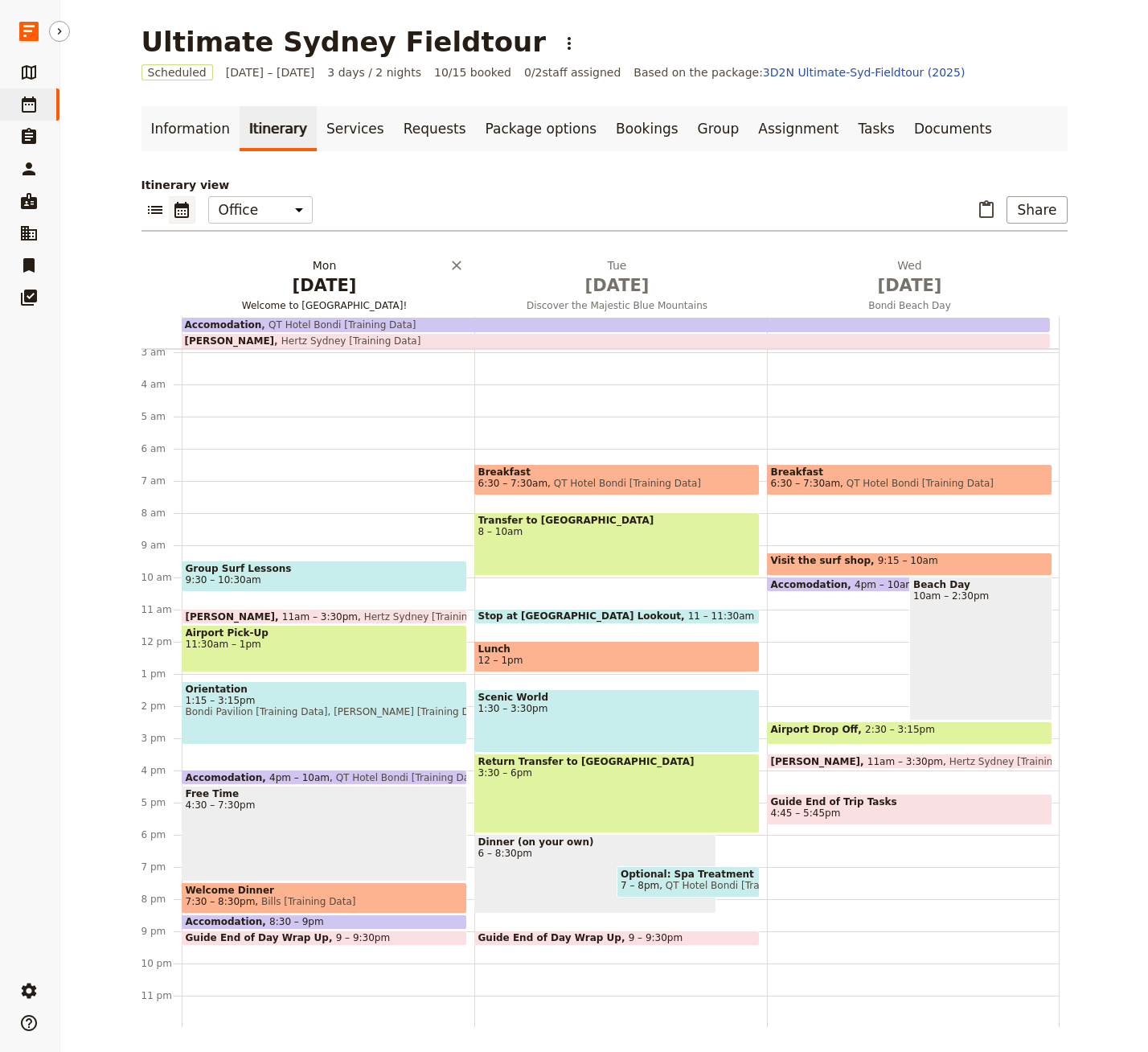
click at [331, 276] on span "[DATE]" at bounding box center [324, 285] width 273 height 24
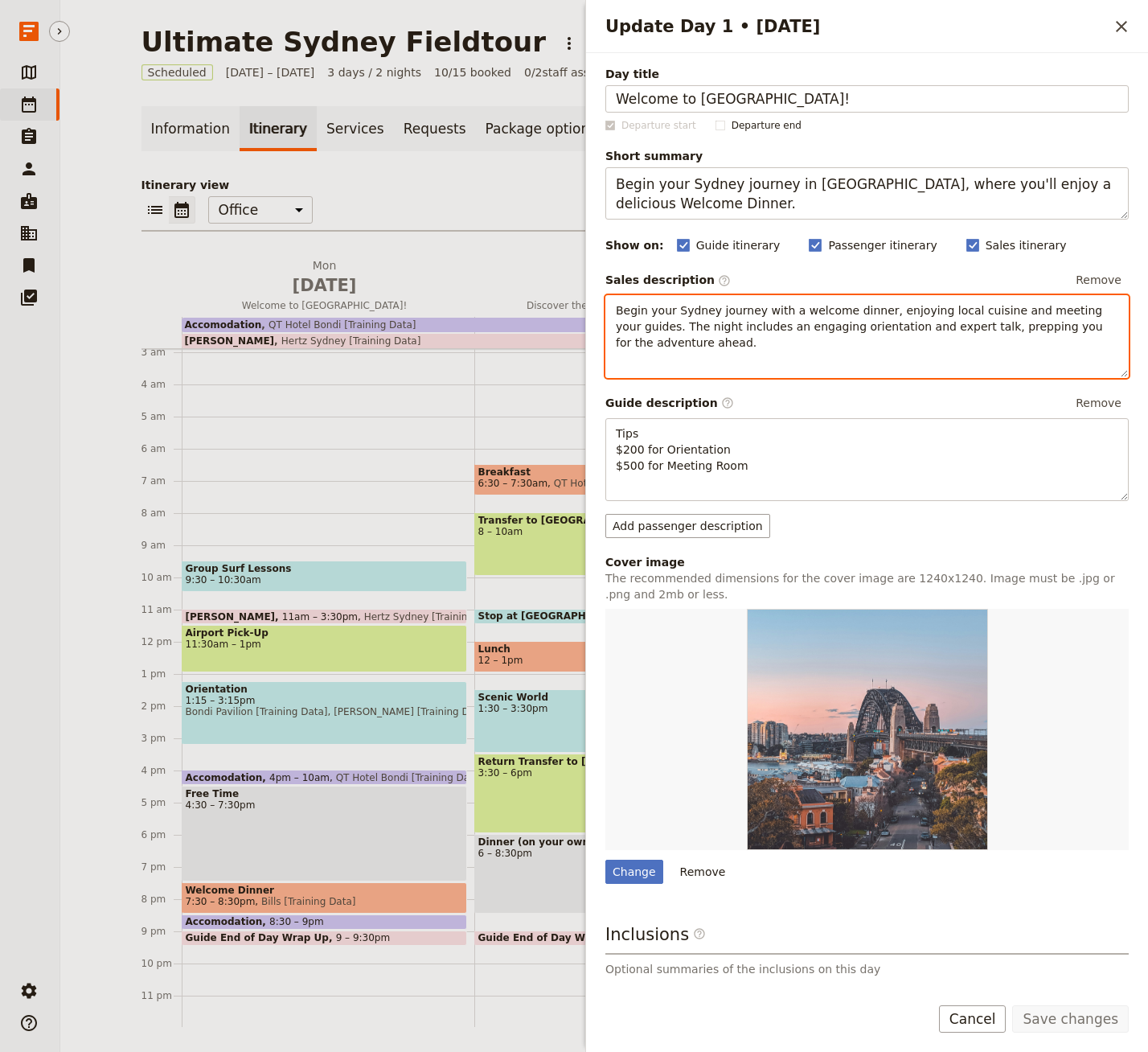
click at [796, 313] on span "Begin your Sydney journey with a welcome dinner, enjoying local cuisine and mee…" at bounding box center [861, 326] width 490 height 45
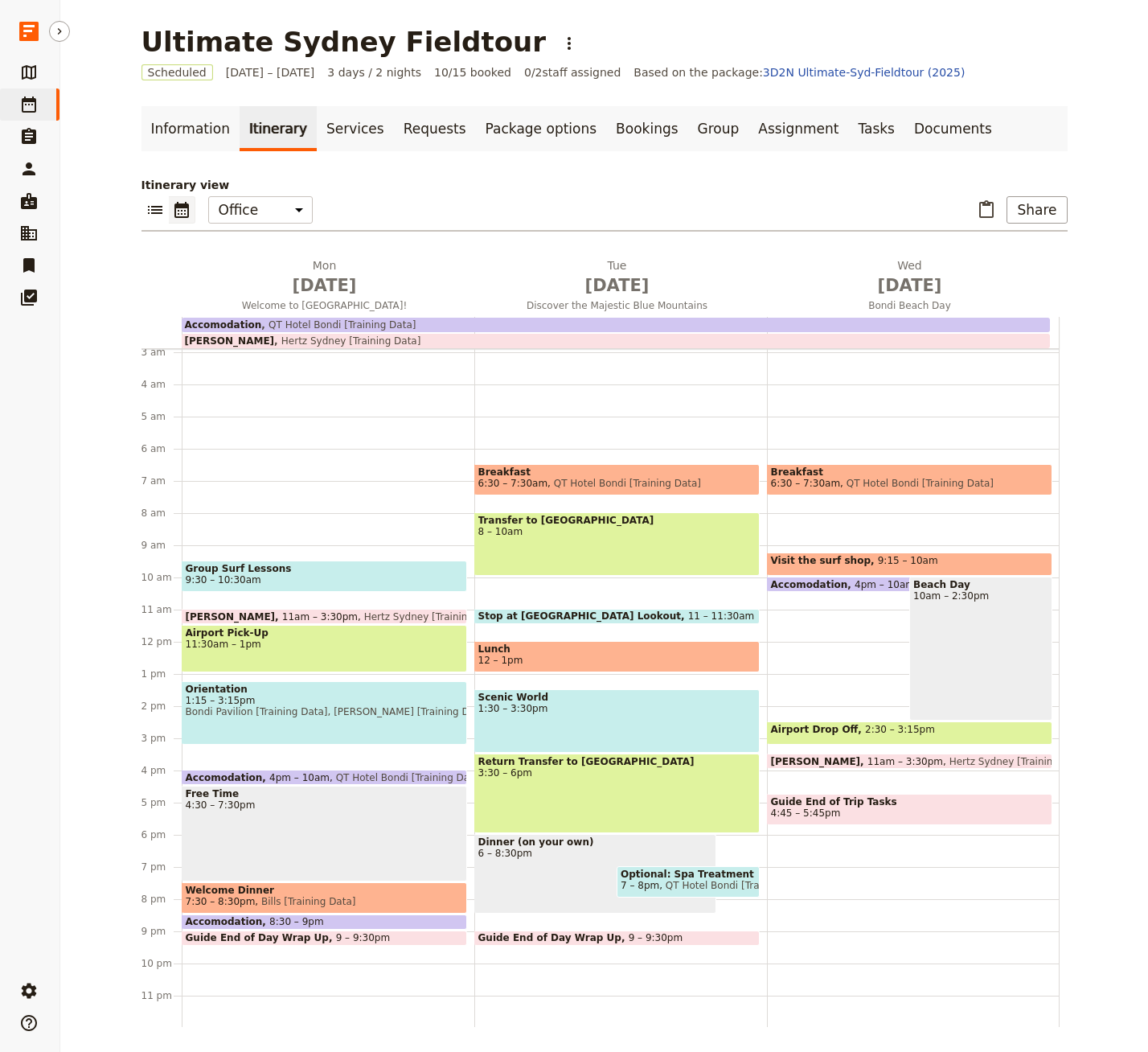
click at [404, 196] on div "​ ​ Office Guide Passenger Sales ​ Share" at bounding box center [605, 213] width 927 height 36
click at [328, 276] on span "[DATE]" at bounding box center [324, 285] width 273 height 24
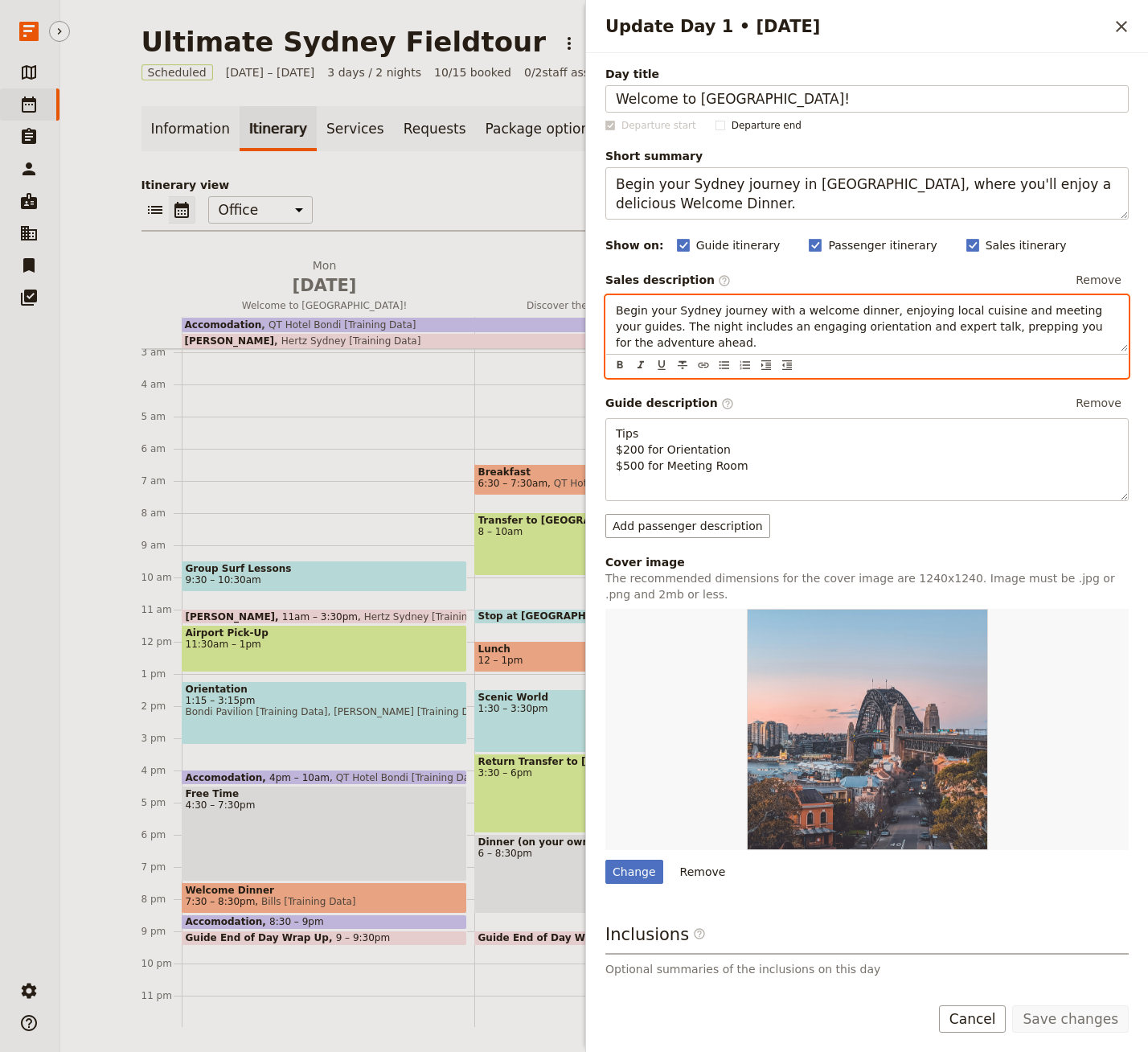
click at [736, 345] on p "Begin your Sydney journey with a welcome dinner, enjoying local cuisine and mee…" at bounding box center [867, 326] width 503 height 48
click at [699, 359] on icon "Insert link" at bounding box center [703, 365] width 13 height 13
type input "[URL][DOMAIN_NAME]"
click at [891, 368] on icon "Confirm link url changes" at bounding box center [891, 365] width 13 height 13
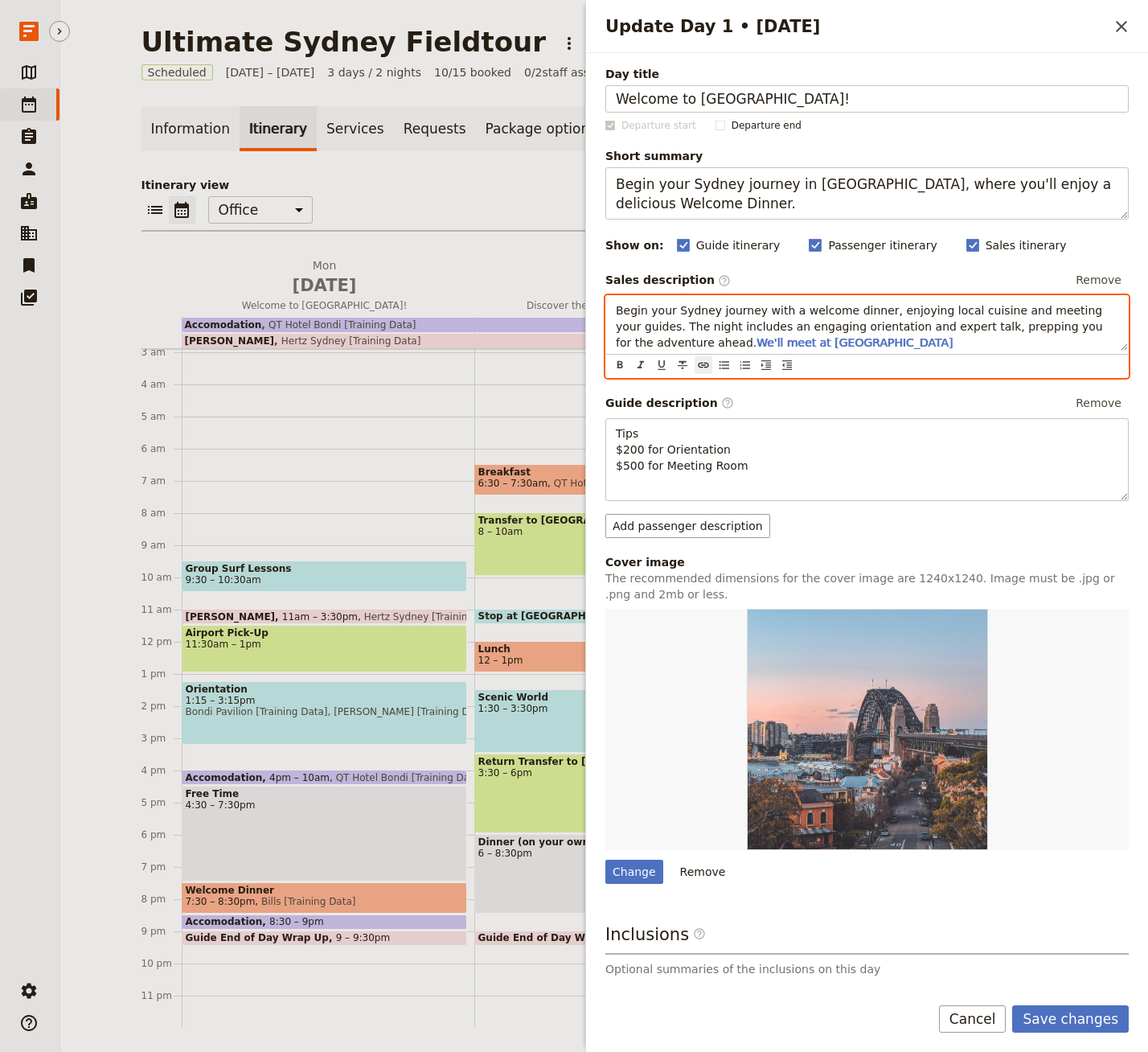
scroll to position [0, 0]
click at [979, 327] on span "Begin your Sydney journey with a welcome dinner, enjoying local cuisine and mee…" at bounding box center [861, 326] width 490 height 45
click at [930, 346] on p "Begin your Sydney journey with a welcome dinner, enjoying local cuisine and mee…" at bounding box center [867, 326] width 503 height 48
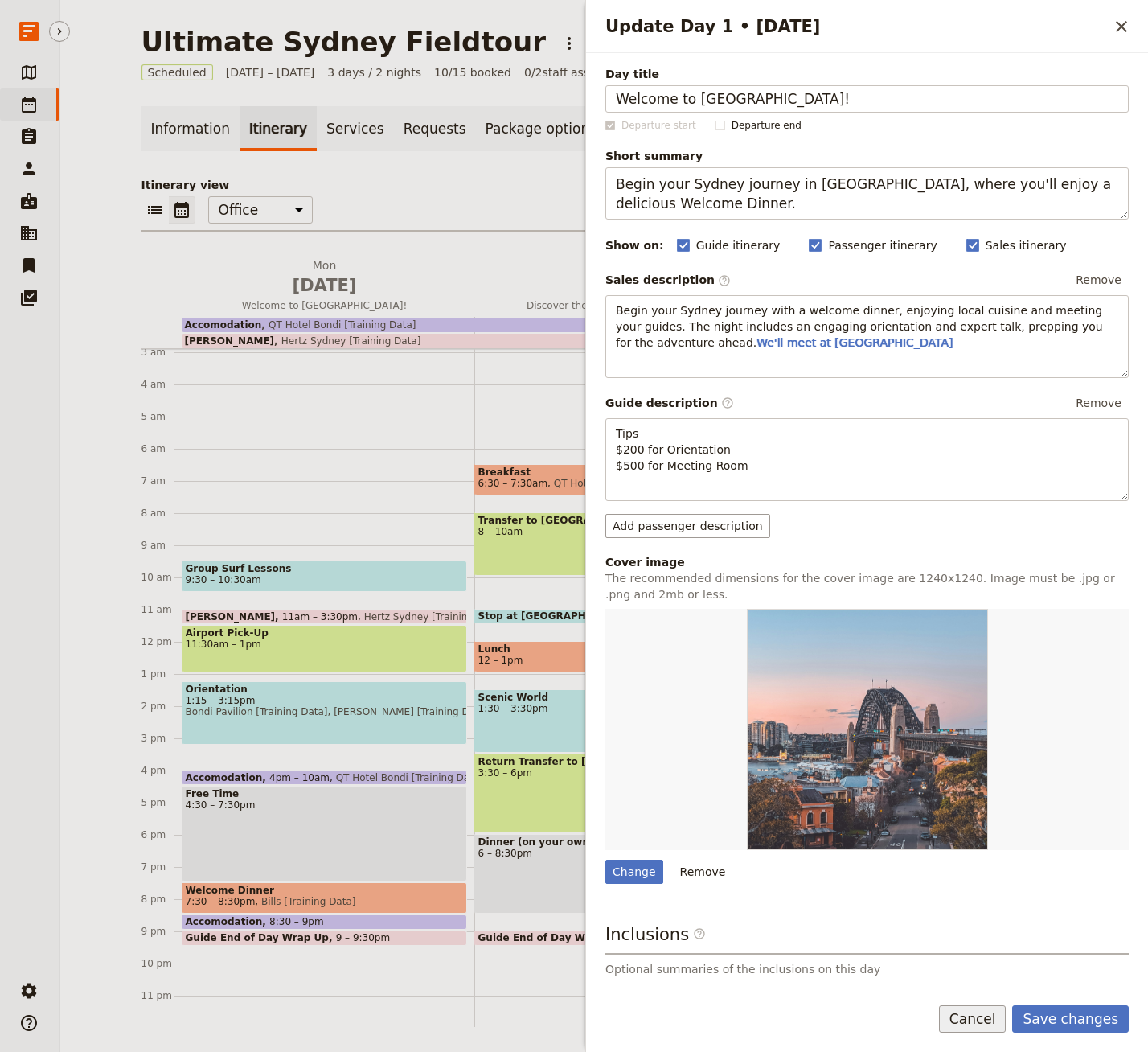
click at [979, 1023] on button "Cancel" at bounding box center [973, 1018] width 68 height 27
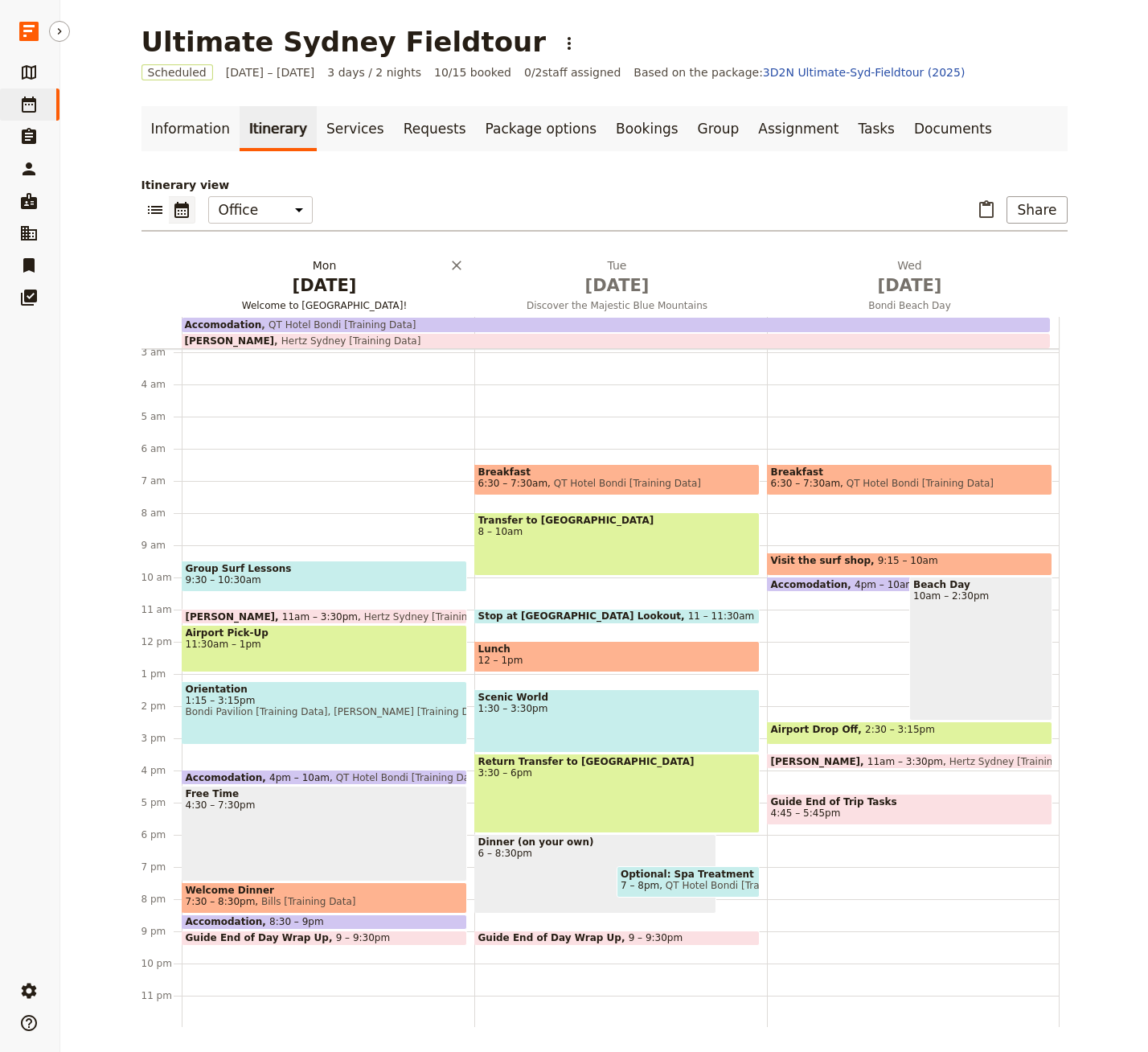
click at [325, 287] on span "[DATE]" at bounding box center [324, 285] width 273 height 24
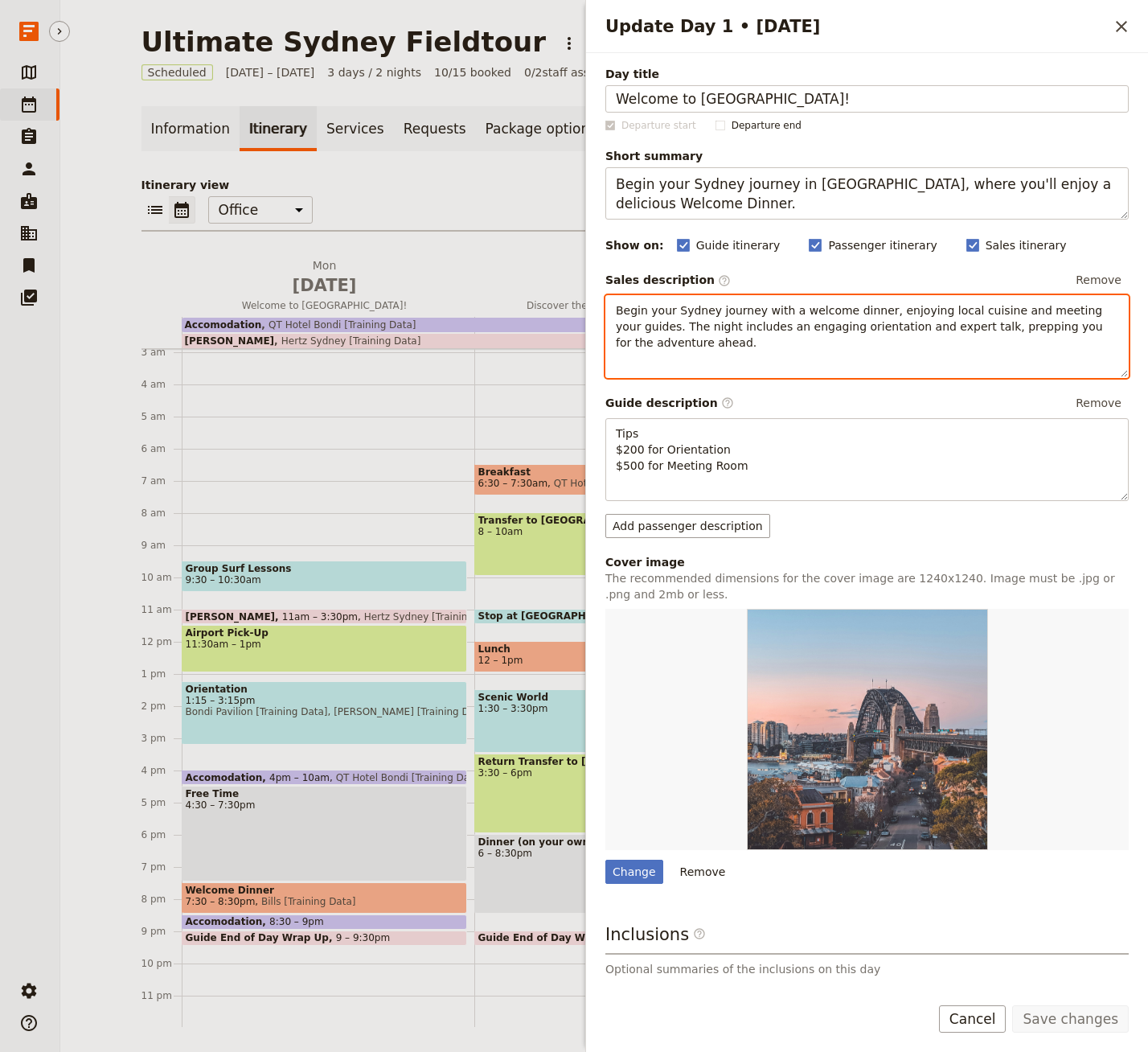
click at [792, 306] on span "Begin your Sydney journey with a welcome dinner, enjoying local cuisine and mee…" at bounding box center [861, 326] width 490 height 45
click at [831, 340] on p "Begin your Sydney journey with a group surf lesson followed by a welcome dinner…" at bounding box center [867, 326] width 503 height 48
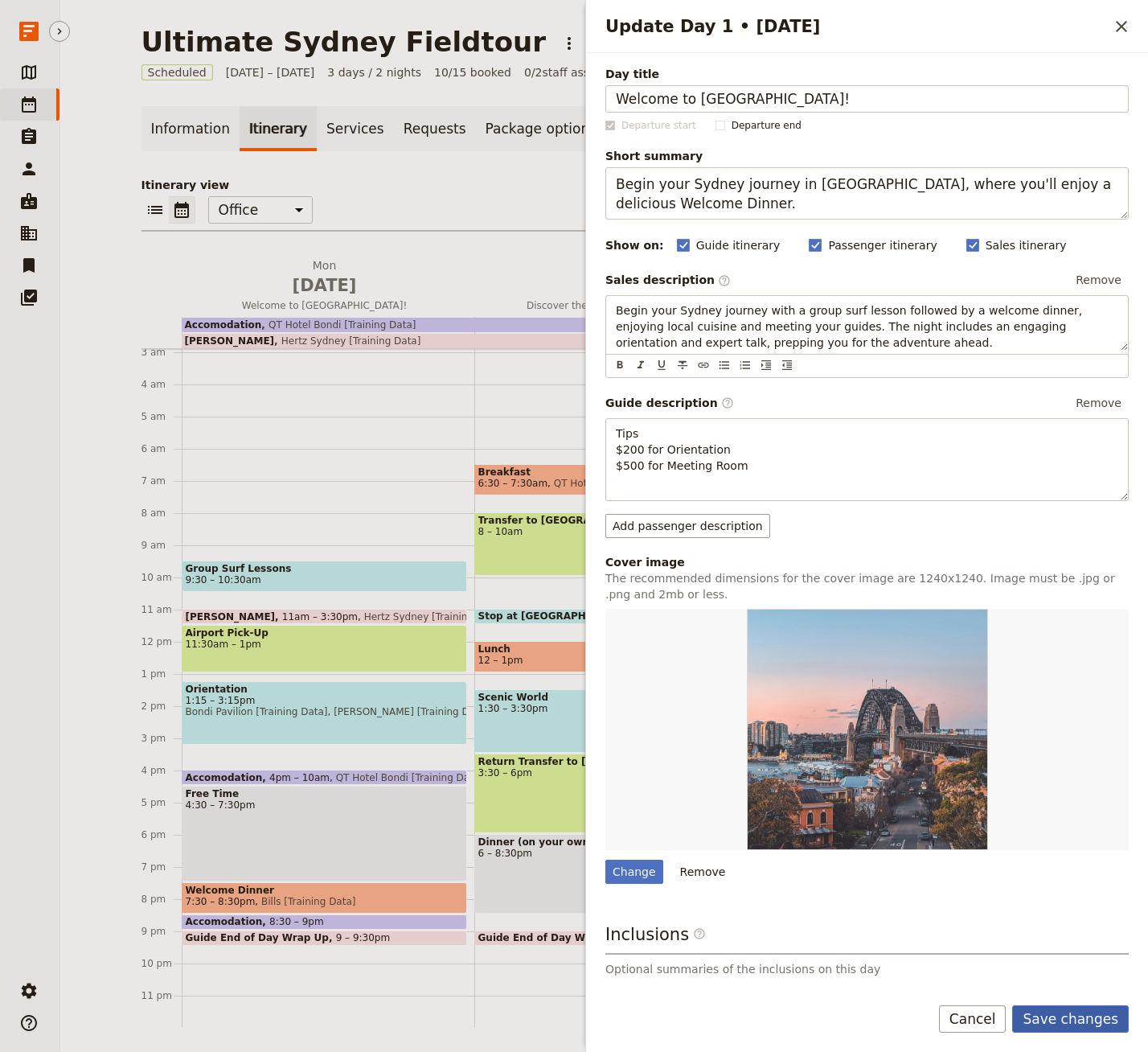
click at [1061, 1017] on button "Save changes" at bounding box center [1071, 1018] width 117 height 27
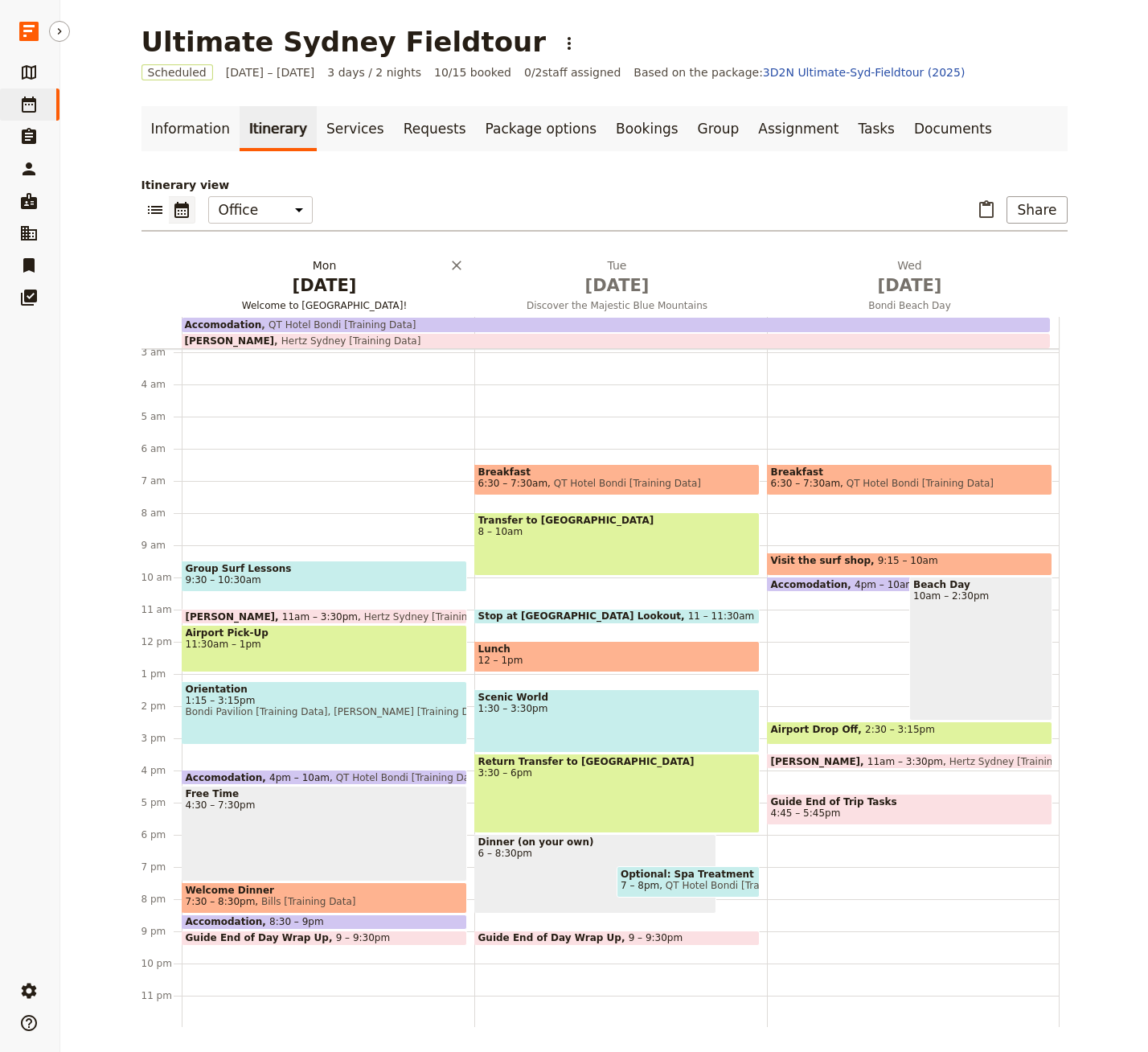
click at [311, 292] on span "[DATE]" at bounding box center [324, 285] width 273 height 24
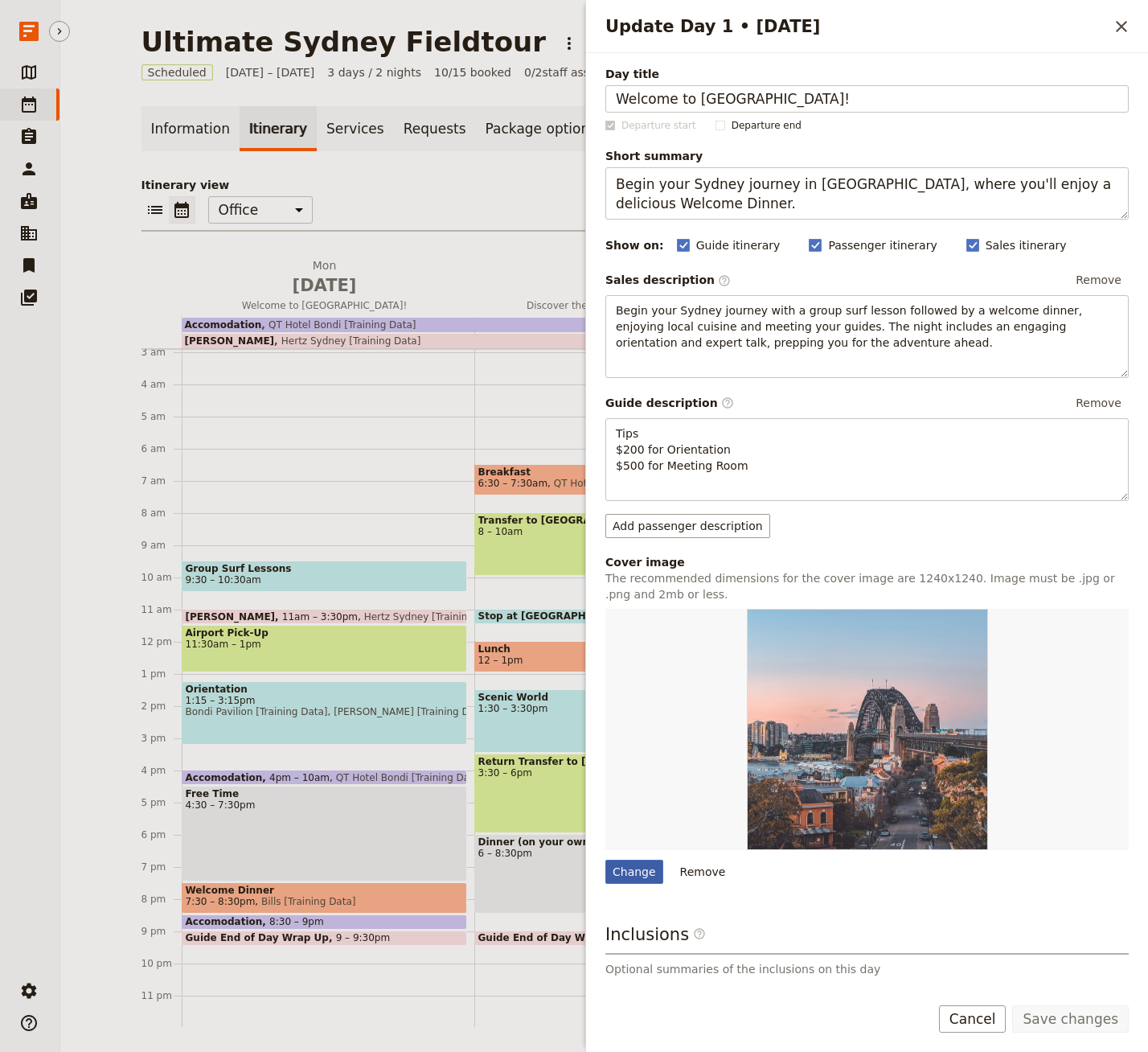
click at [649, 868] on div "Change" at bounding box center [634, 871] width 58 height 24
click at [605, 859] on input "Change" at bounding box center [604, 859] width 1 height 1
click at [637, 869] on div "Change" at bounding box center [634, 871] width 58 height 24
click at [605, 859] on input "Change" at bounding box center [604, 859] width 1 height 1
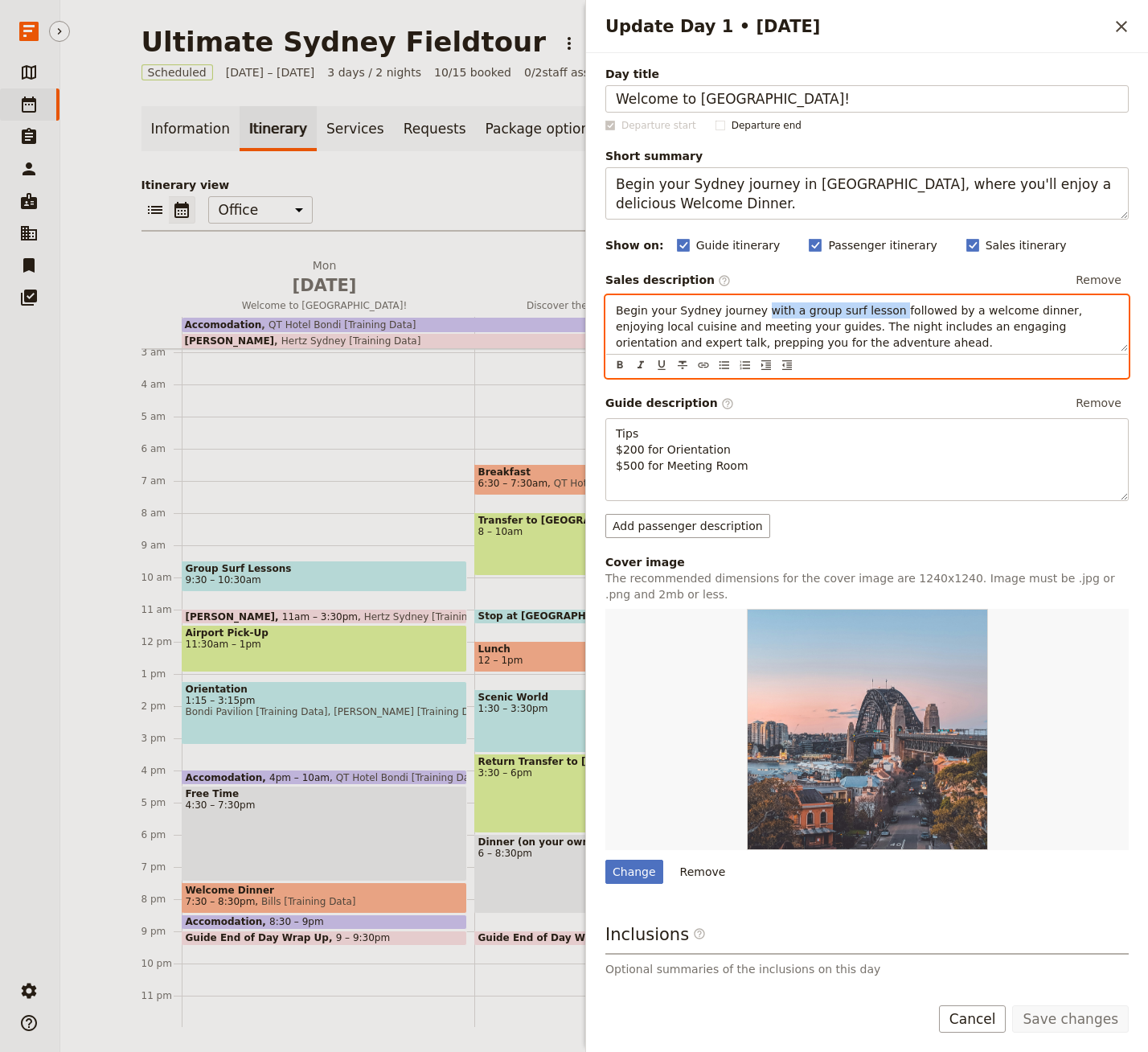
drag, startPoint x: 759, startPoint y: 310, endPoint x: 884, endPoint y: 309, distance: 125.0
click at [884, 309] on span "Begin your Sydney journey with a group surf lesson followed by a welcome dinner…" at bounding box center [851, 326] width 470 height 45
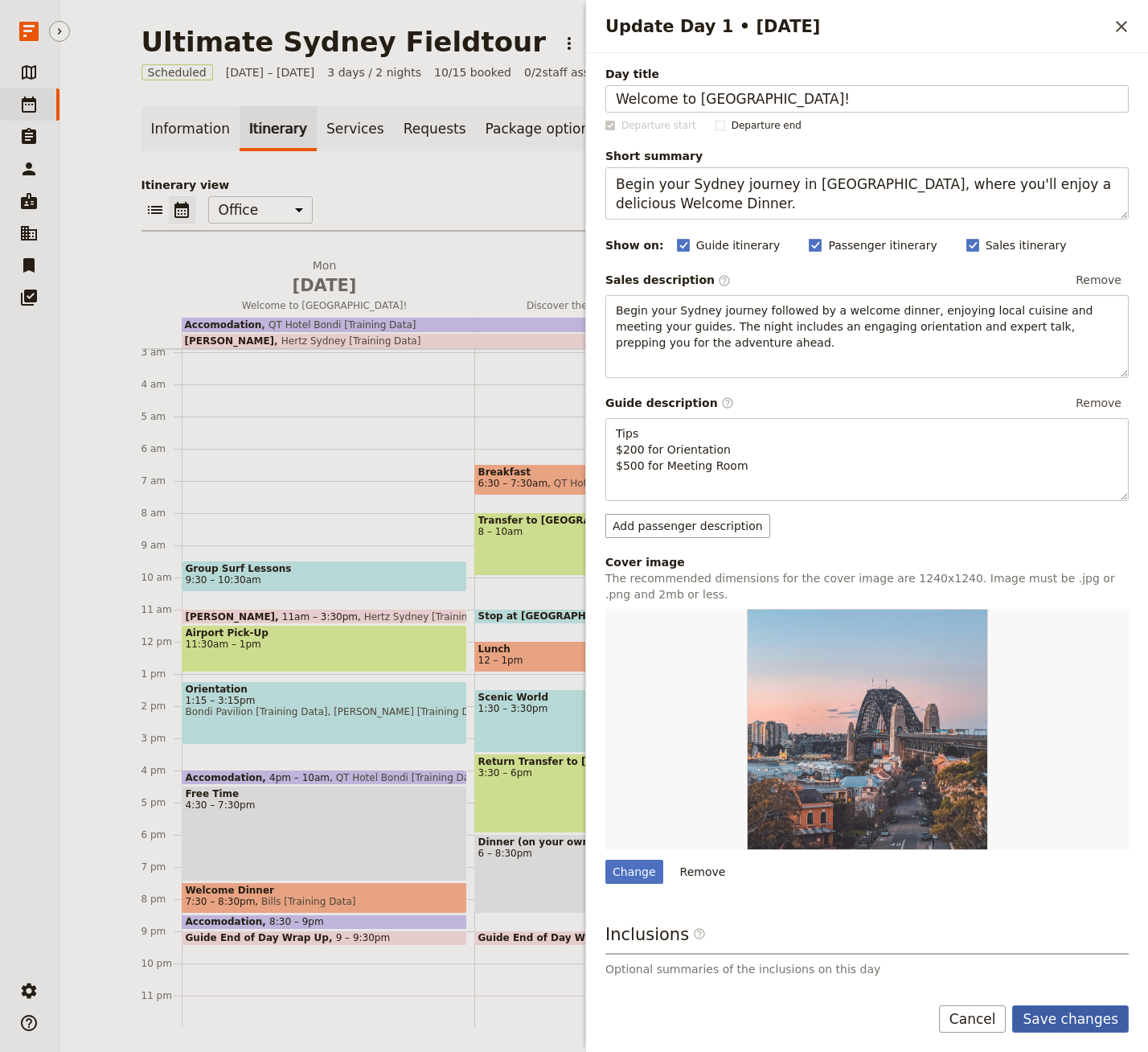
click at [1078, 1020] on button "Save changes" at bounding box center [1071, 1018] width 117 height 27
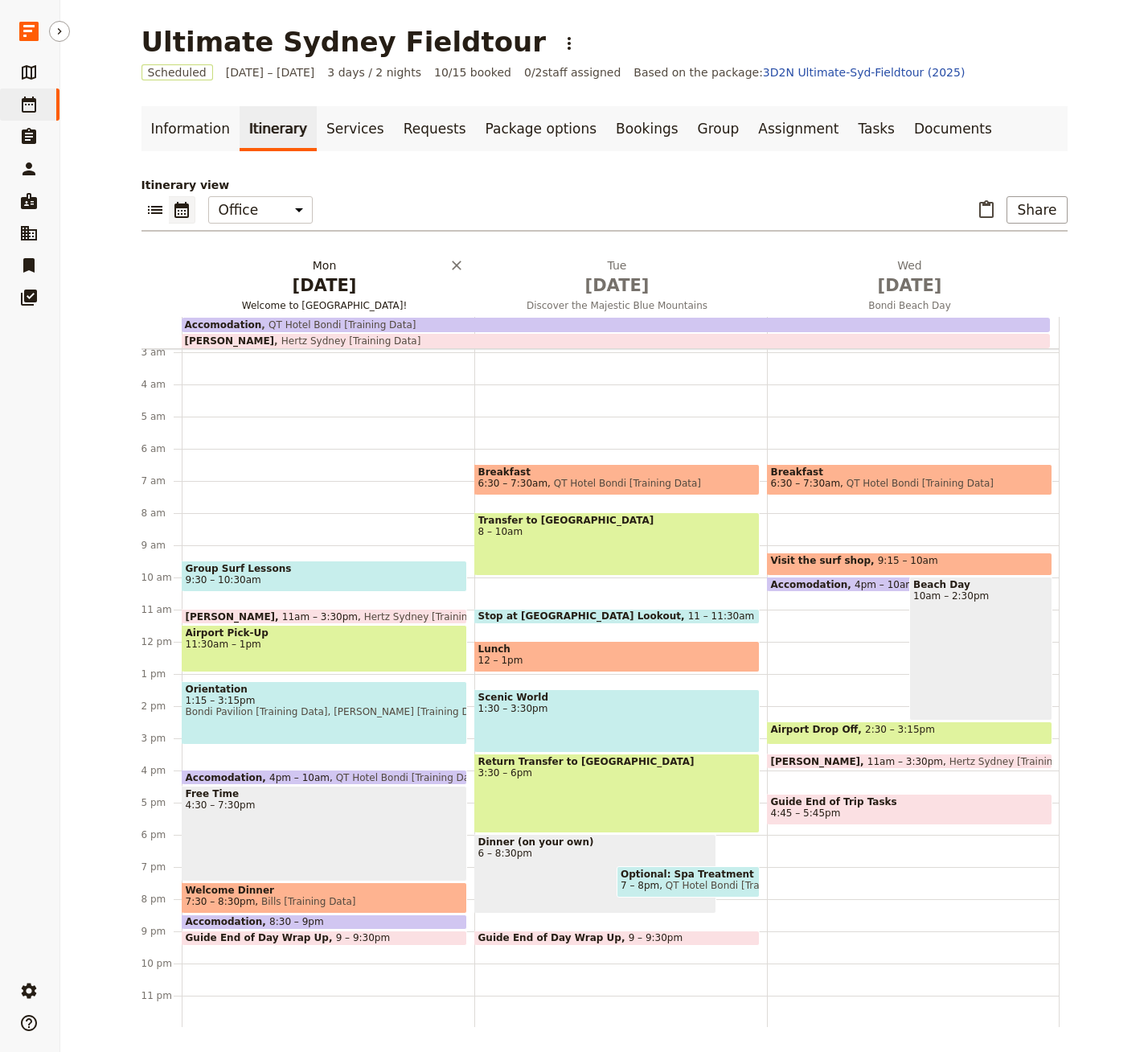
click at [338, 277] on span "[DATE]" at bounding box center [324, 285] width 273 height 24
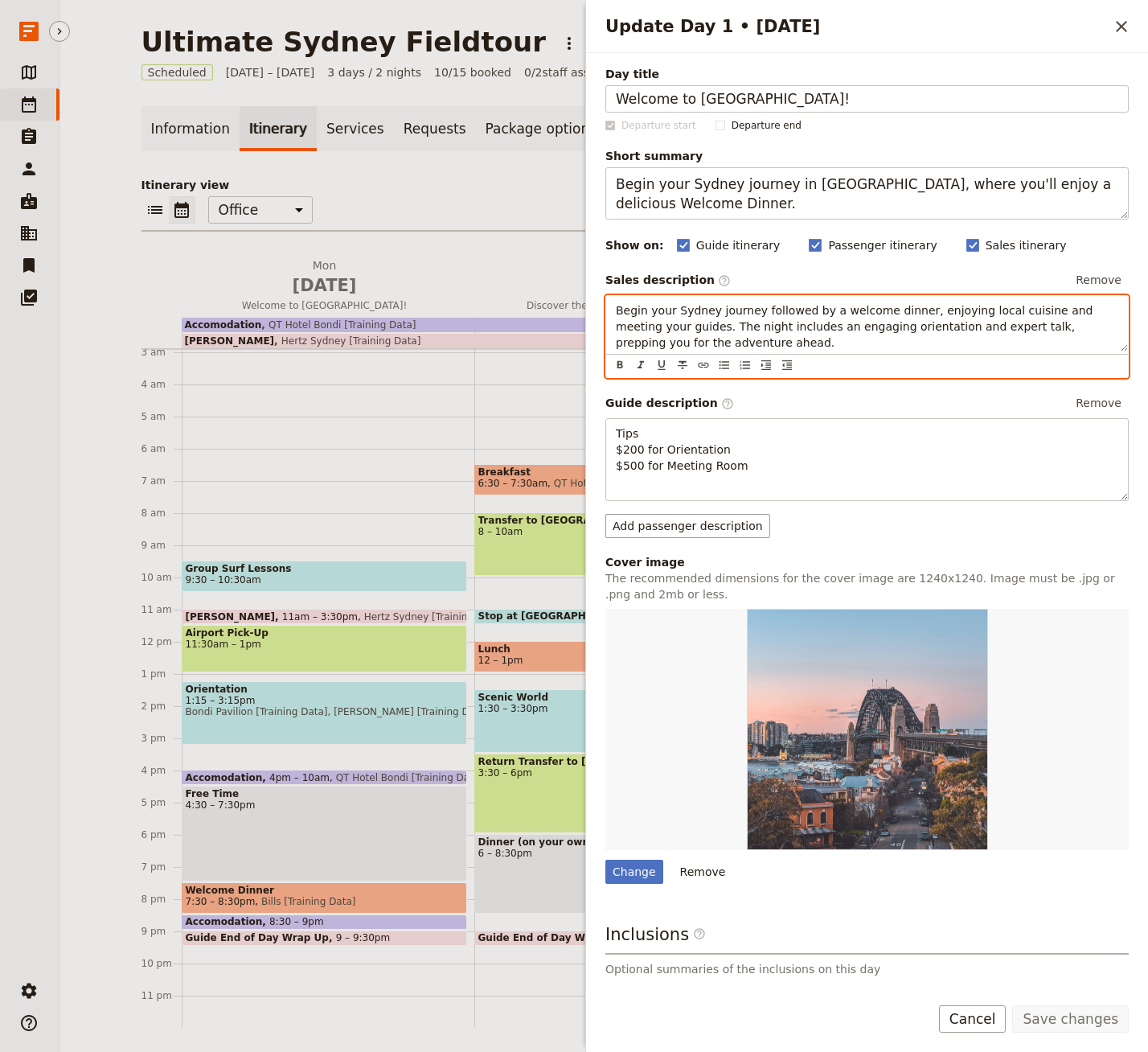
click at [753, 310] on span "Begin your Sydney journey followed by a welcome dinner, enjoying local cuisine …" at bounding box center [856, 326] width 481 height 45
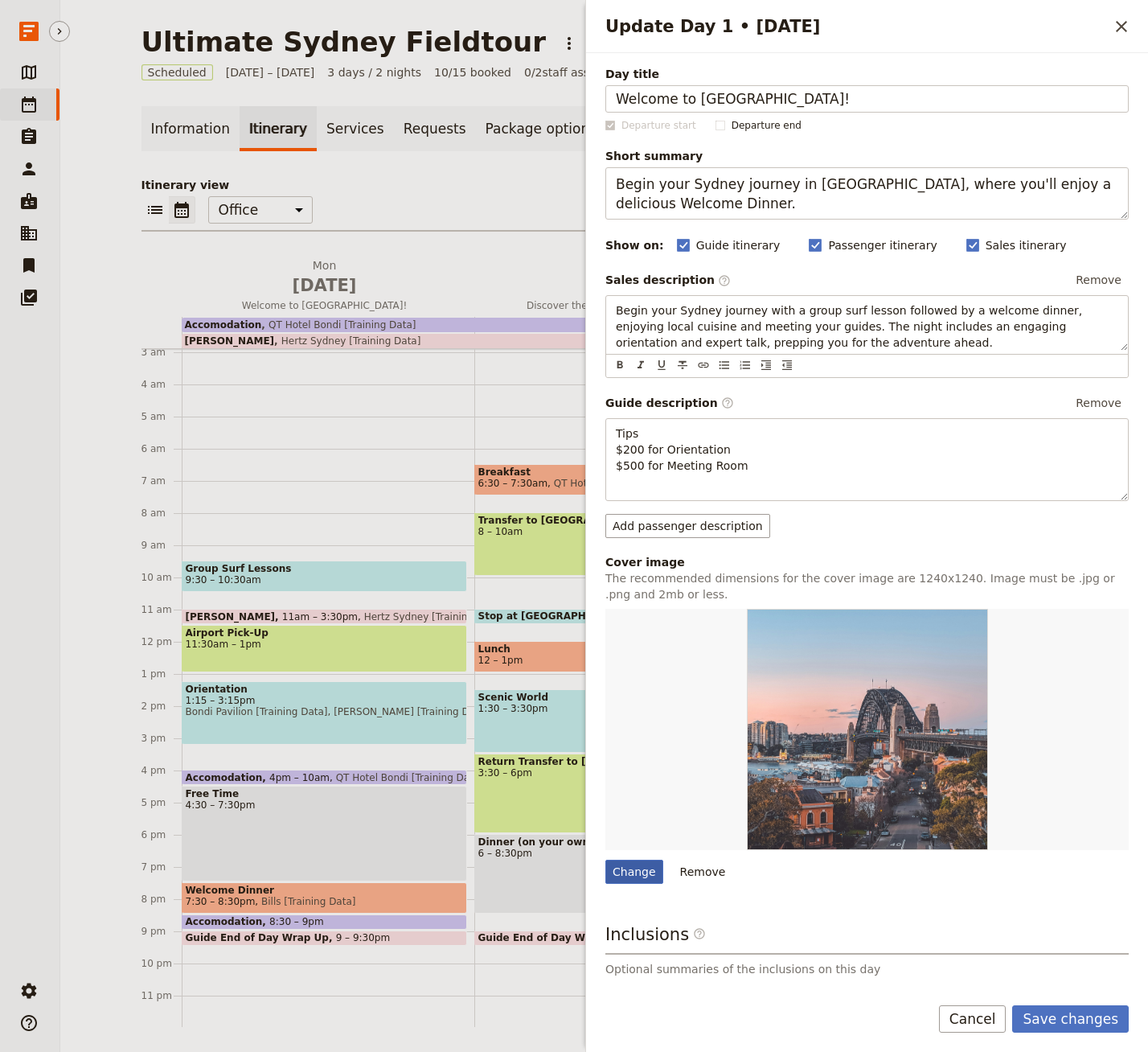
click at [635, 869] on div "Change" at bounding box center [634, 871] width 58 height 24
click at [605, 859] on input "Change" at bounding box center [604, 859] width 1 height 1
type input "C:\fakepath\Bondi Beach.jpg"
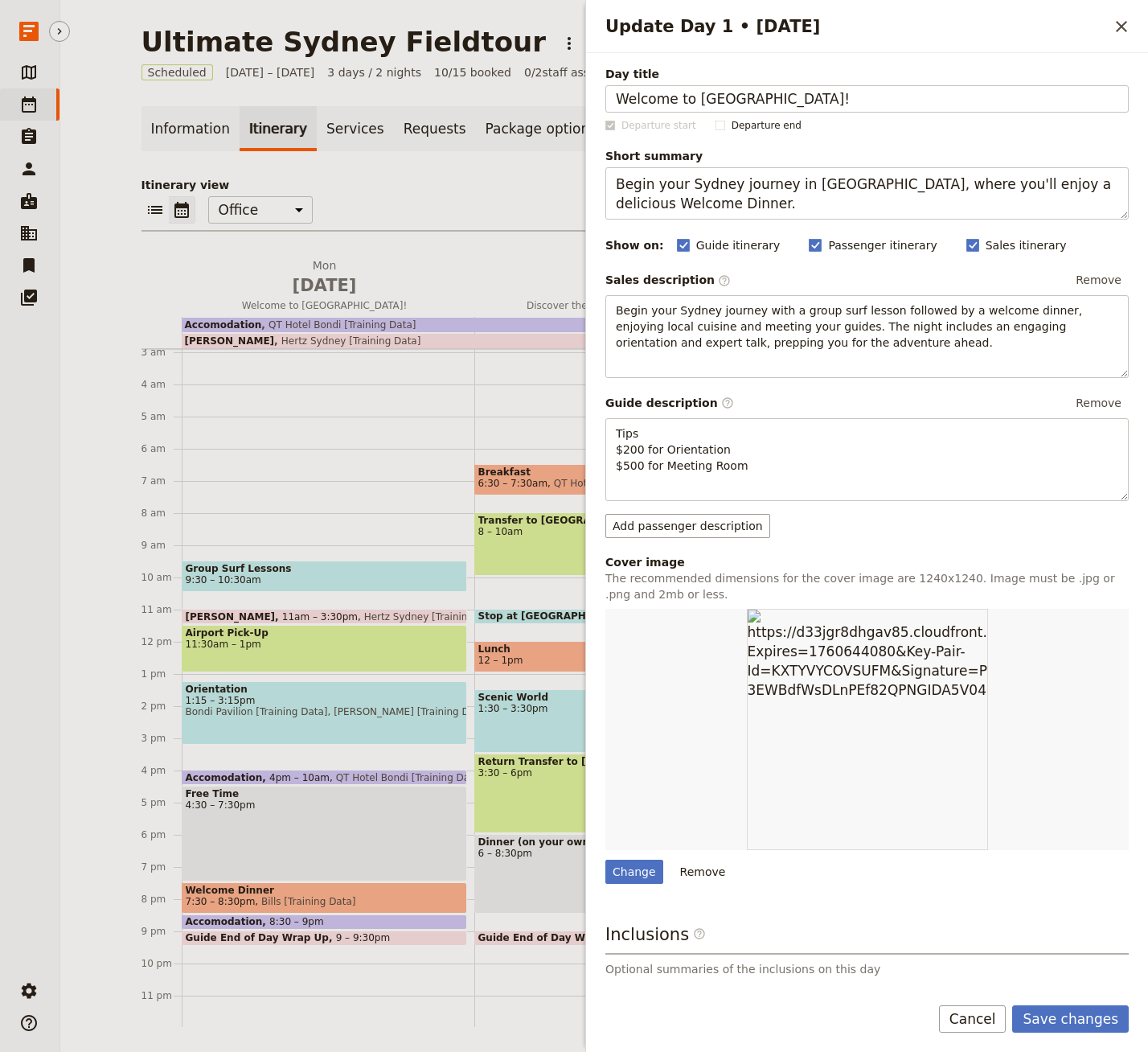
click at [1080, 1011] on button "Save changes" at bounding box center [1071, 1018] width 117 height 27
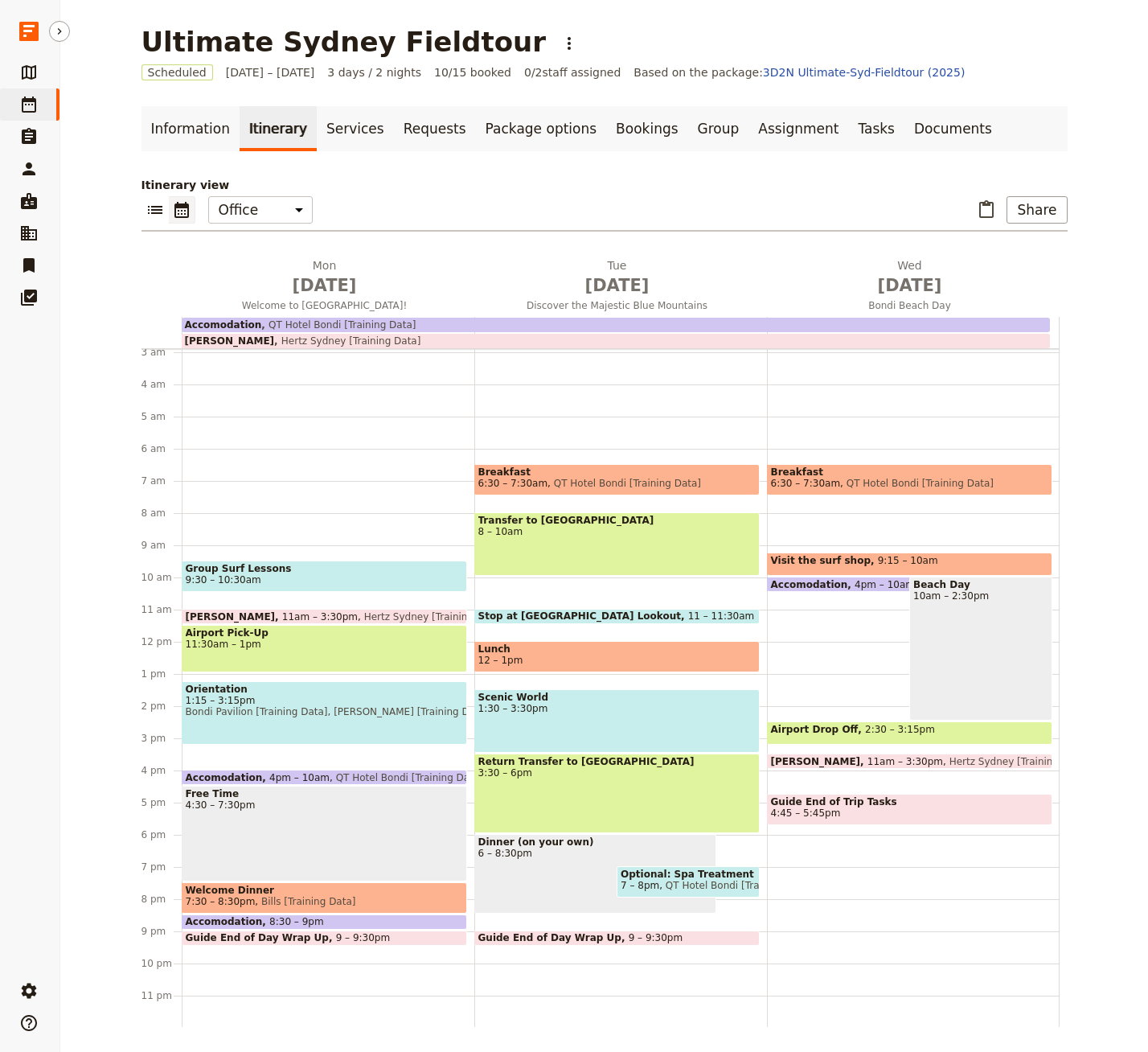
click at [275, 516] on div "Group Surf Lessons 9:30 – 10:30am Van Rental 11am – 3:30pm Hertz [GEOGRAPHIC_DA…" at bounding box center [327, 642] width 293 height 772
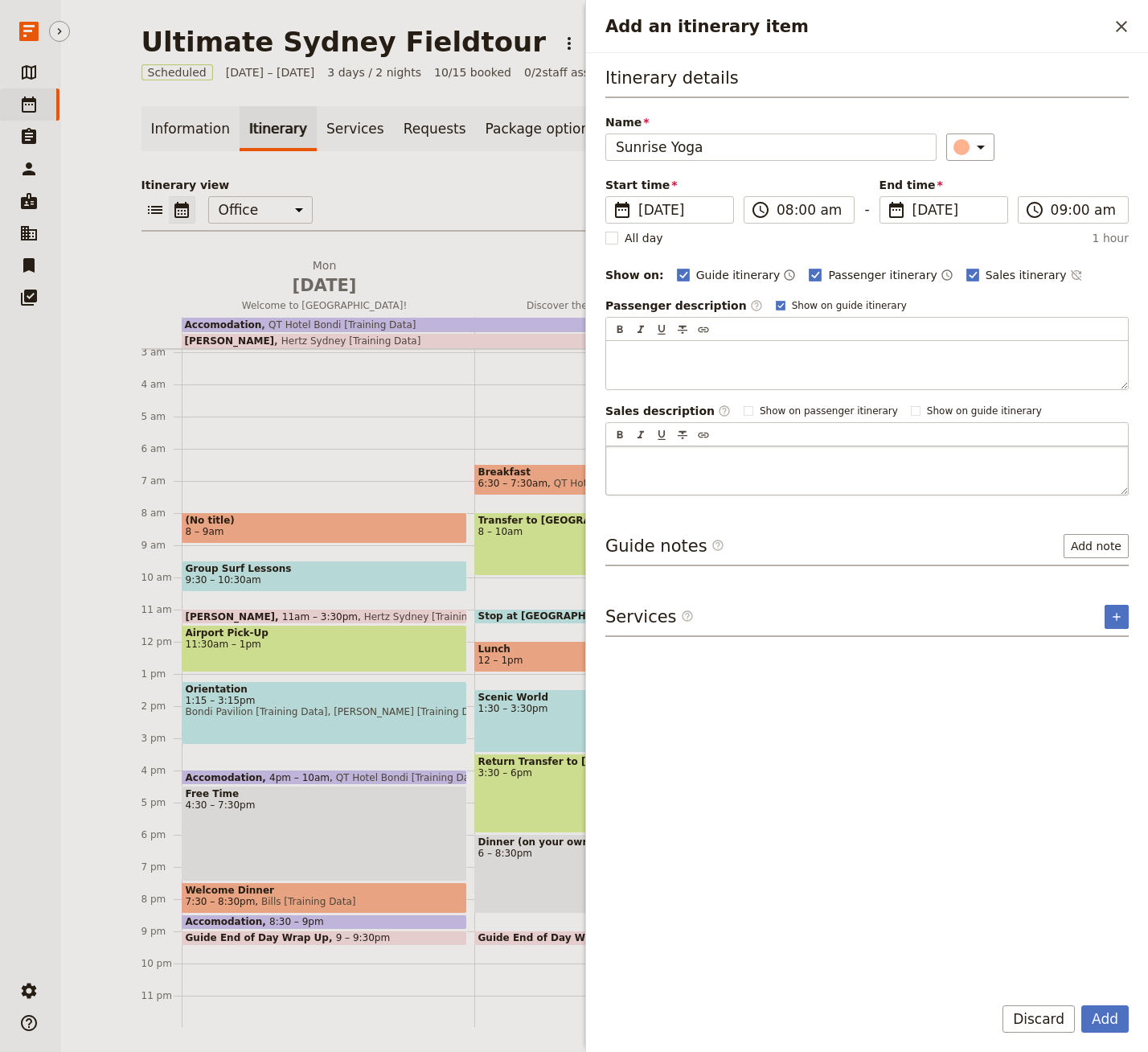
type input "Sunrise Yoga"
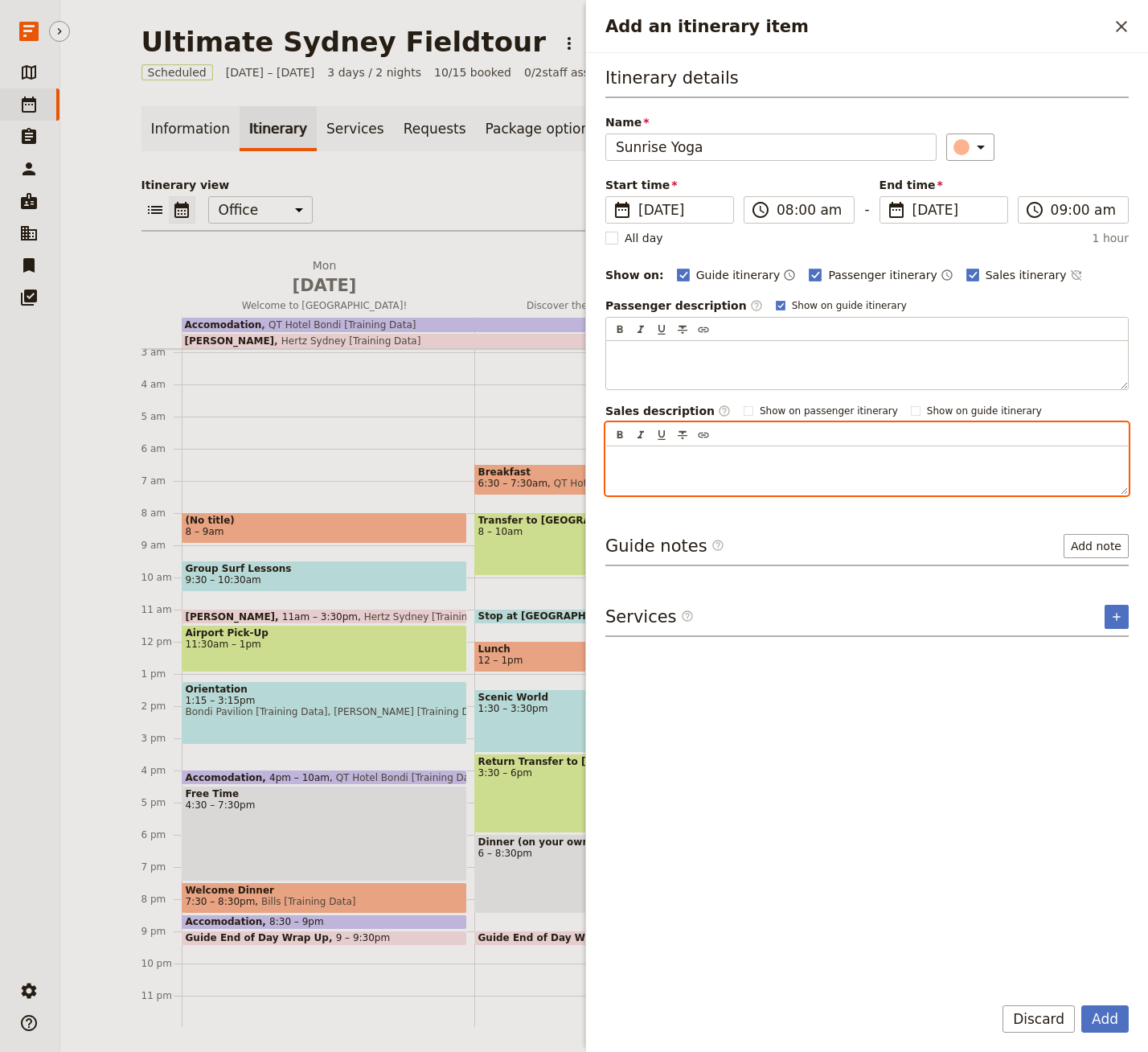
click at [710, 459] on p "Add an itinerary item" at bounding box center [867, 460] width 503 height 16
click at [816, 461] on span "We'll kick off the journey with a stunnin sunrise yoga session" at bounding box center [788, 460] width 344 height 13
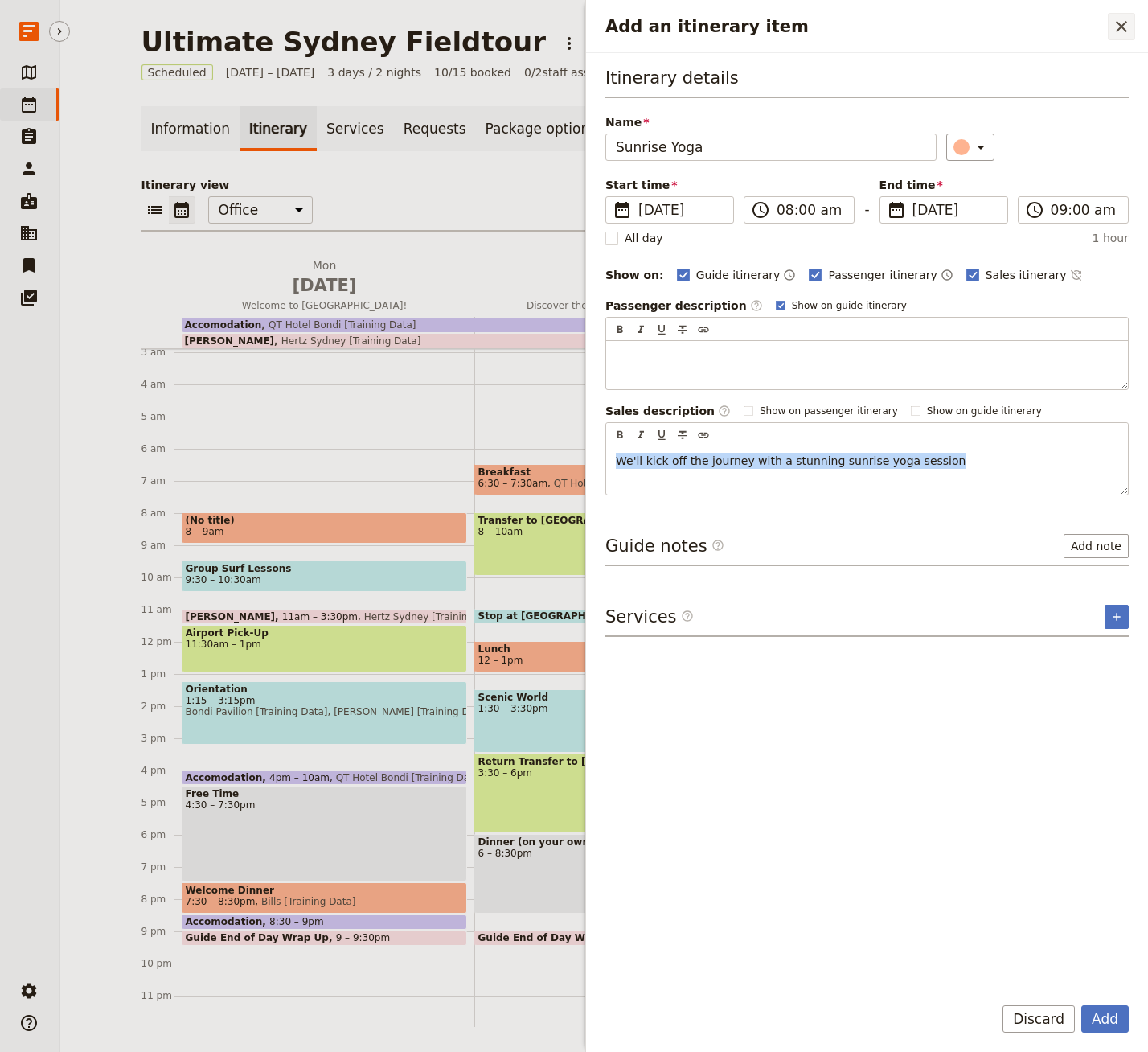
click at [1122, 23] on icon "Close drawer" at bounding box center [1122, 26] width 19 height 19
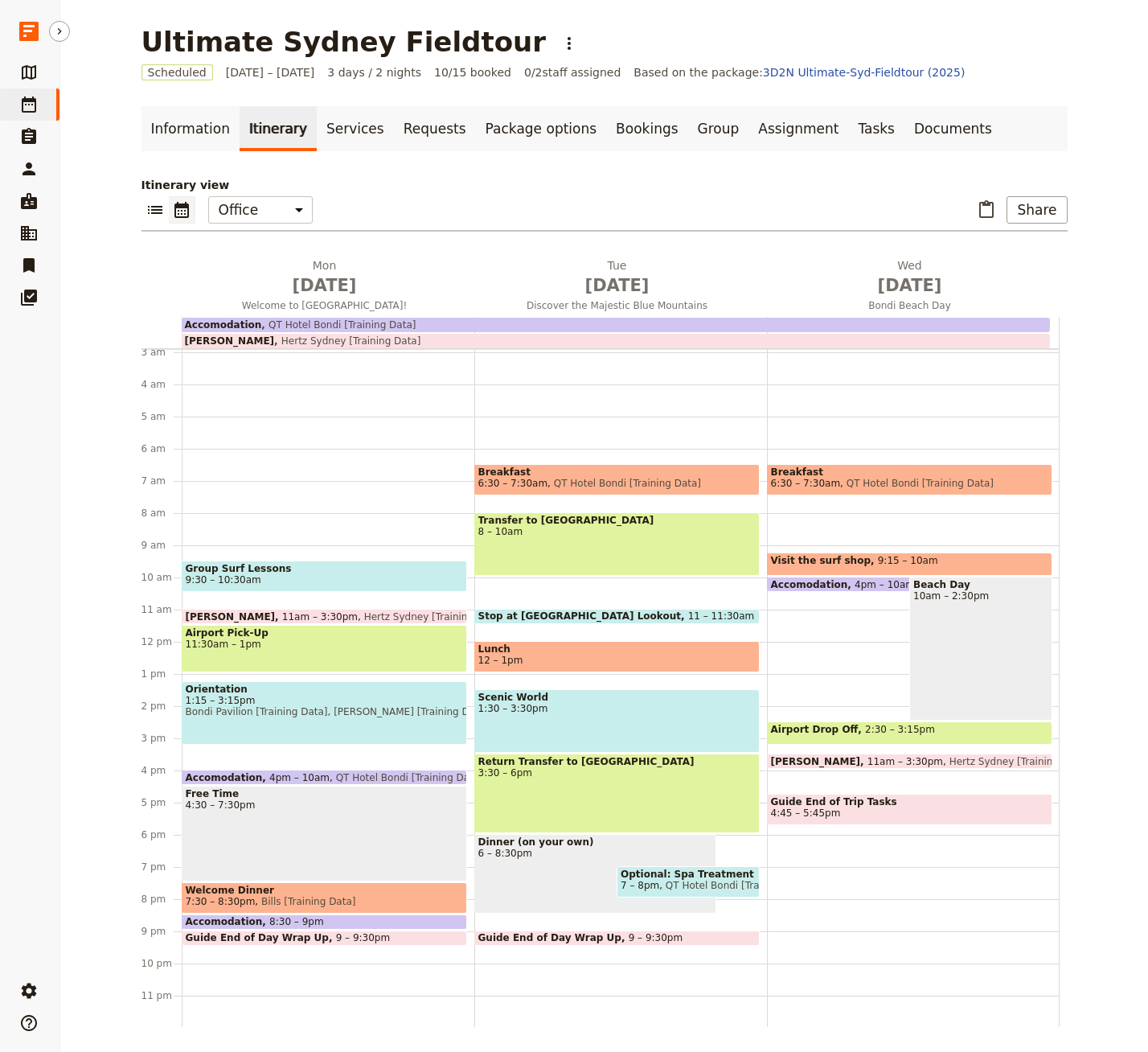
click at [259, 481] on div "Group Surf Lessons 9:30 – 10:30am Van Rental 11am – 3:30pm Hertz [GEOGRAPHIC_DA…" at bounding box center [327, 642] width 293 height 772
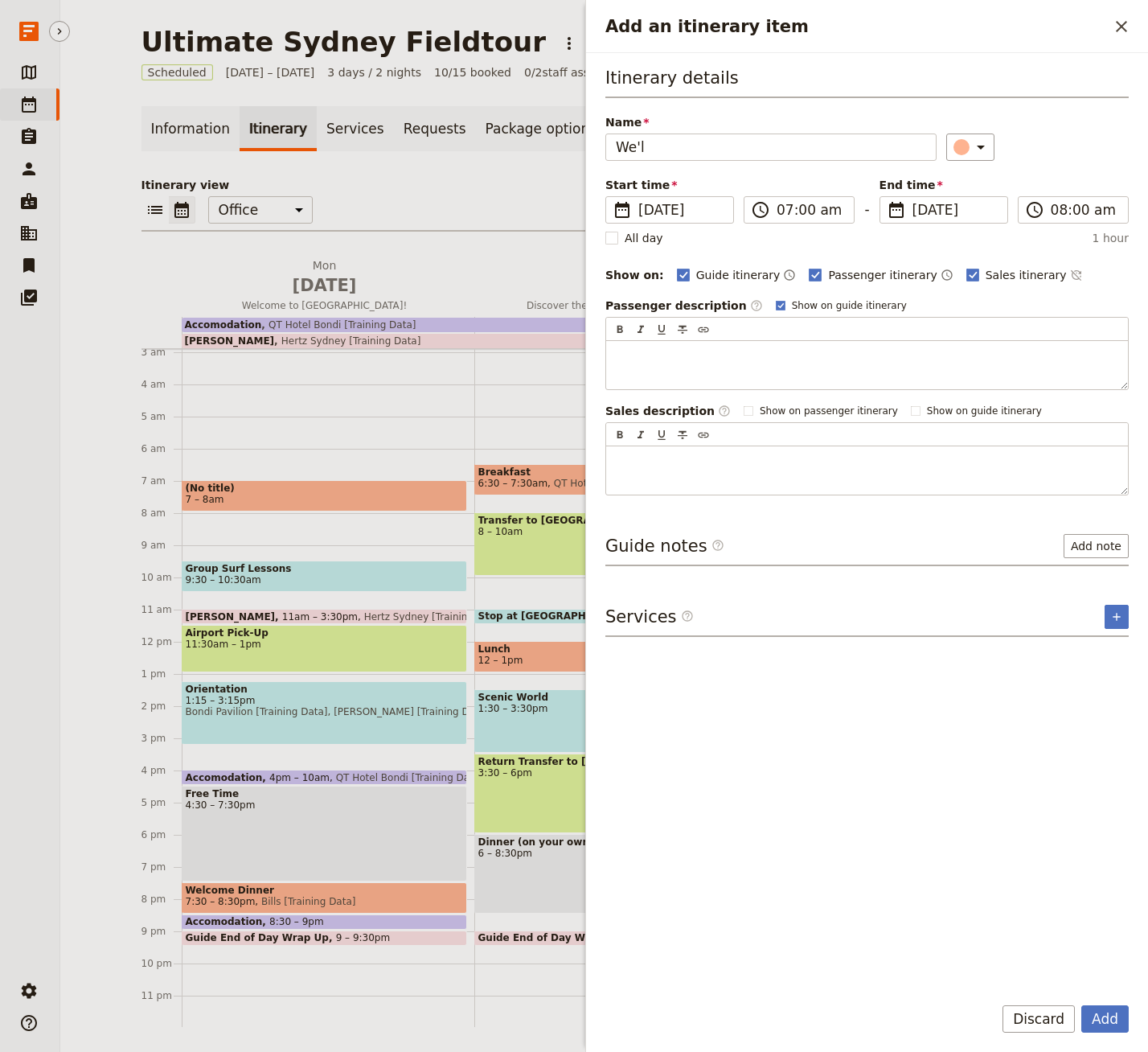
type input "We'll"
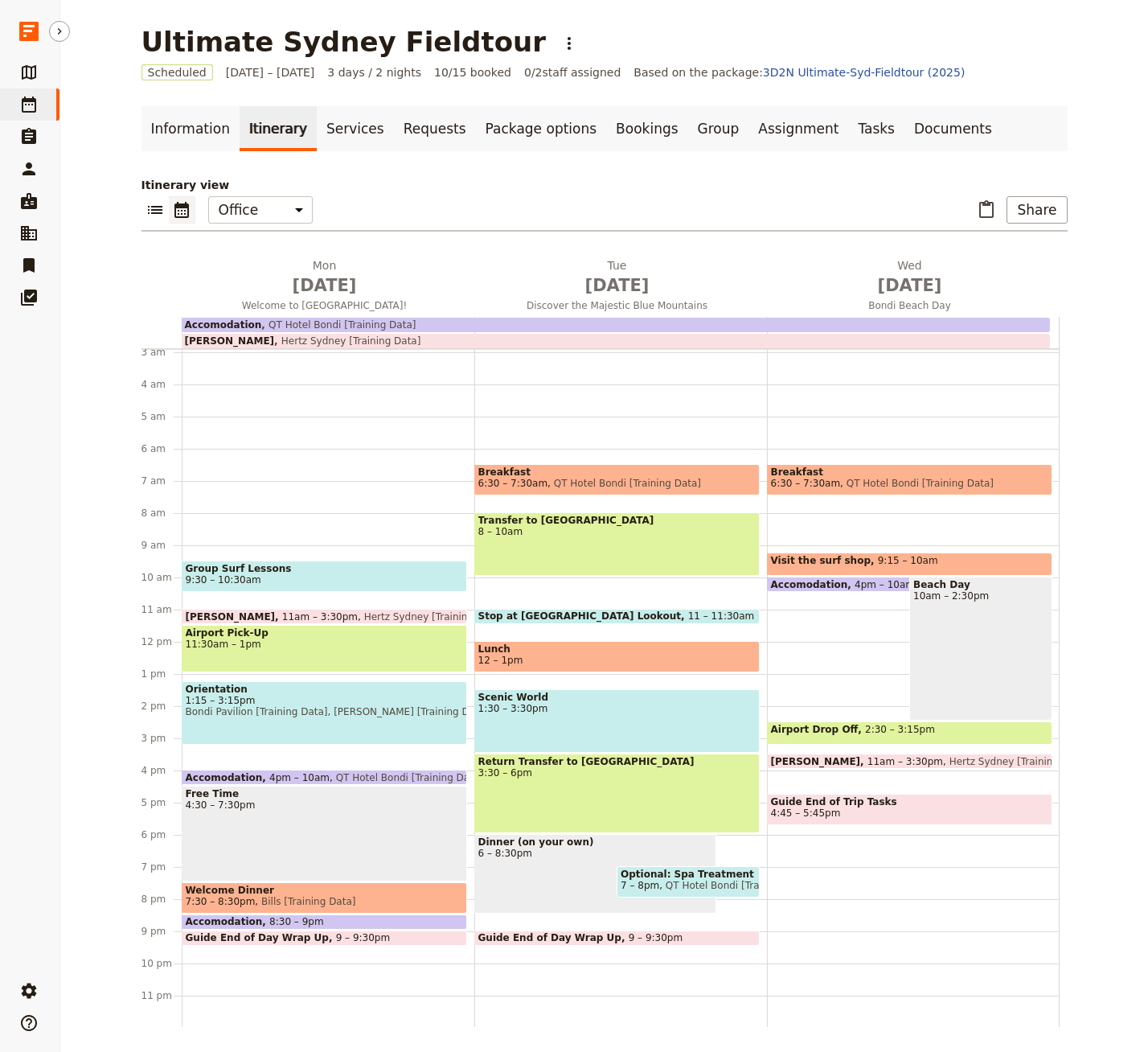
click at [266, 483] on div "Group Surf Lessons 9:30 – 10:30am Van Rental 11am – 3:30pm Hertz [GEOGRAPHIC_DA…" at bounding box center [327, 642] width 293 height 772
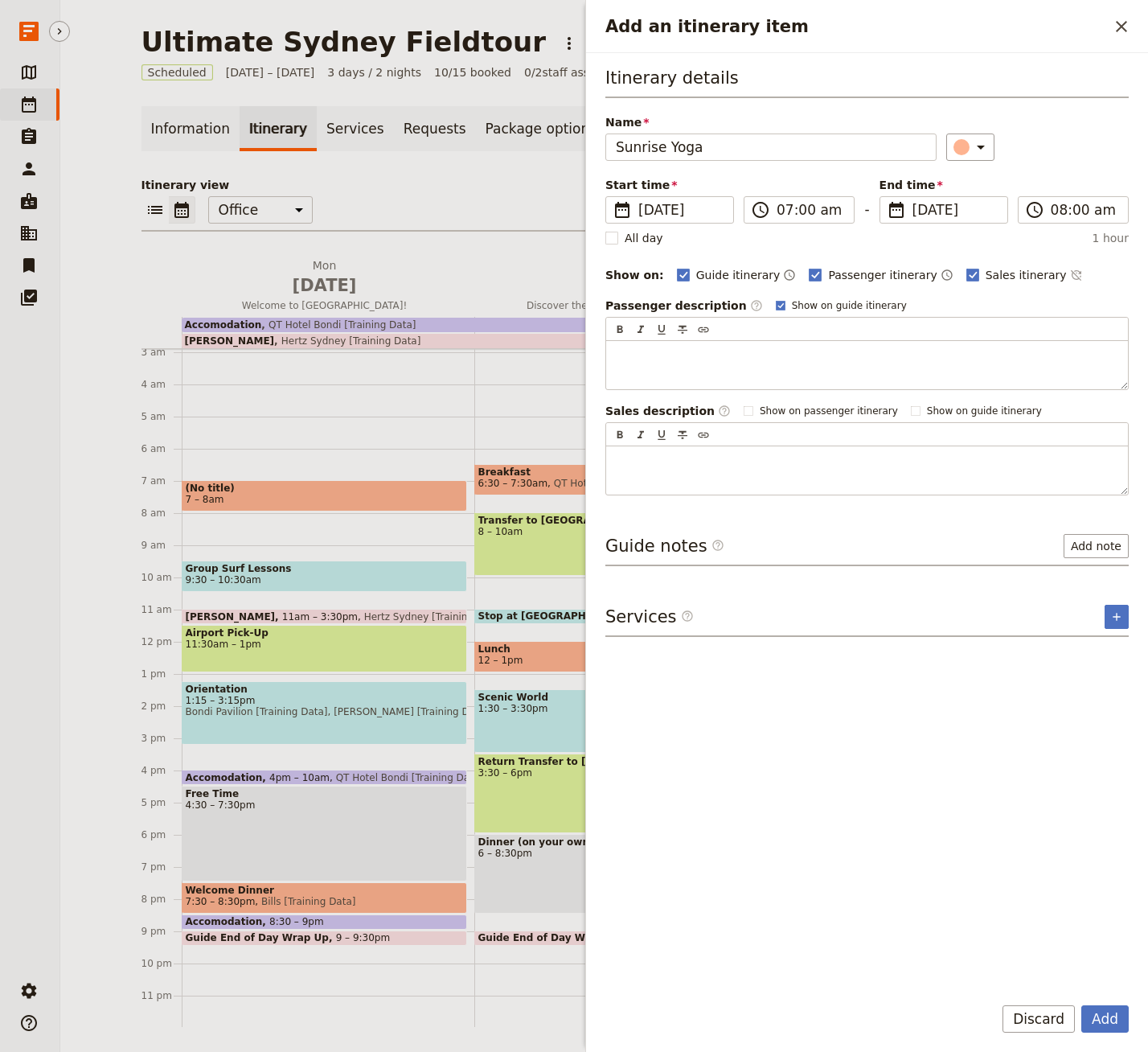
type input "Sunrise Yoga"
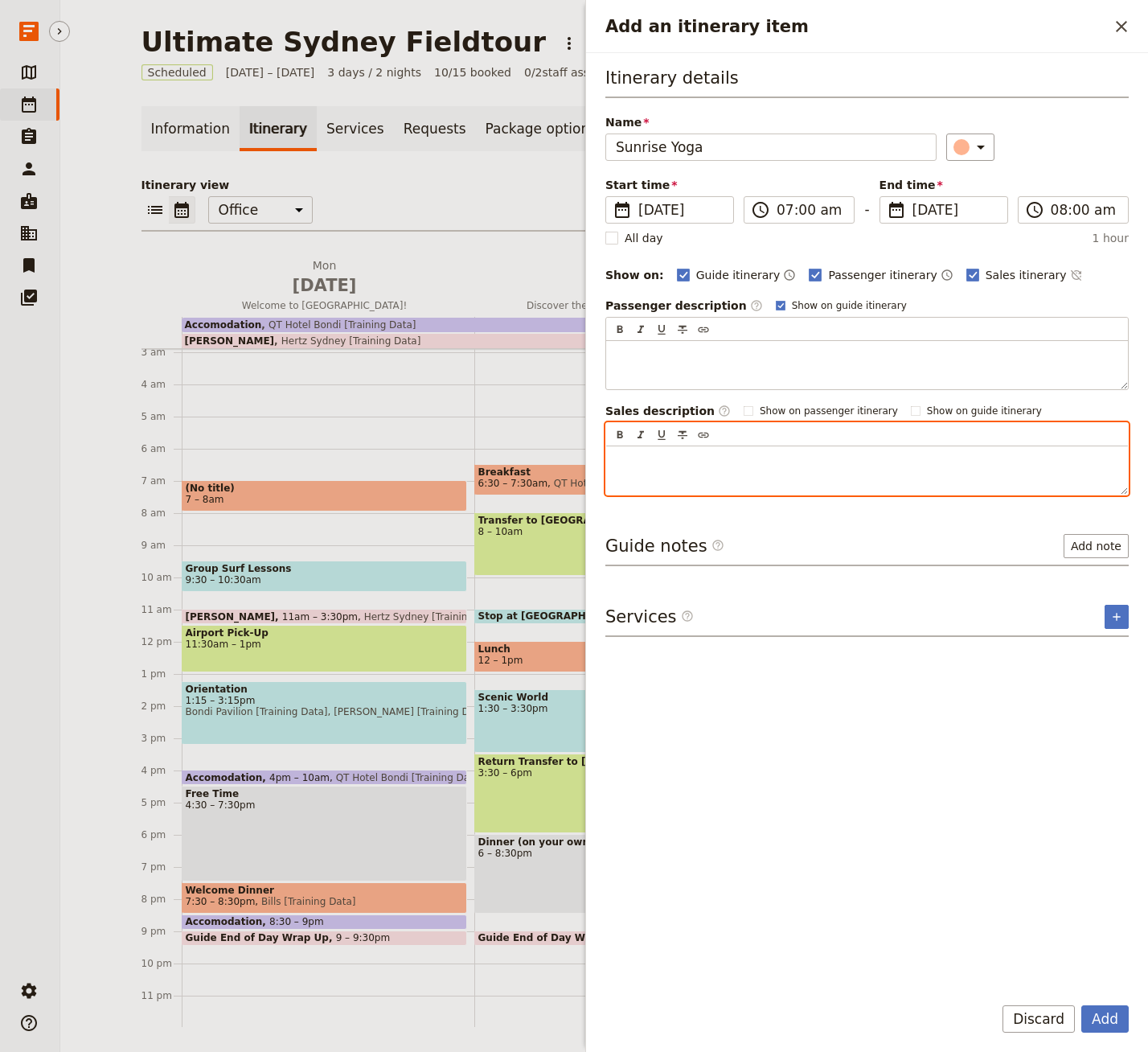
click at [692, 459] on p "Add an itinerary item" at bounding box center [867, 460] width 503 height 16
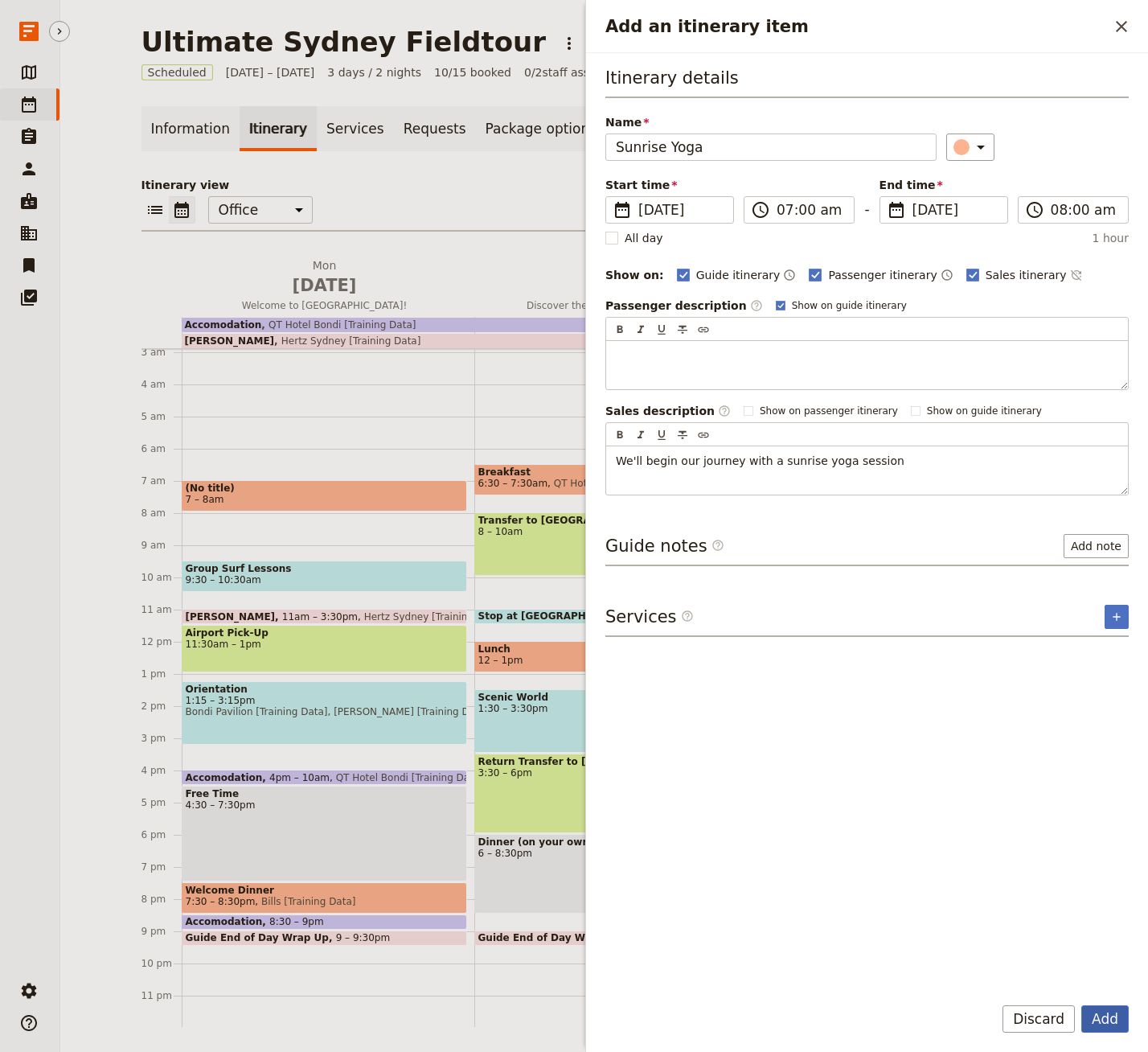
click at [1105, 1019] on button "Add" at bounding box center [1105, 1018] width 47 height 27
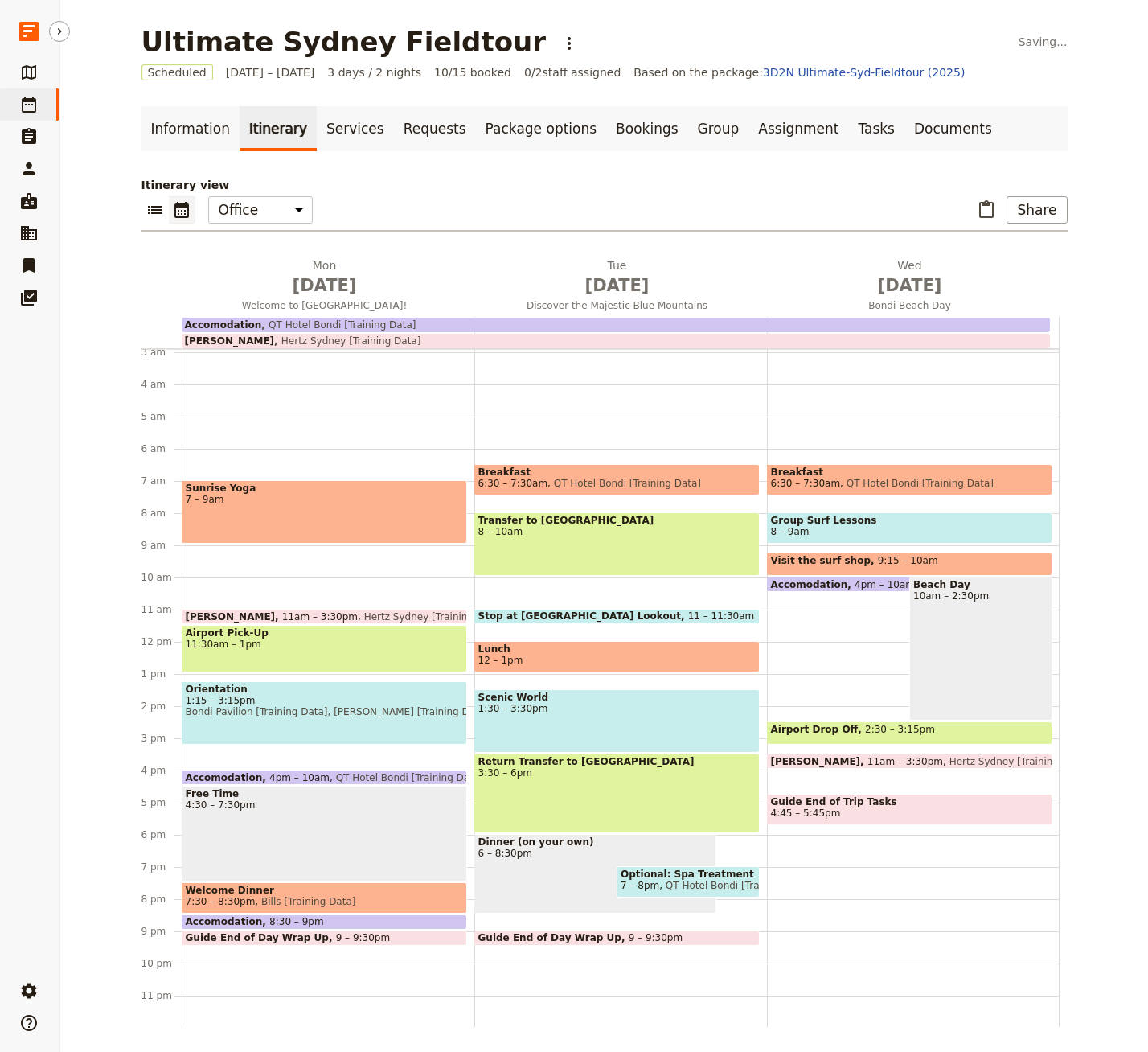
click at [256, 512] on div "Sunrise Yoga 7 – 9am" at bounding box center [324, 512] width 286 height 64
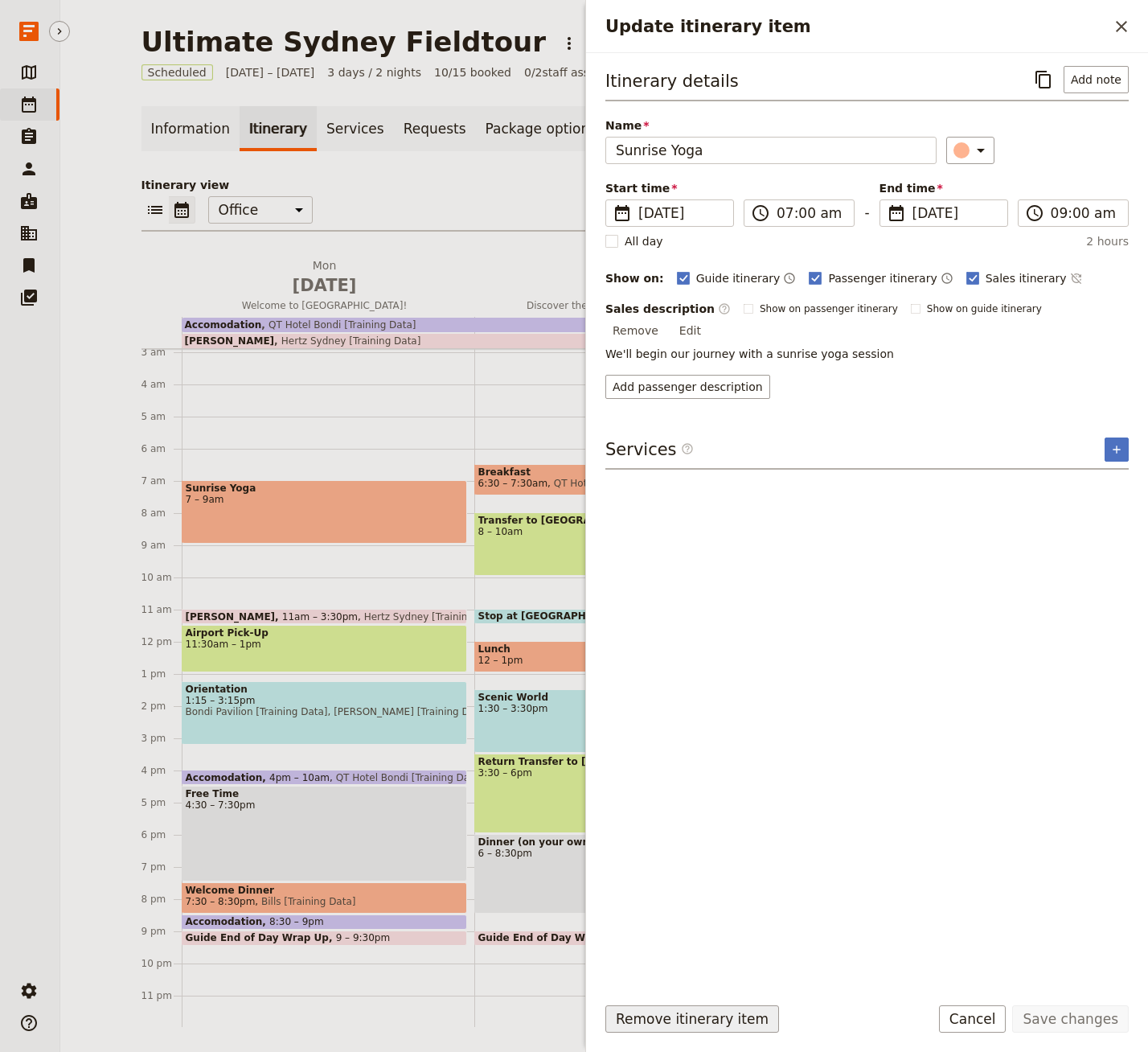
click at [732, 1014] on button "Remove itinerary item" at bounding box center [692, 1018] width 174 height 27
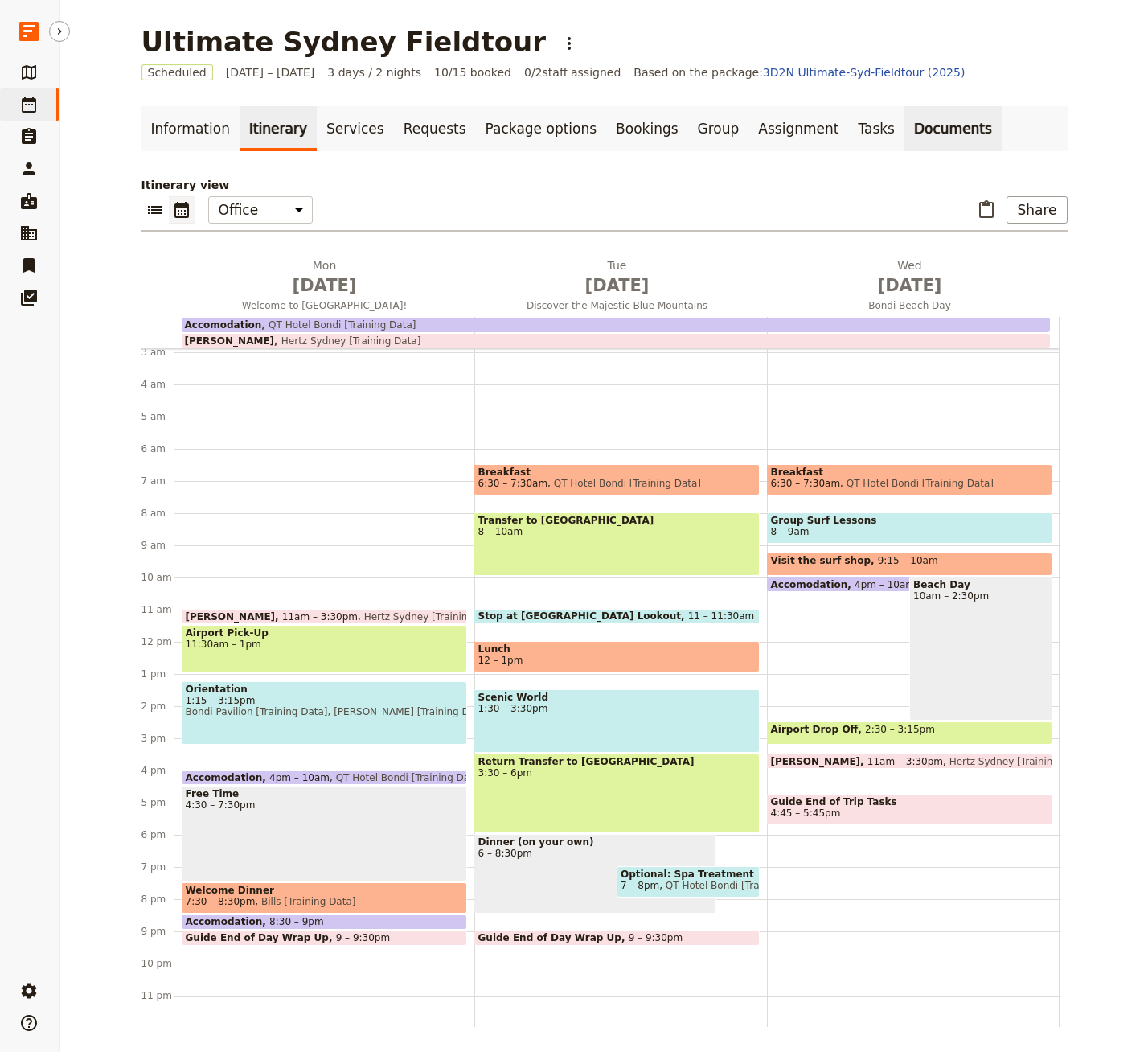
click at [905, 125] on link "Documents" at bounding box center [953, 128] width 98 height 45
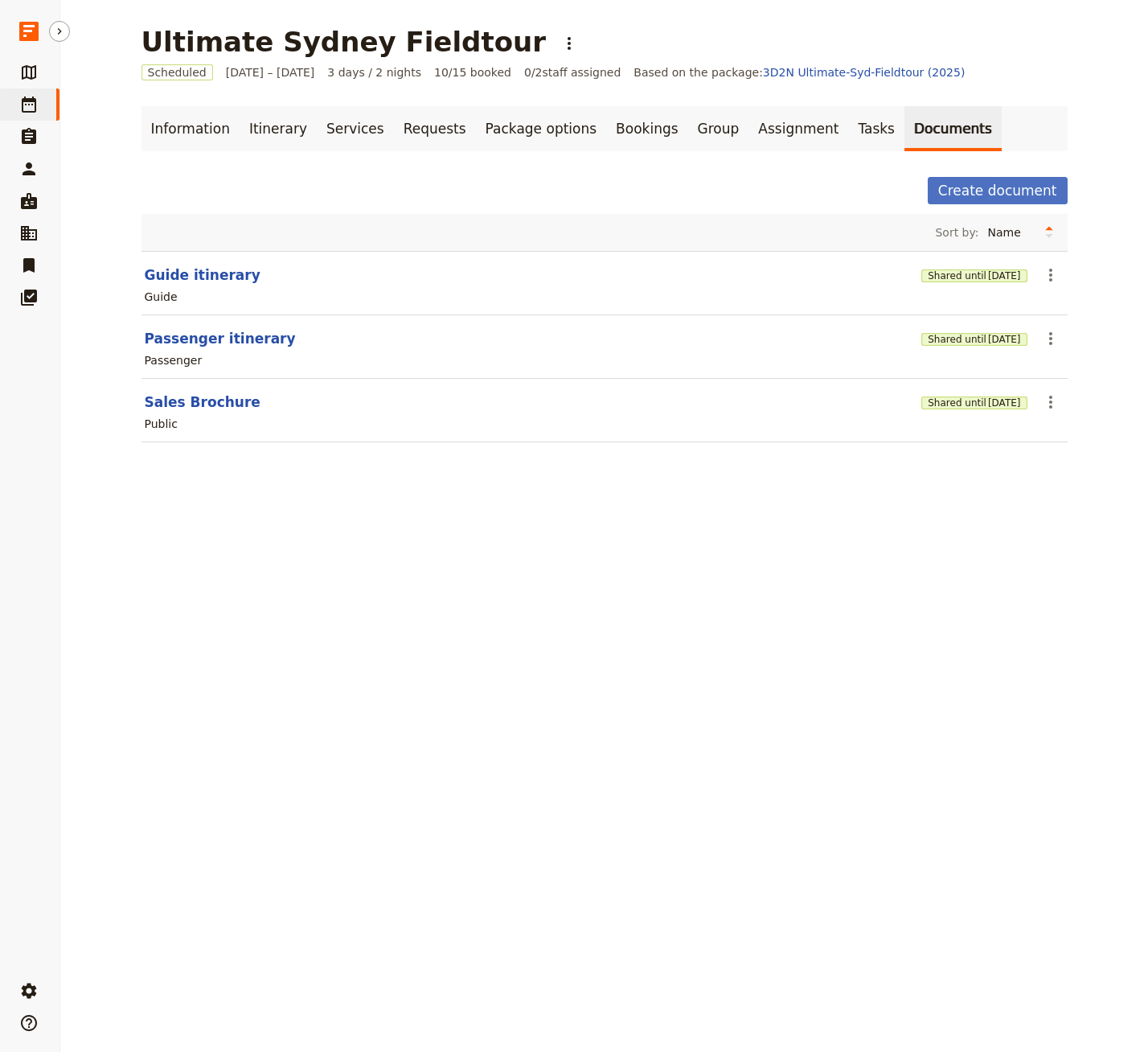
click at [905, 125] on link "Documents" at bounding box center [953, 128] width 98 height 45
click at [219, 406] on button "Sales Brochure" at bounding box center [203, 401] width 116 height 19
select select "DEFAULT"
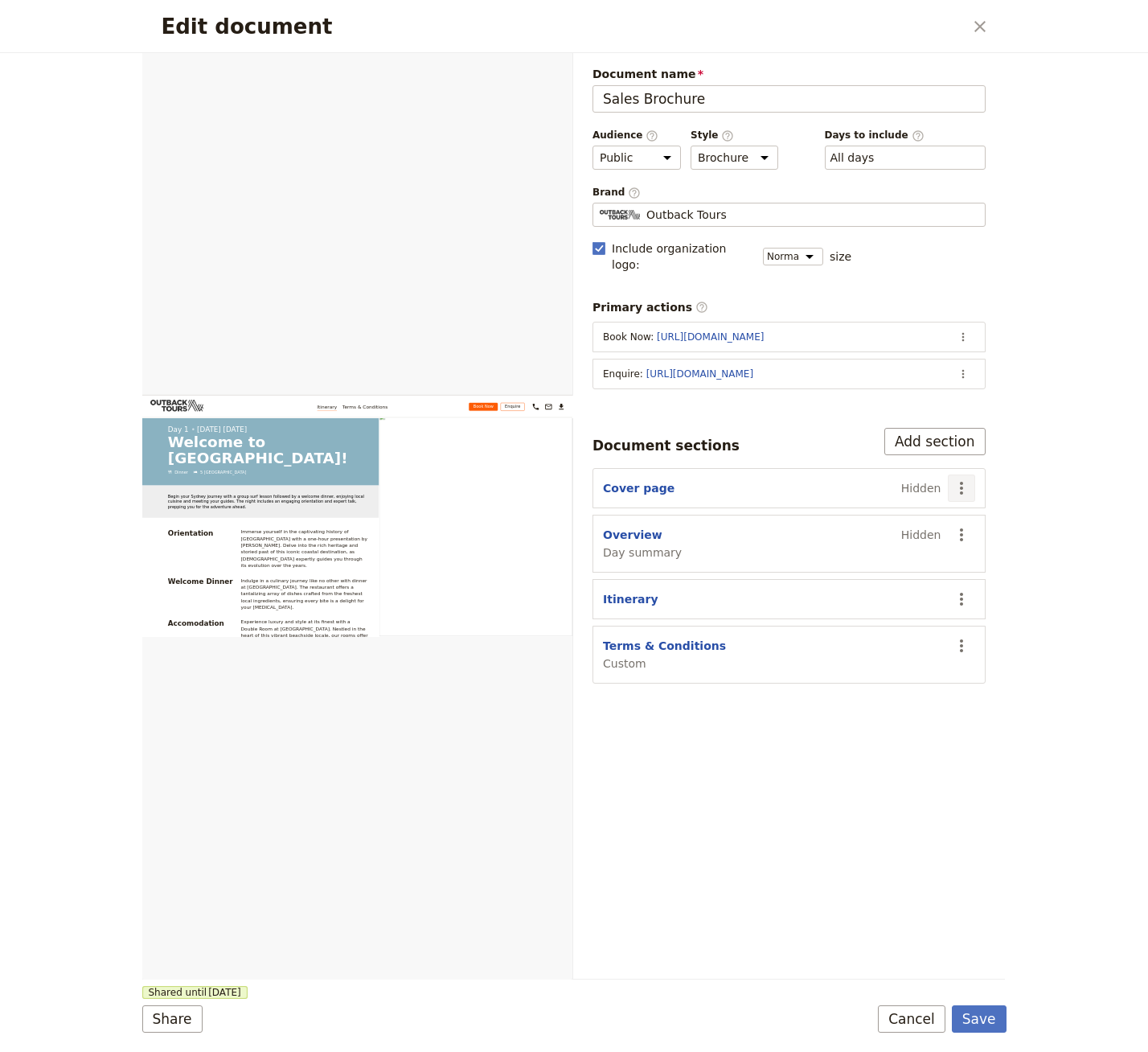
click at [957, 479] on icon "Actions" at bounding box center [962, 488] width 19 height 19
click at [923, 576] on span "Show section" at bounding box center [900, 581] width 130 height 16
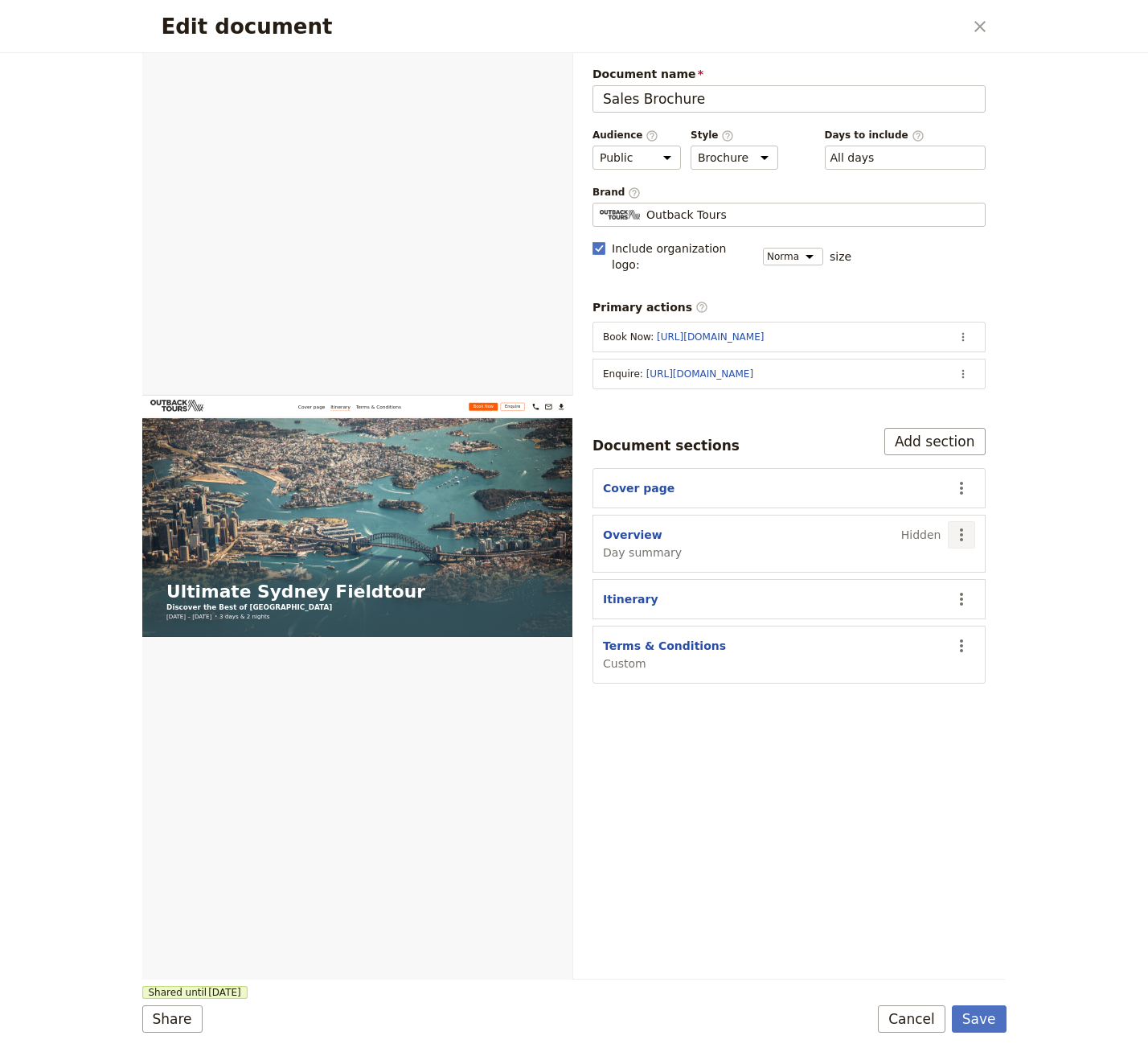
click at [966, 525] on icon "Actions" at bounding box center [962, 535] width 19 height 19
click at [898, 648] on span "Show section" at bounding box center [872, 650] width 74 height 16
click at [974, 1028] on button "Save" at bounding box center [979, 1018] width 55 height 27
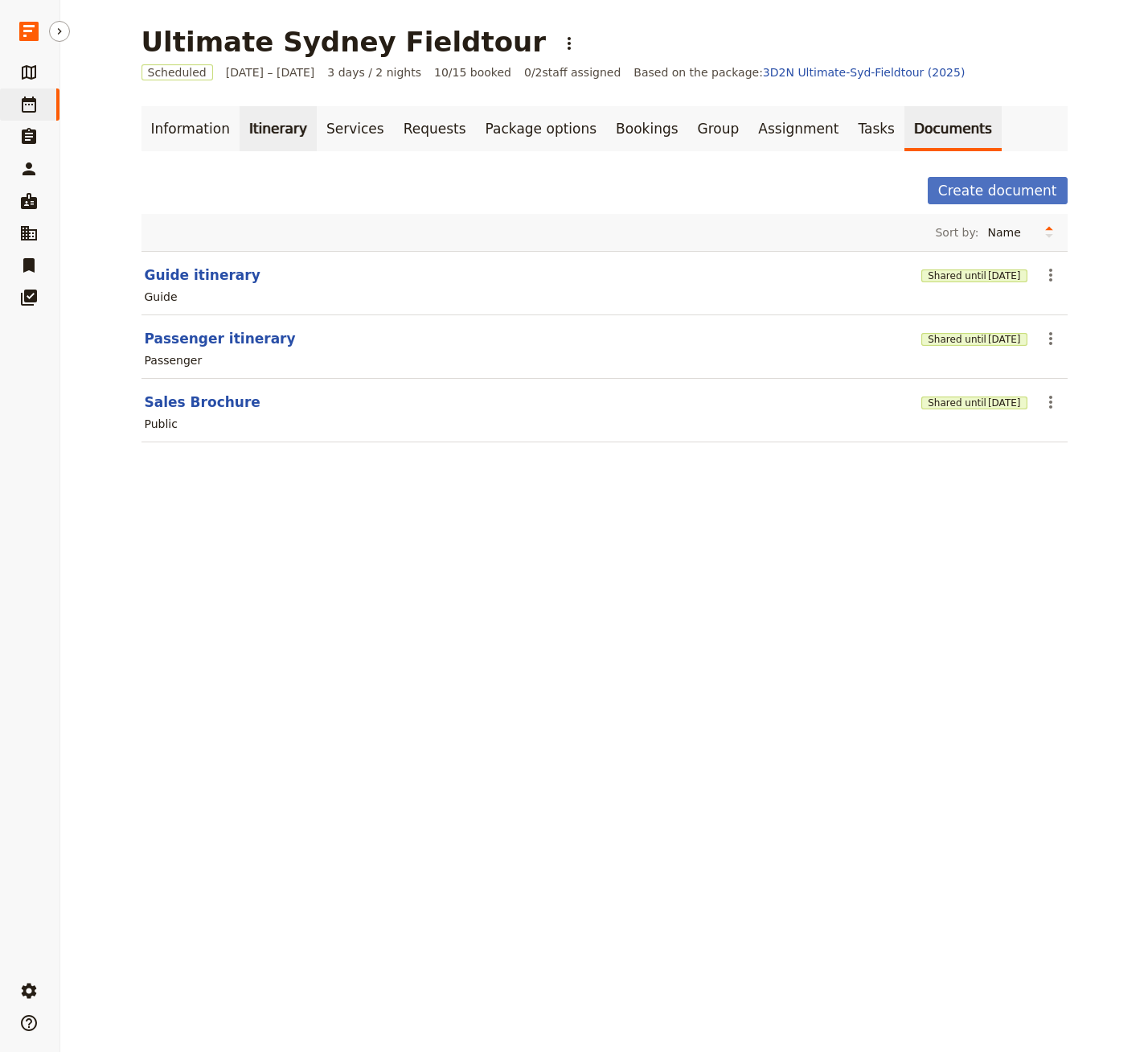
click at [255, 133] on link "Itinerary" at bounding box center [278, 128] width 77 height 45
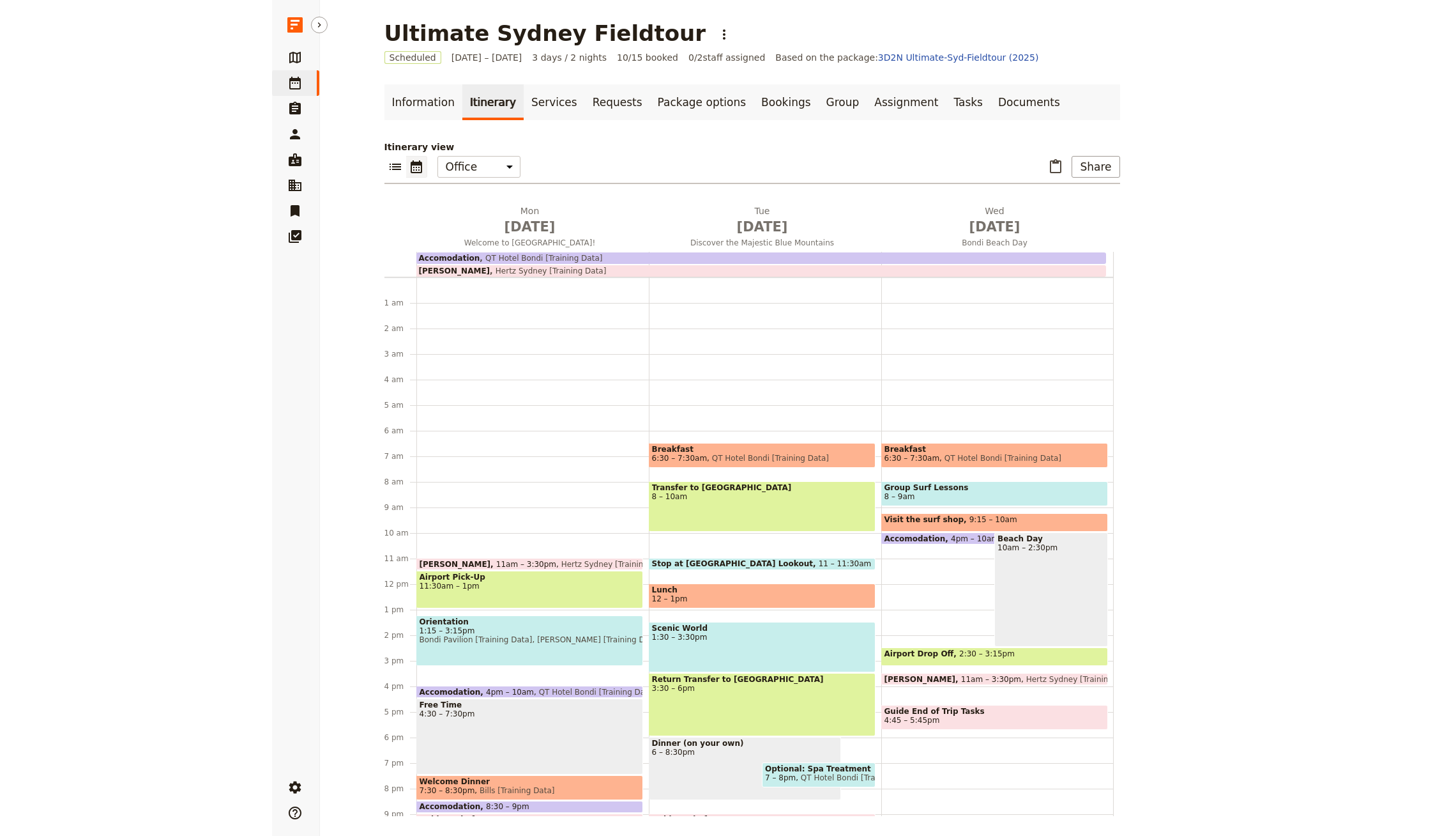
scroll to position [74, 0]
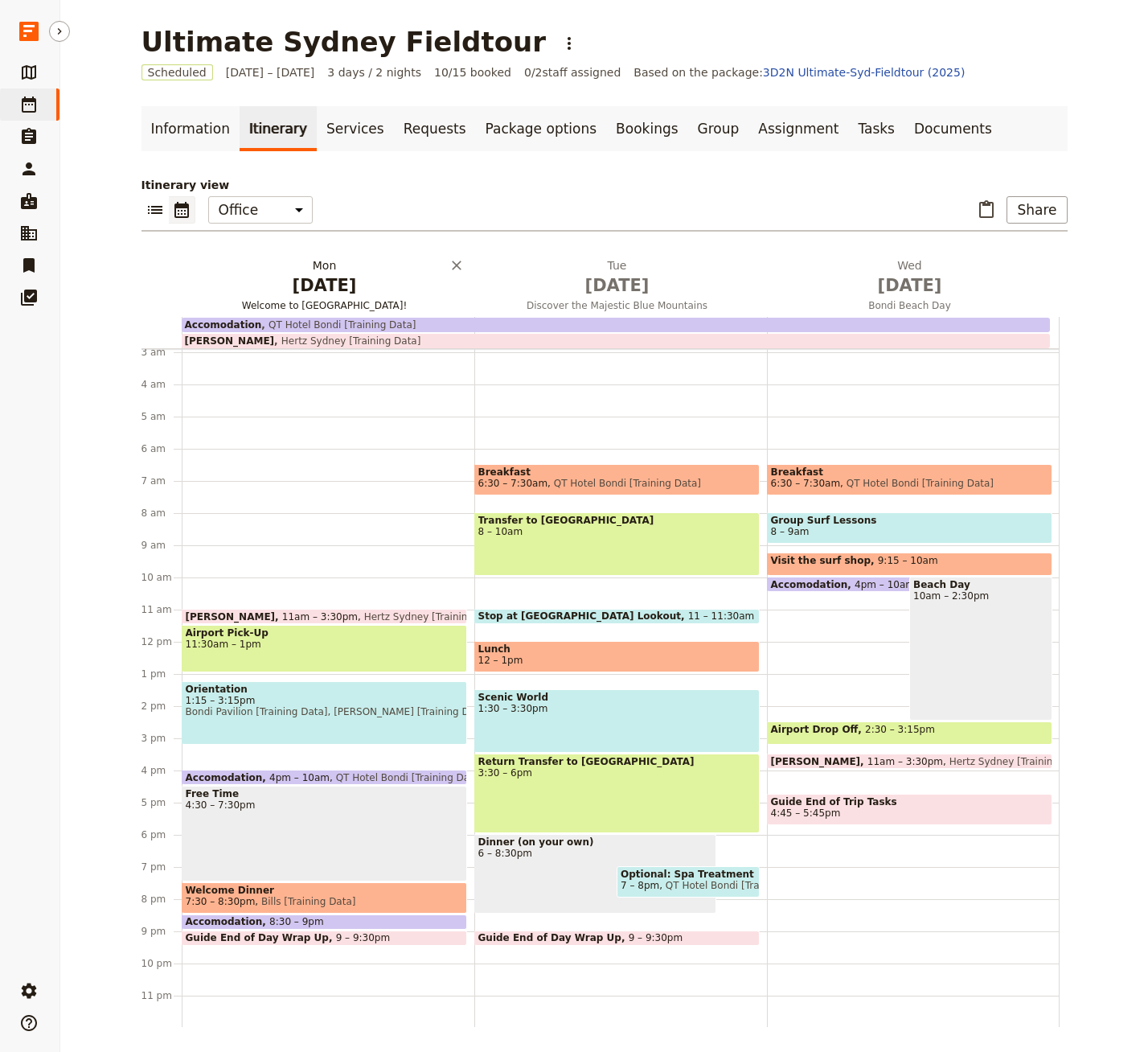
click at [325, 271] on h2 "[DATE] Welcome to [GEOGRAPHIC_DATA]!" at bounding box center [324, 278] width 273 height 41
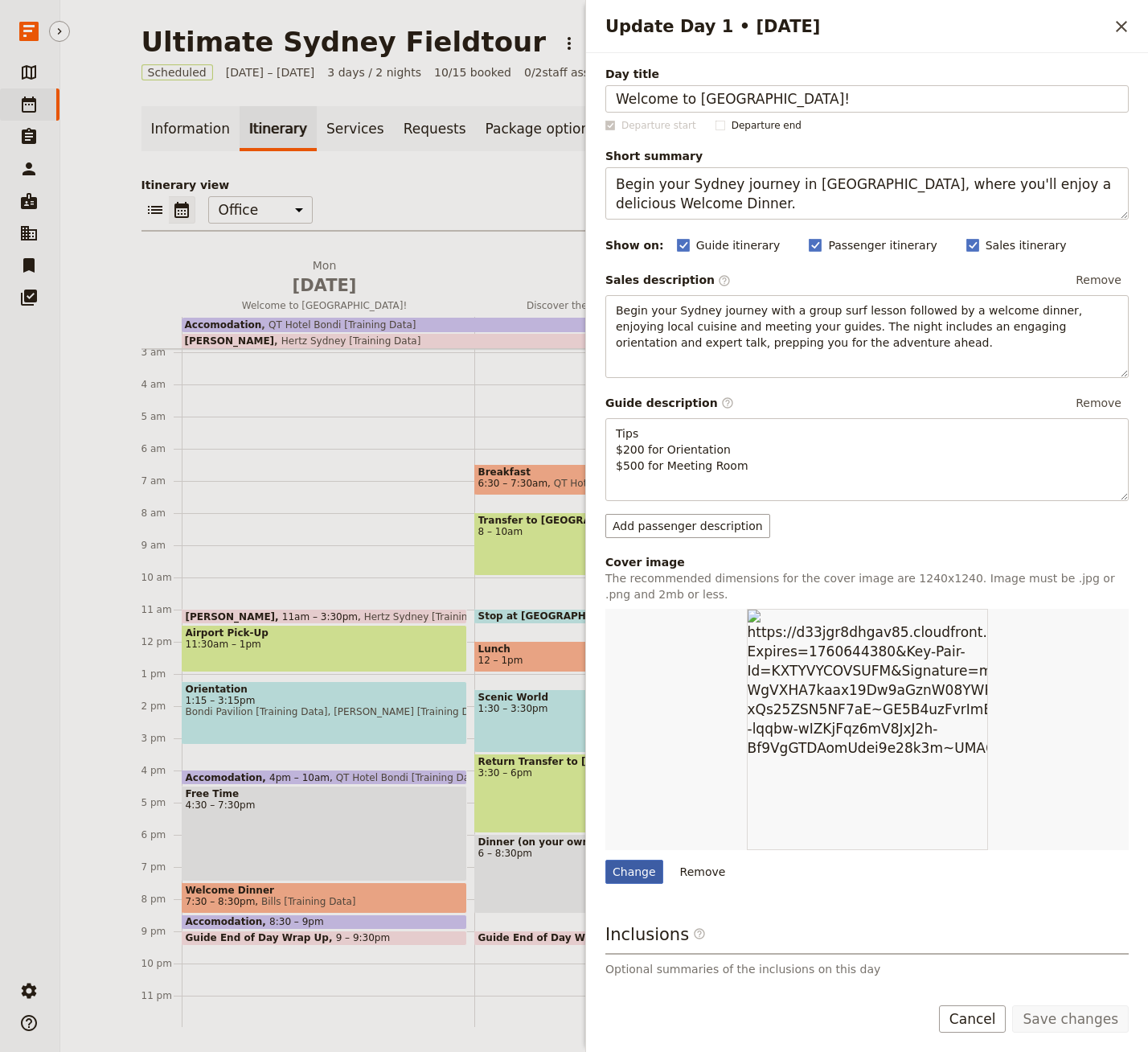
click at [641, 866] on div "Change" at bounding box center [634, 871] width 58 height 24
click at [605, 859] on input "Change" at bounding box center [604, 859] width 1 height 1
type input "C:\fakepath\Day 1.jpg"
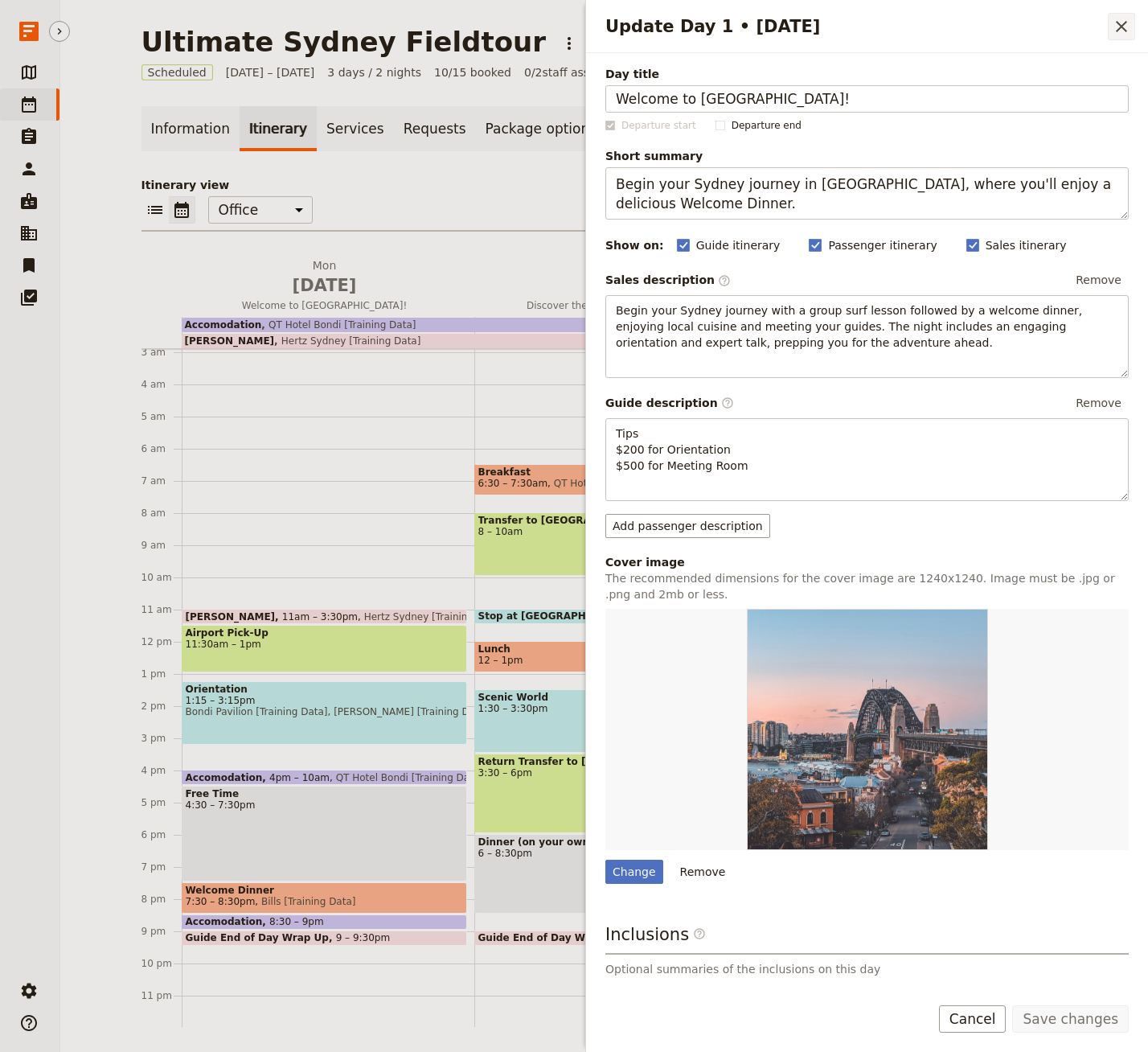
click at [1126, 26] on icon "Close drawer" at bounding box center [1122, 26] width 19 height 19
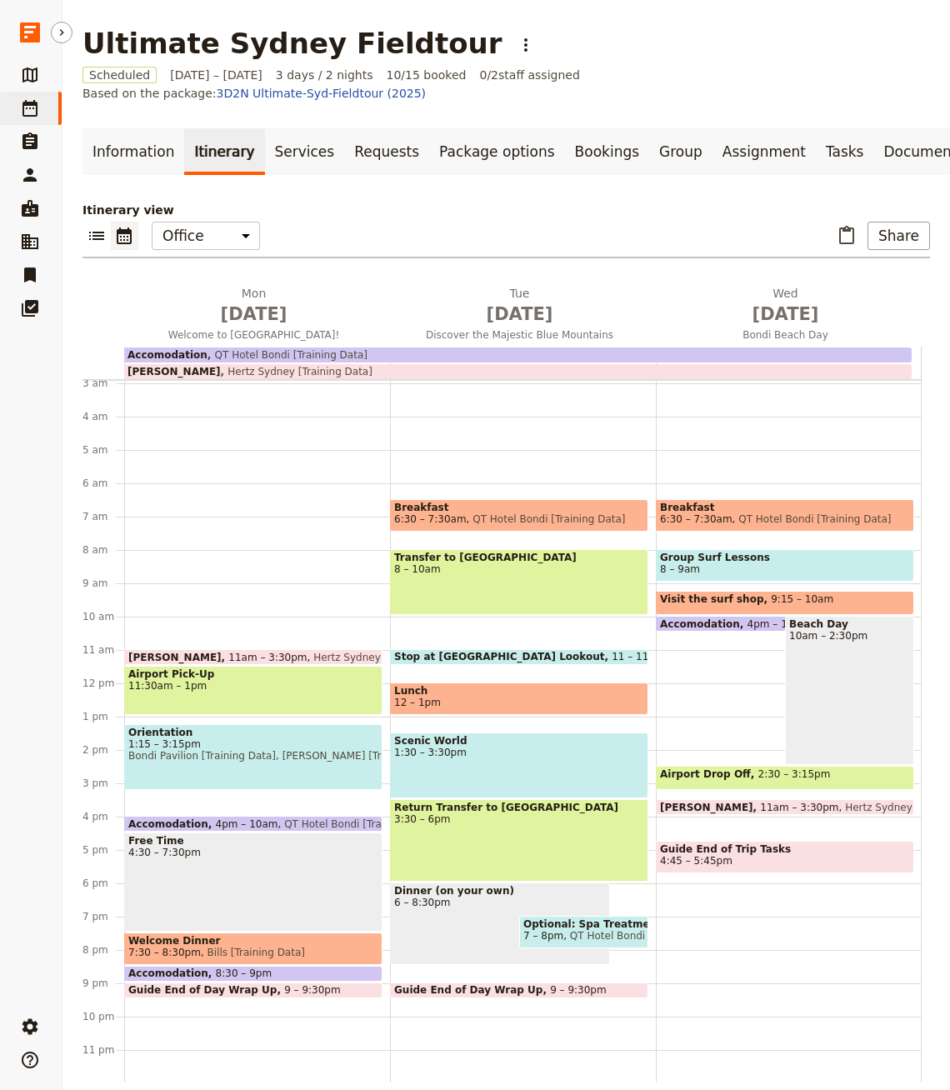
click at [945, 18] on main "Ultimate Sydney Fieldtour ​ Scheduled [DATE] – [DATE] 3 days / 2 nights 10/15 b…" at bounding box center [505, 554] width 887 height 1109
